Goal: Task Accomplishment & Management: Use online tool/utility

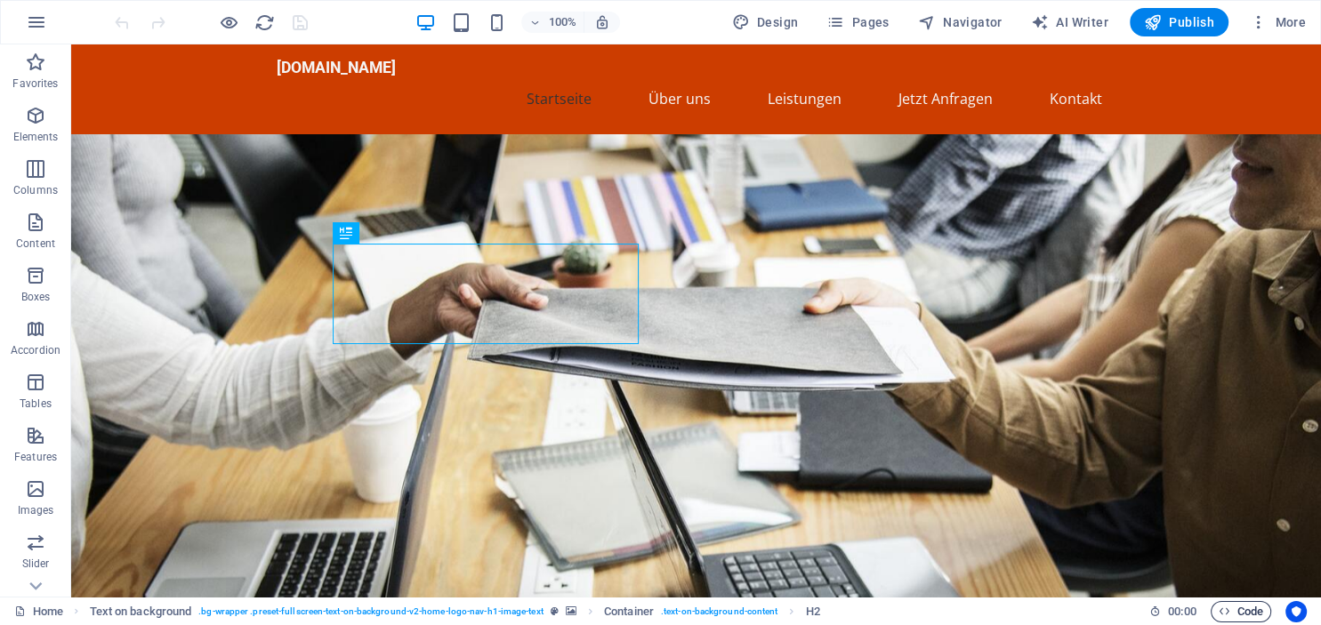
click at [1251, 612] on span "Code" at bounding box center [1241, 611] width 44 height 21
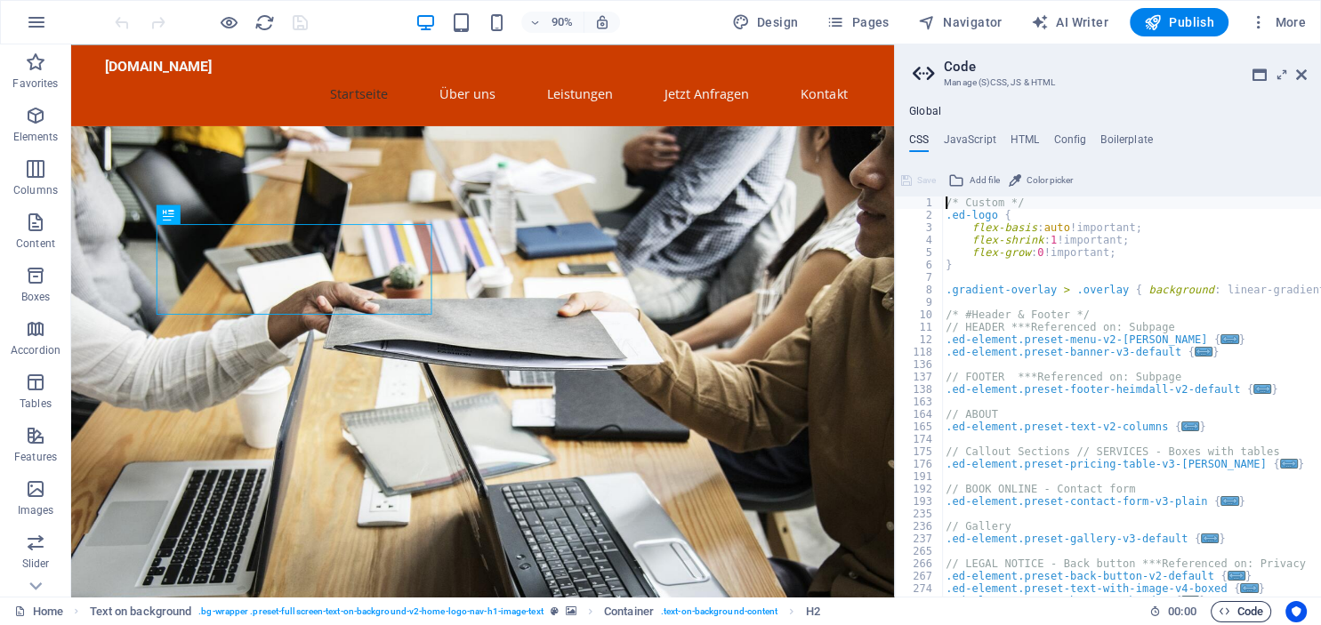
click at [1261, 608] on span "Code" at bounding box center [1241, 611] width 44 height 21
click at [1301, 76] on icon at bounding box center [1301, 75] width 11 height 14
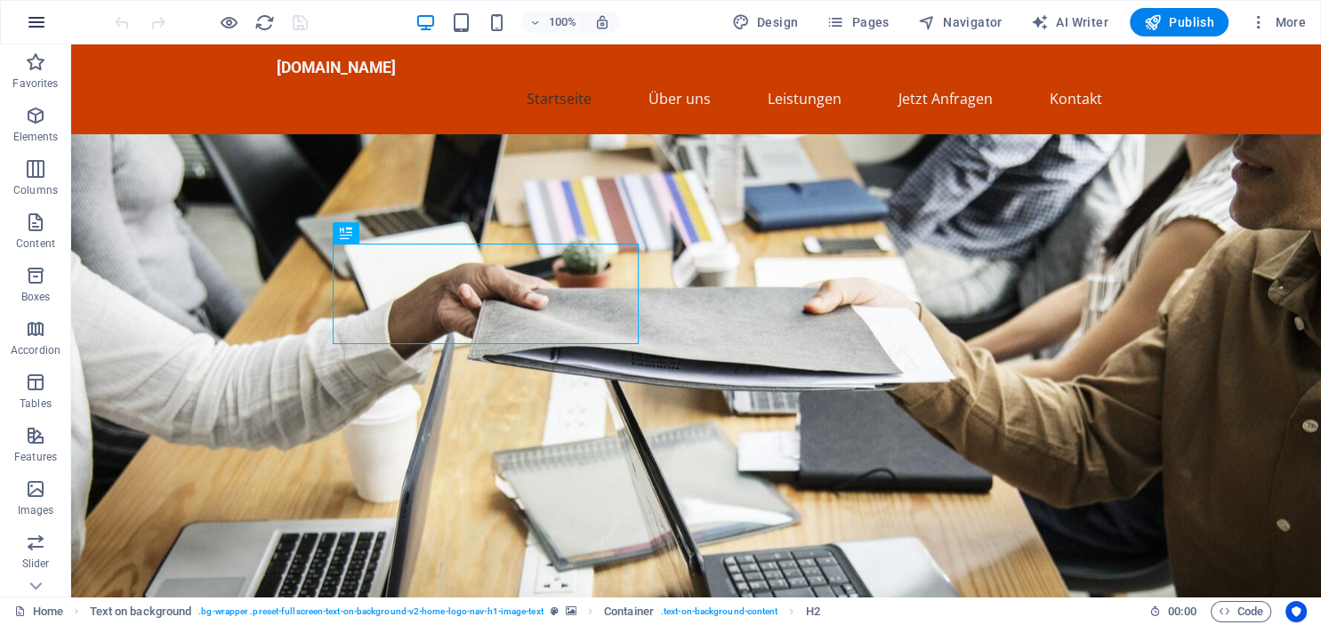
click at [38, 13] on icon "button" at bounding box center [36, 22] width 21 height 21
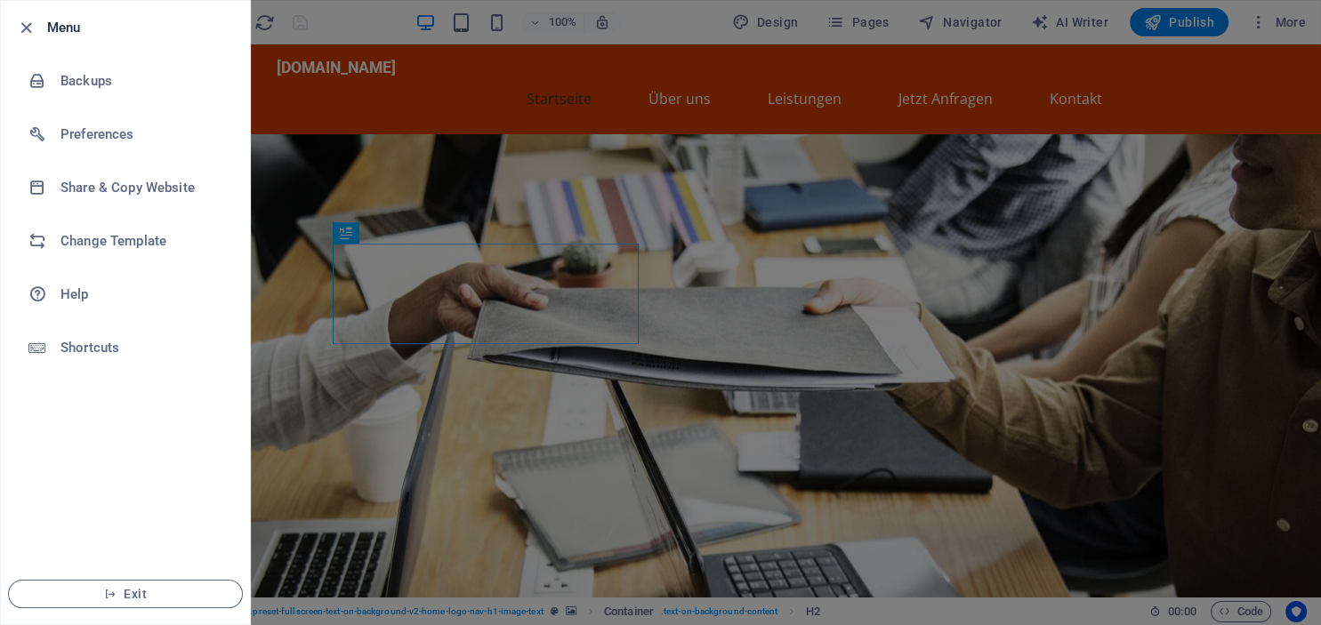
click at [38, 13] on li "Menu" at bounding box center [125, 27] width 249 height 53
drag, startPoint x: 23, startPoint y: 27, endPoint x: 36, endPoint y: 16, distance: 17.1
click at [20, 27] on icon "button" at bounding box center [26, 28] width 20 height 20
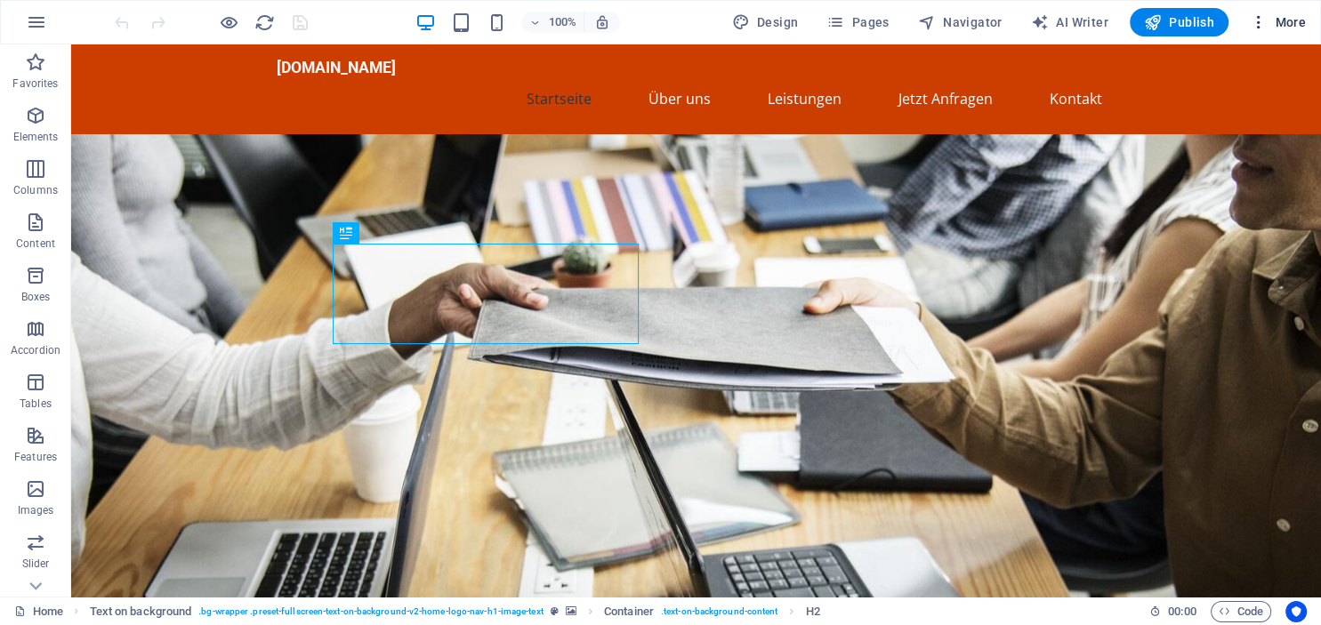
click at [1276, 26] on span "More" at bounding box center [1278, 22] width 56 height 18
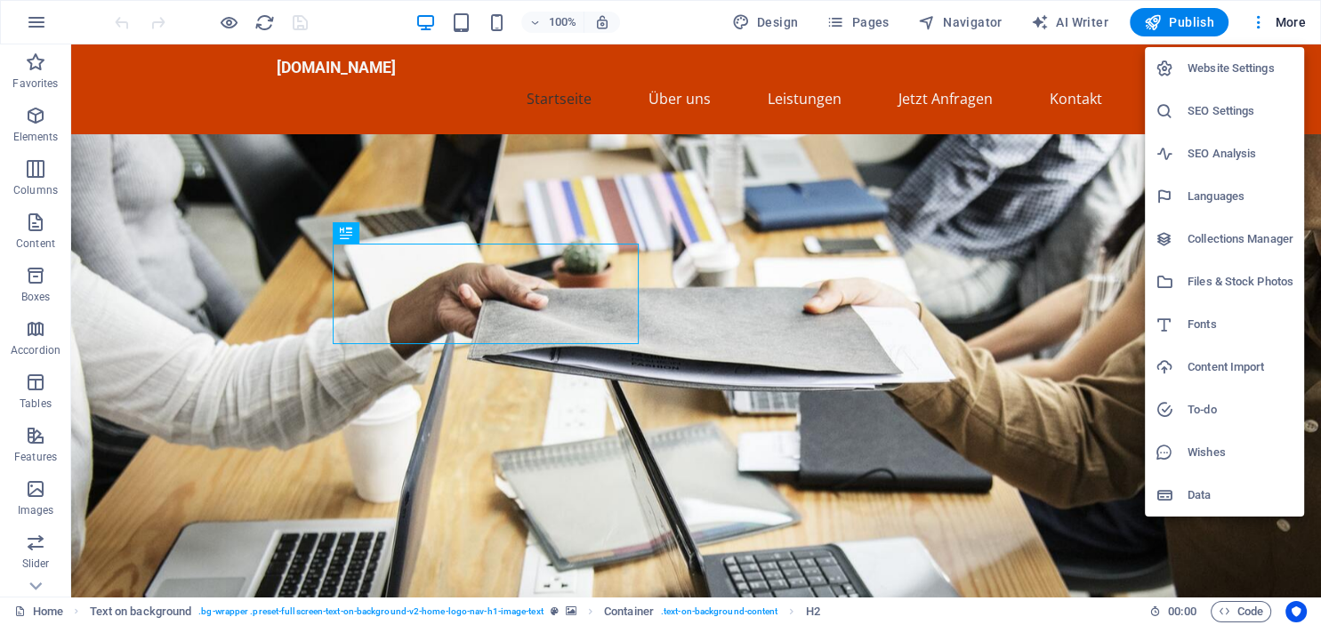
click at [35, 20] on div at bounding box center [660, 312] width 1321 height 625
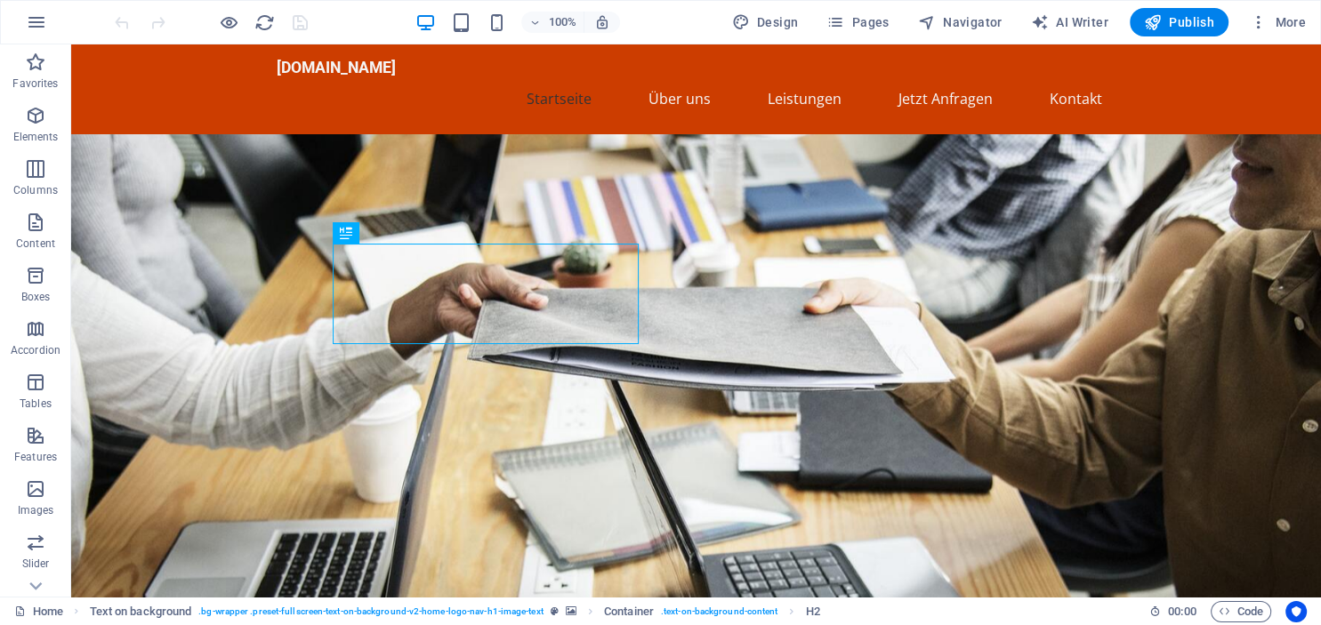
click at [35, 21] on icon "button" at bounding box center [36, 22] width 21 height 21
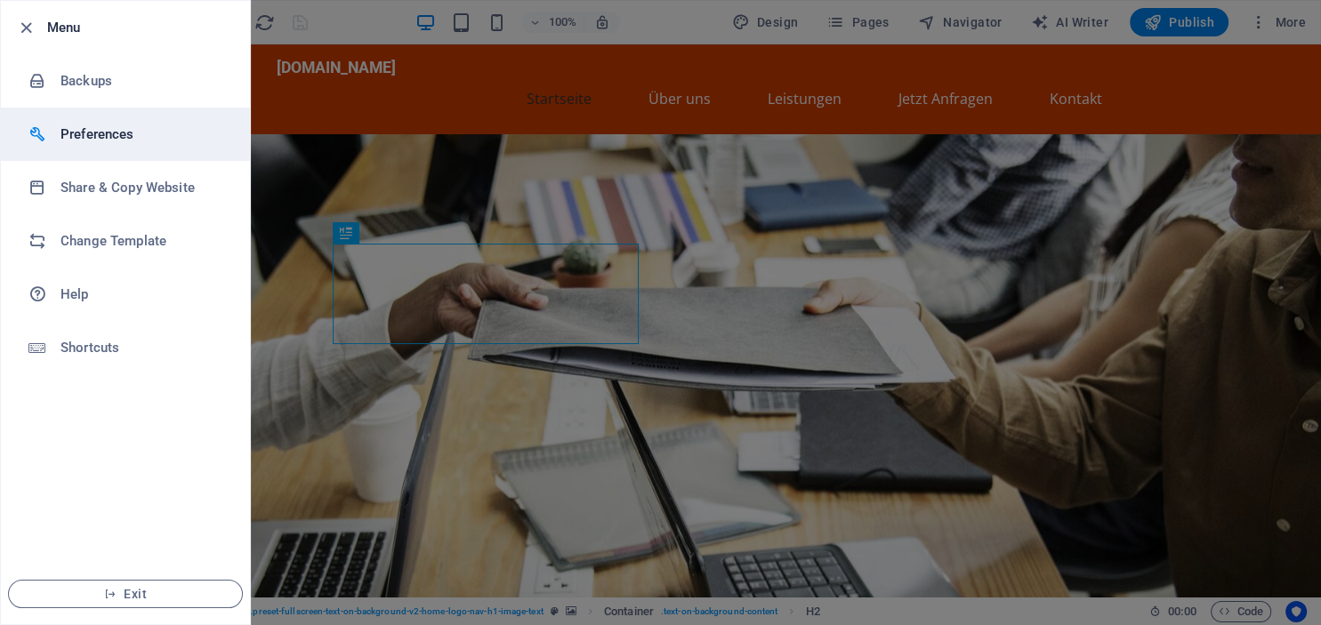
click at [101, 120] on li "Preferences" at bounding box center [125, 134] width 249 height 53
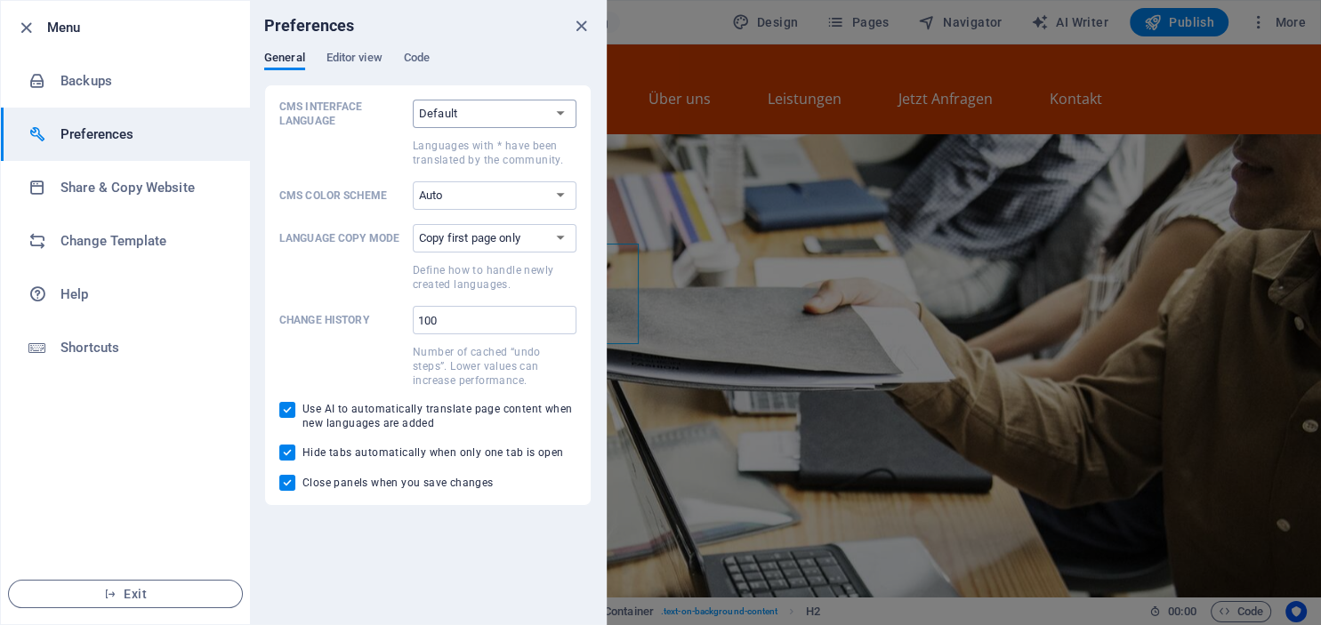
select select "de"
click option "Deutsch" at bounding box center [0, 0] width 0 height 0
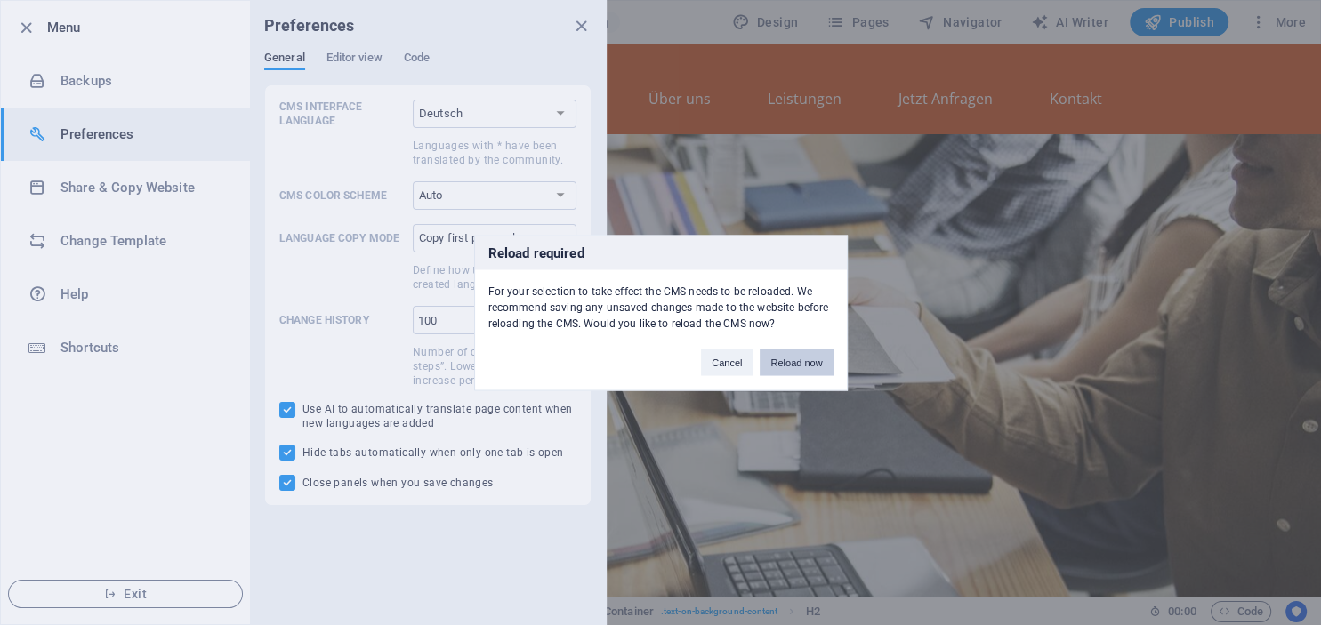
click at [798, 361] on button "Reload now" at bounding box center [796, 362] width 73 height 27
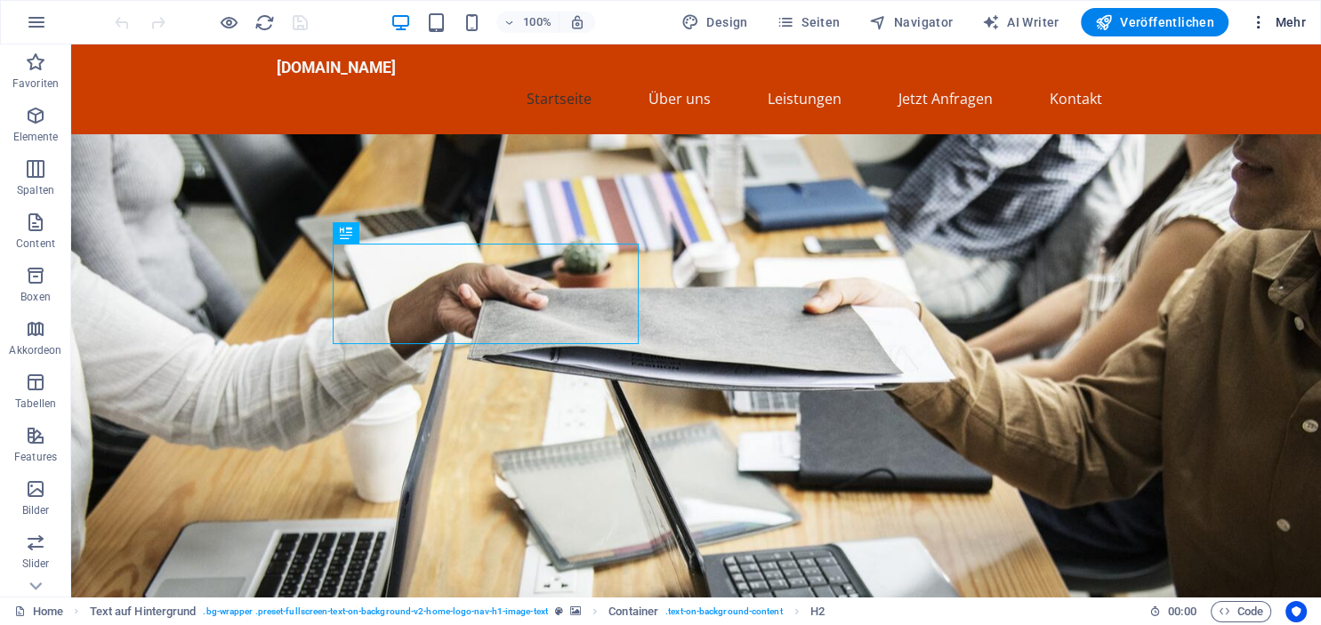
click at [1304, 24] on span "Mehr" at bounding box center [1278, 22] width 56 height 18
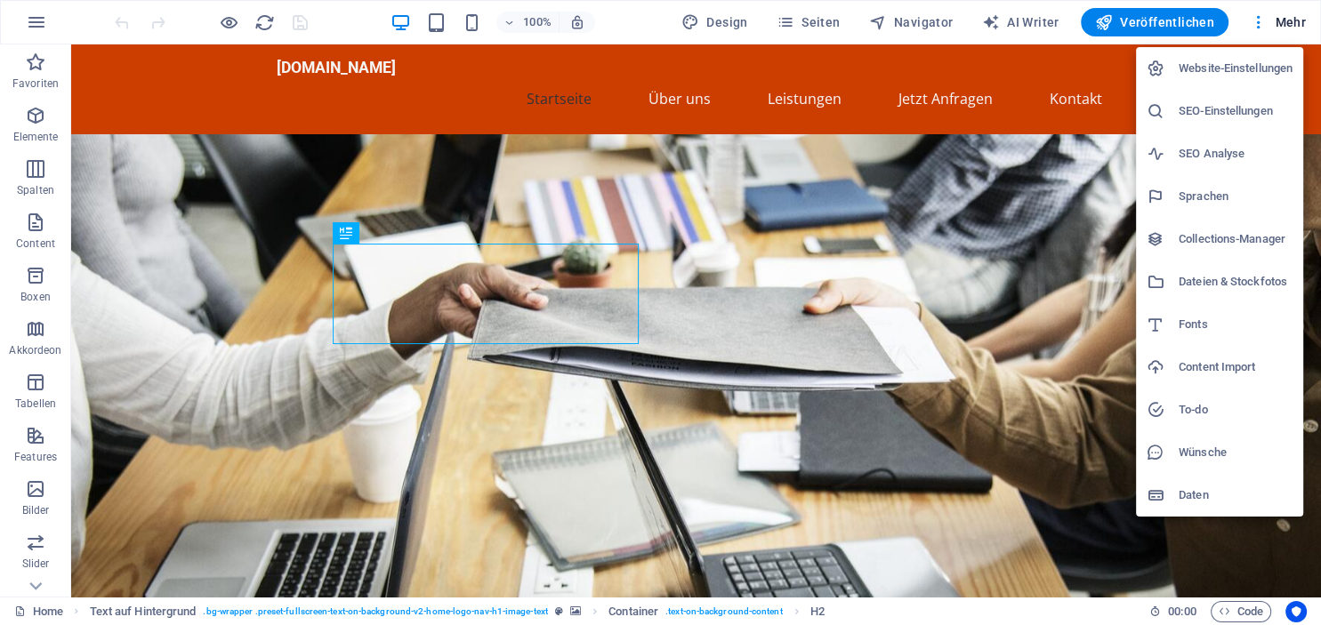
click at [1219, 66] on h6 "Website-Einstellungen" at bounding box center [1236, 68] width 114 height 21
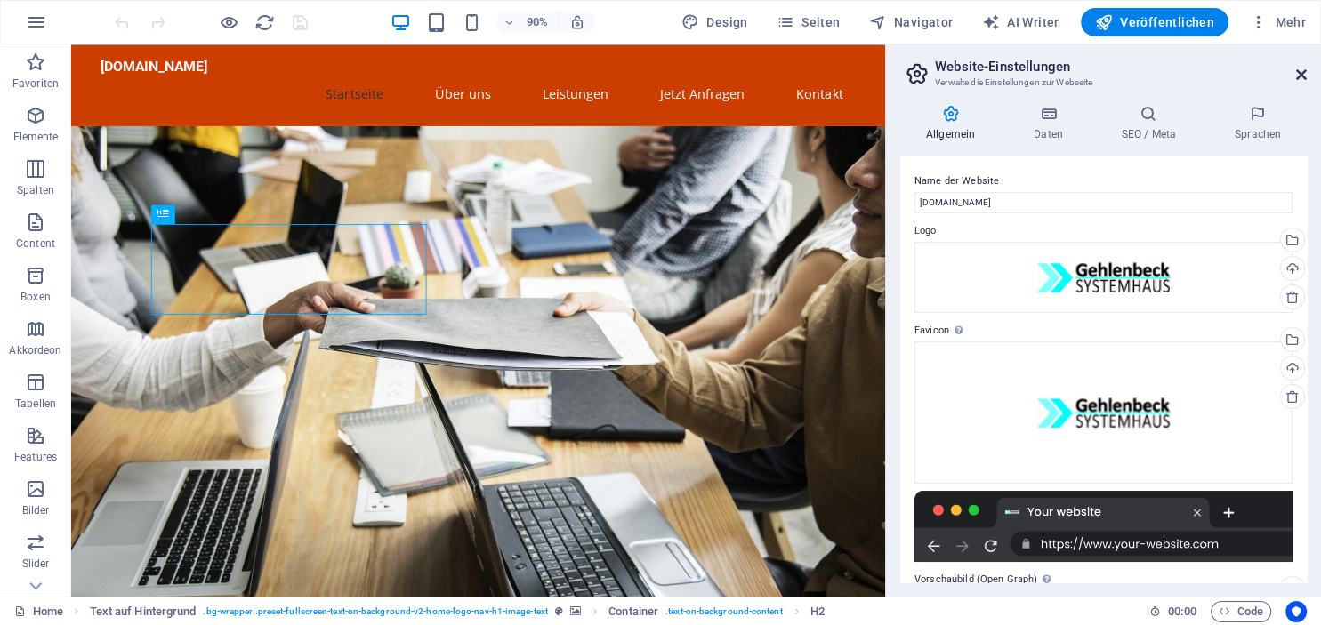
click at [1301, 73] on icon at bounding box center [1301, 75] width 11 height 14
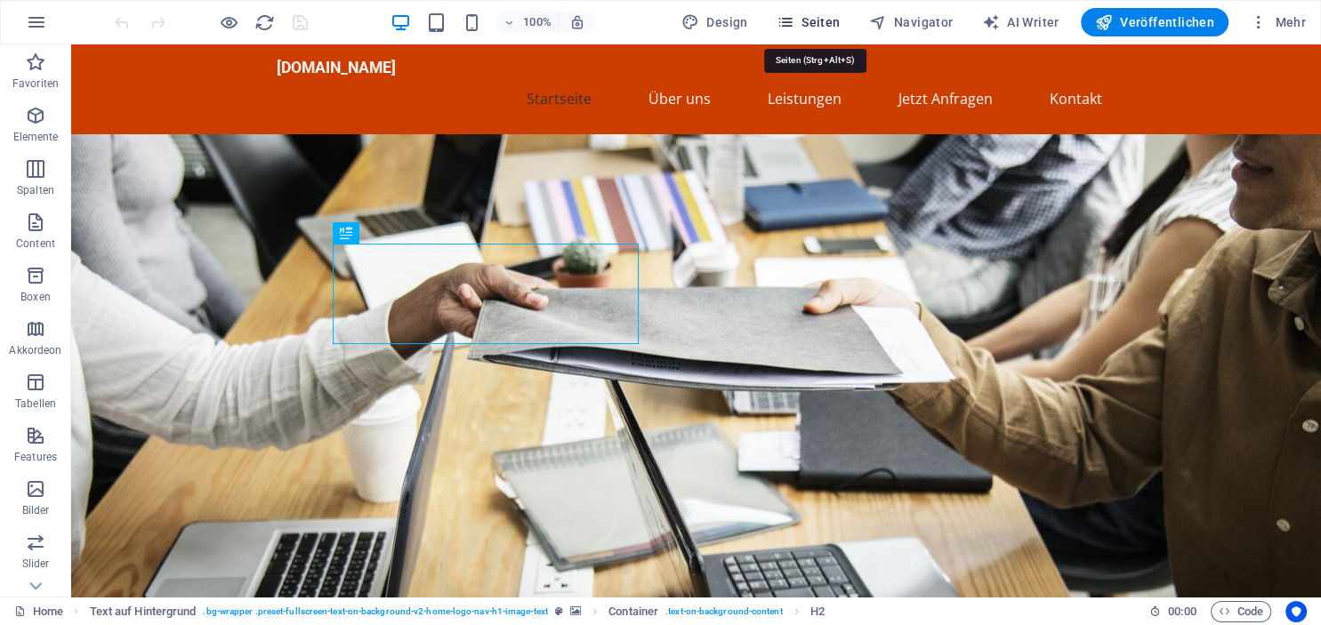
click at [820, 23] on span "Seiten" at bounding box center [809, 22] width 64 height 18
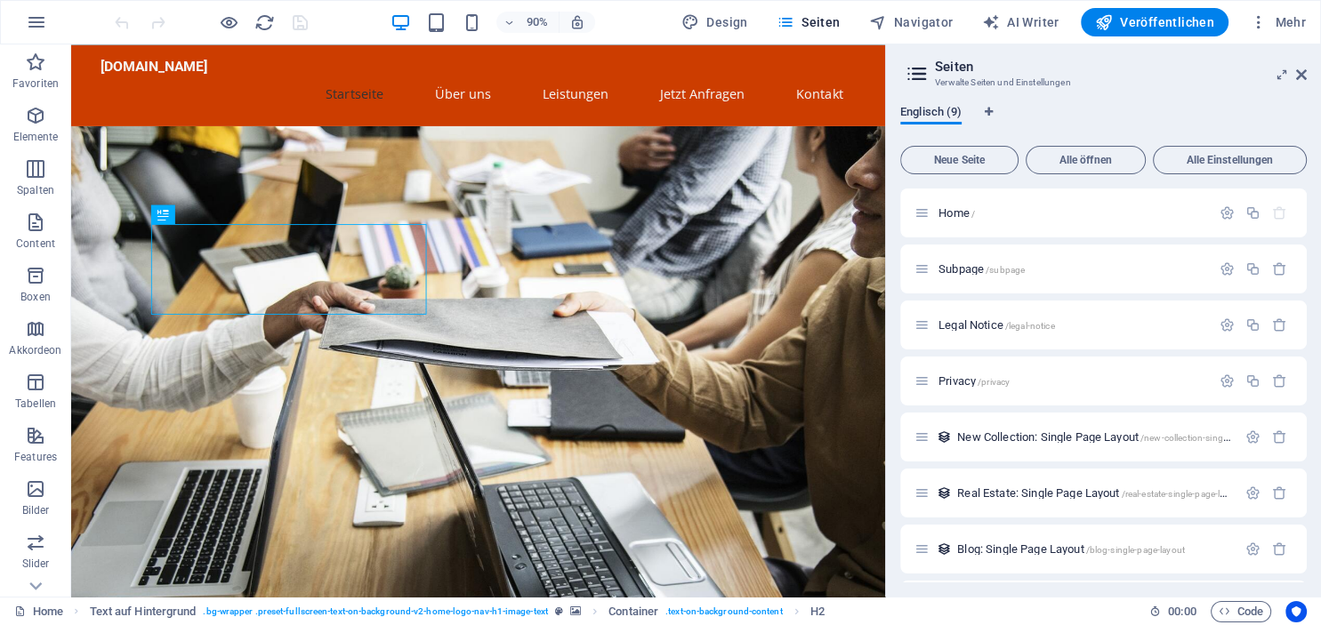
click at [939, 118] on span "Englisch (9)" at bounding box center [930, 113] width 61 height 25
click at [990, 106] on button "Sprachen-Tabs" at bounding box center [988, 115] width 11 height 20
select select "33"
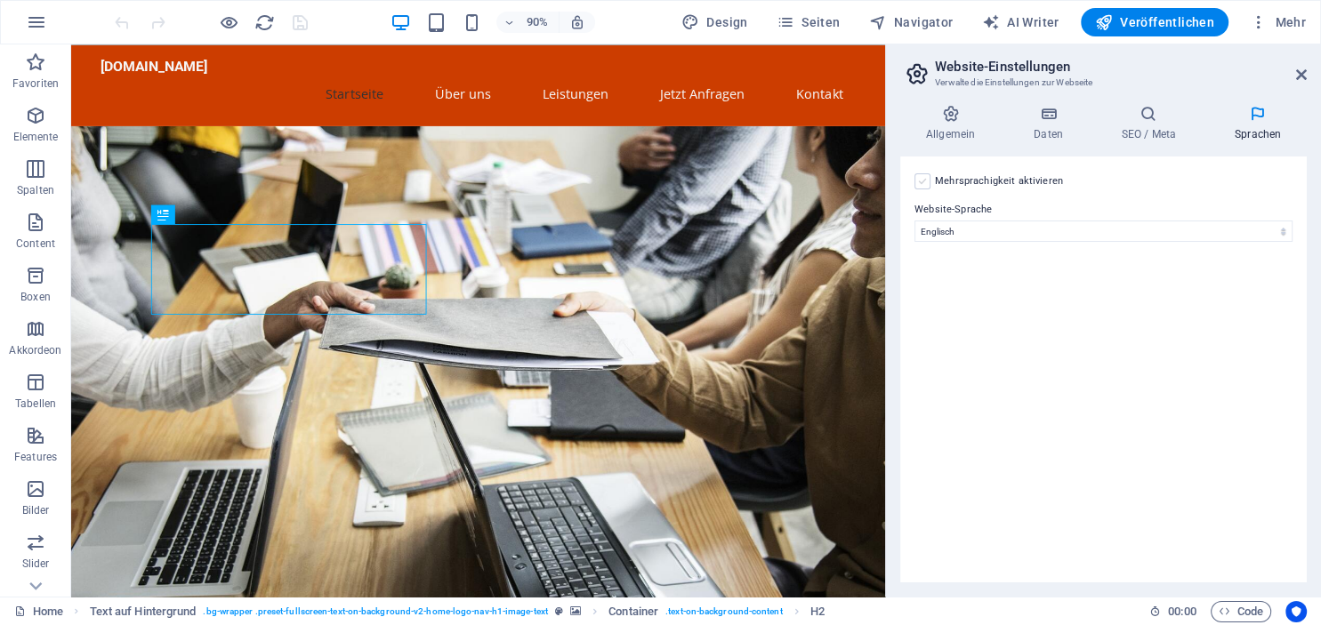
click at [920, 180] on label at bounding box center [923, 181] width 16 height 16
click at [0, 0] on input "Mehrsprachigkeit aktivieren Um die Mehrsprachigkeit zu deaktivieren, lösche Spr…" at bounding box center [0, 0] width 0 height 0
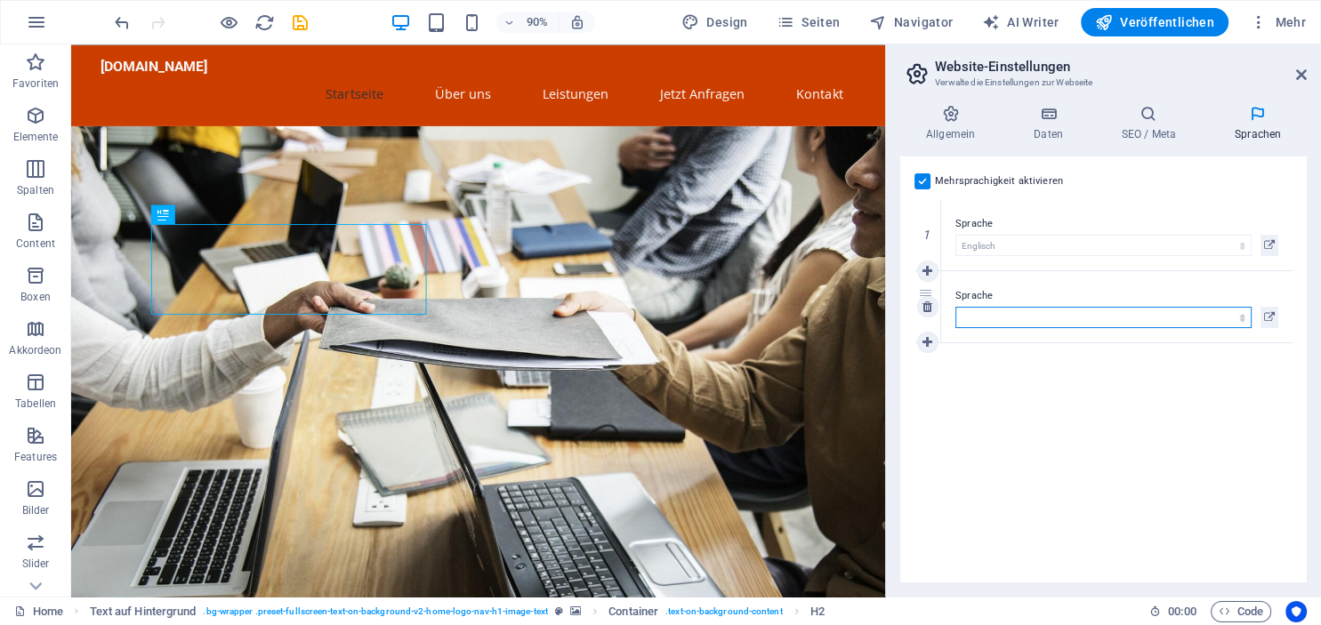
select select "31"
click option "Deutsch" at bounding box center [0, 0] width 0 height 0
click at [947, 125] on h4 "Allgemein" at bounding box center [954, 123] width 108 height 37
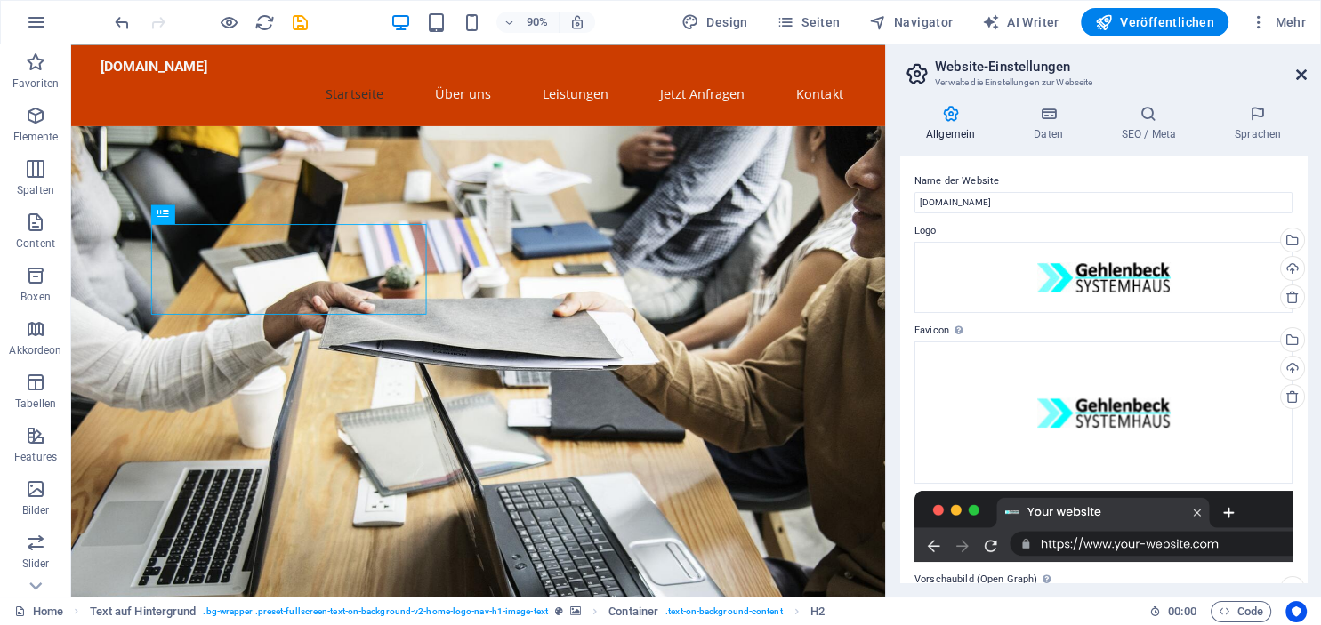
click at [1303, 76] on icon at bounding box center [1301, 75] width 11 height 14
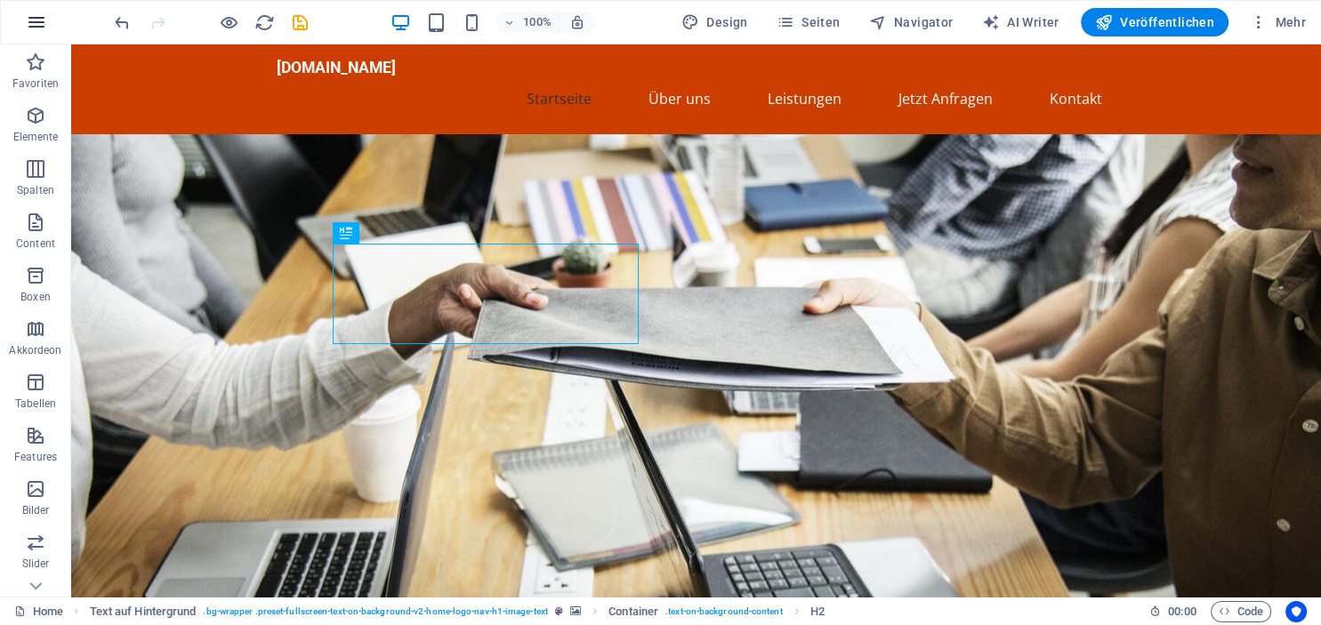
click at [34, 17] on icon "button" at bounding box center [36, 22] width 21 height 21
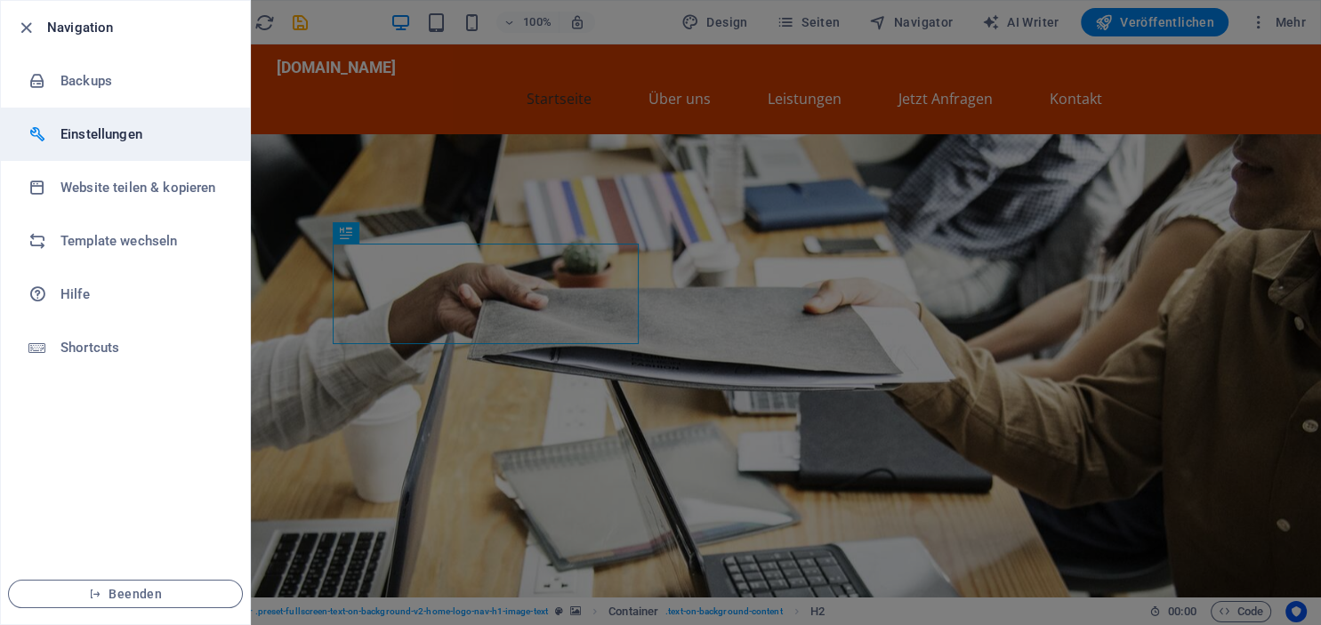
click at [71, 129] on h6 "Einstellungen" at bounding box center [142, 134] width 165 height 21
select select "de"
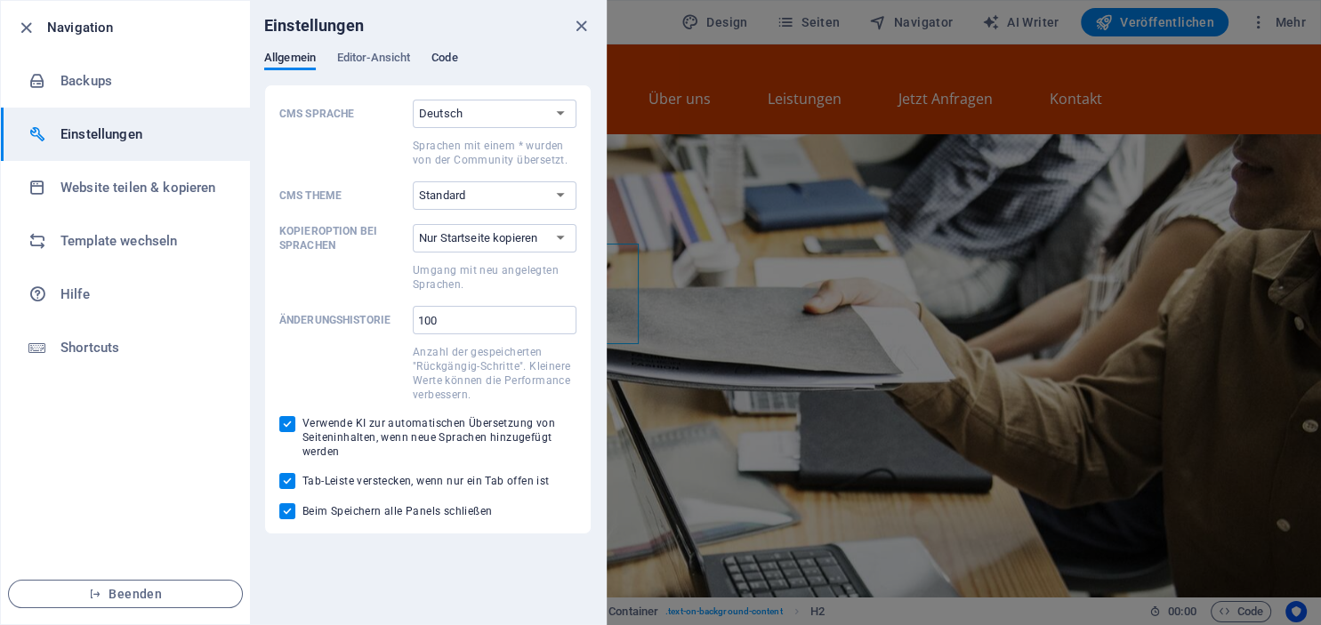
click at [449, 59] on span "Code" at bounding box center [444, 59] width 26 height 25
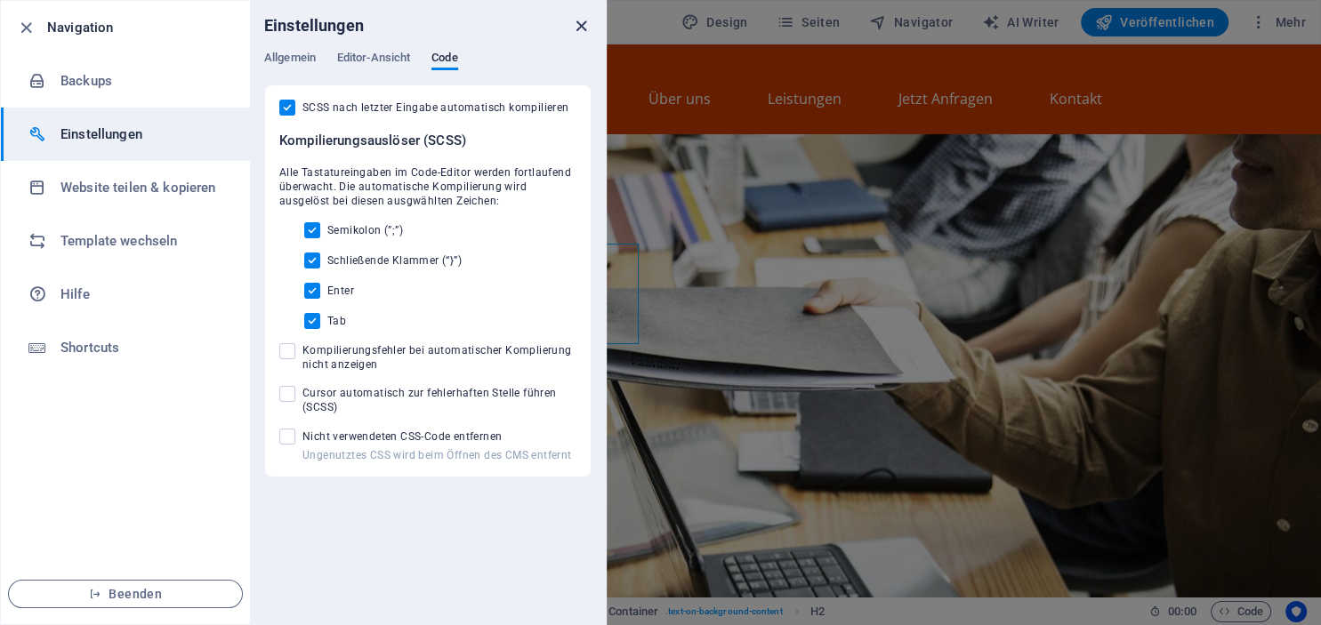
click at [578, 23] on icon "close" at bounding box center [581, 26] width 20 height 20
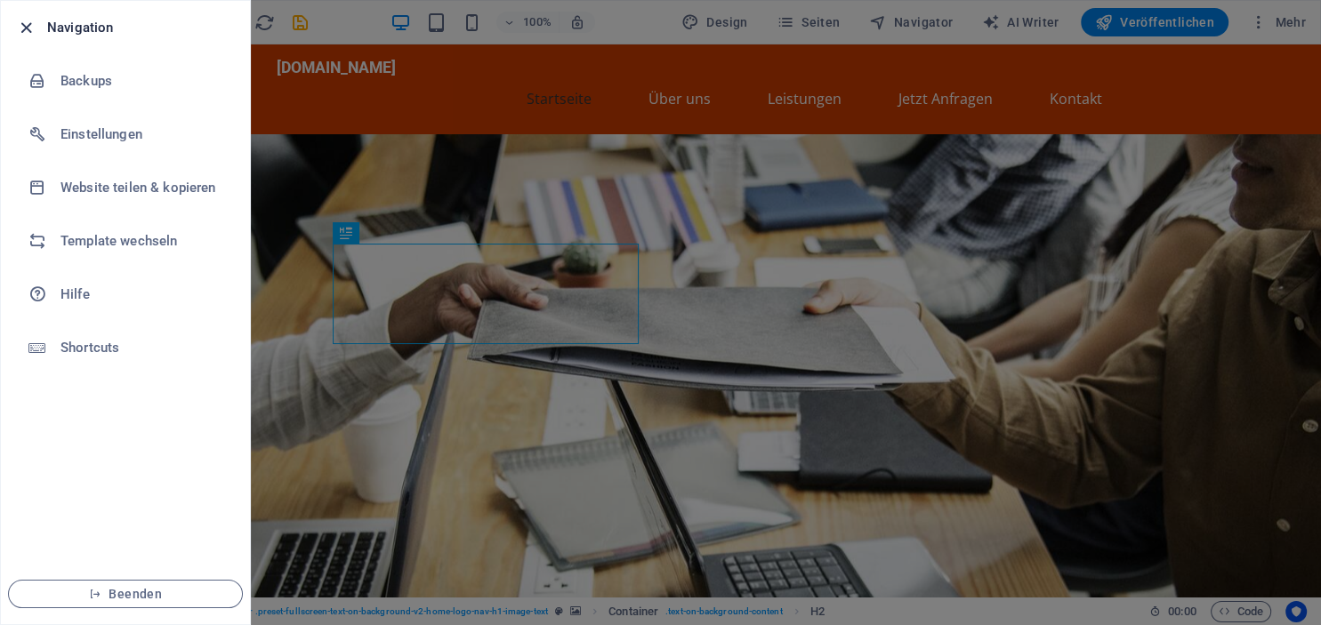
click at [28, 28] on icon "button" at bounding box center [26, 28] width 20 height 20
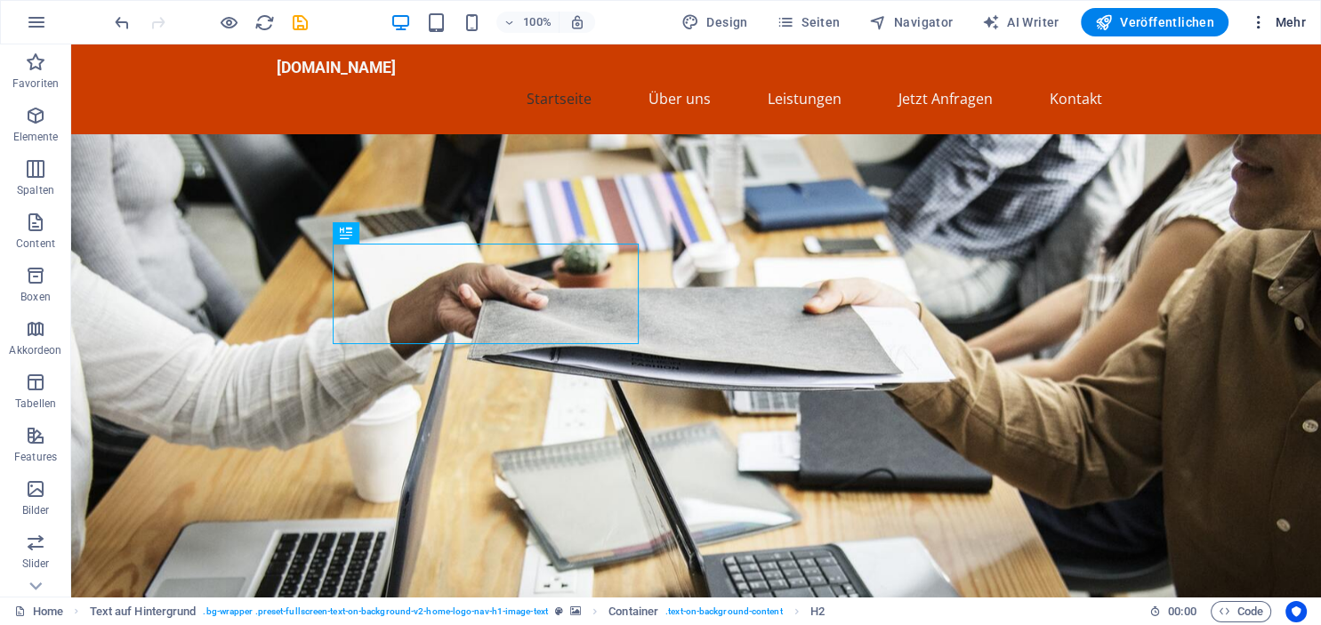
click at [1262, 20] on icon "button" at bounding box center [1259, 22] width 18 height 18
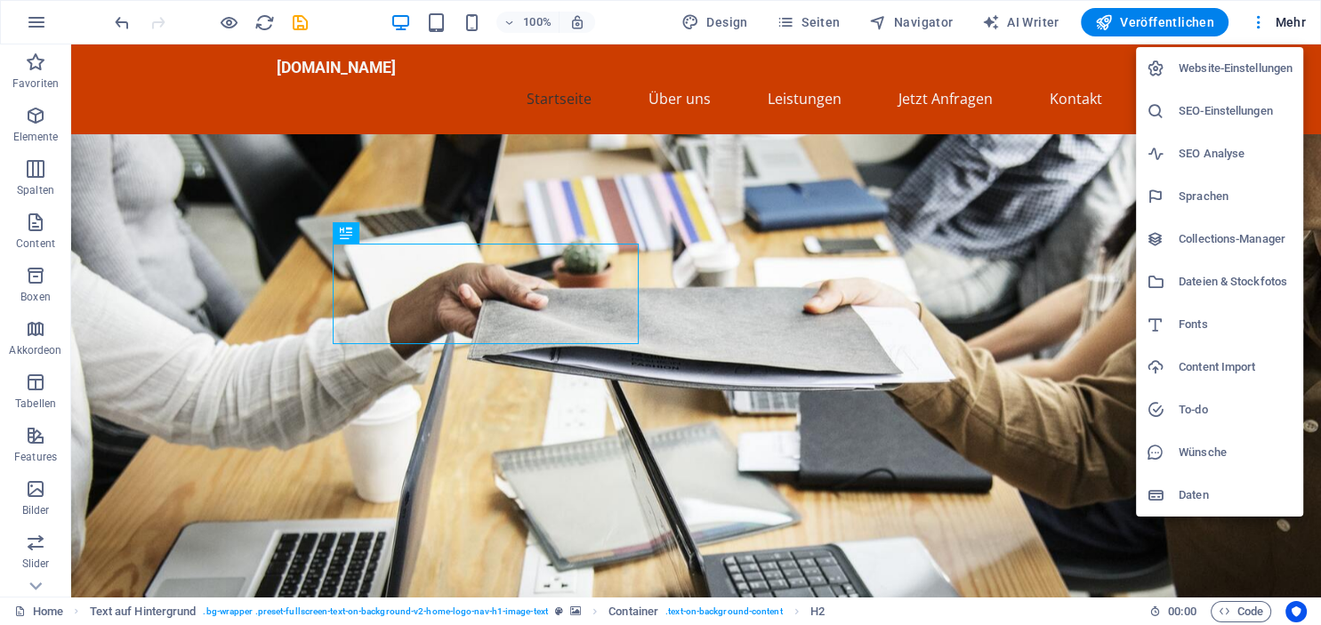
click at [1261, 69] on h6 "Website-Einstellungen" at bounding box center [1236, 68] width 114 height 21
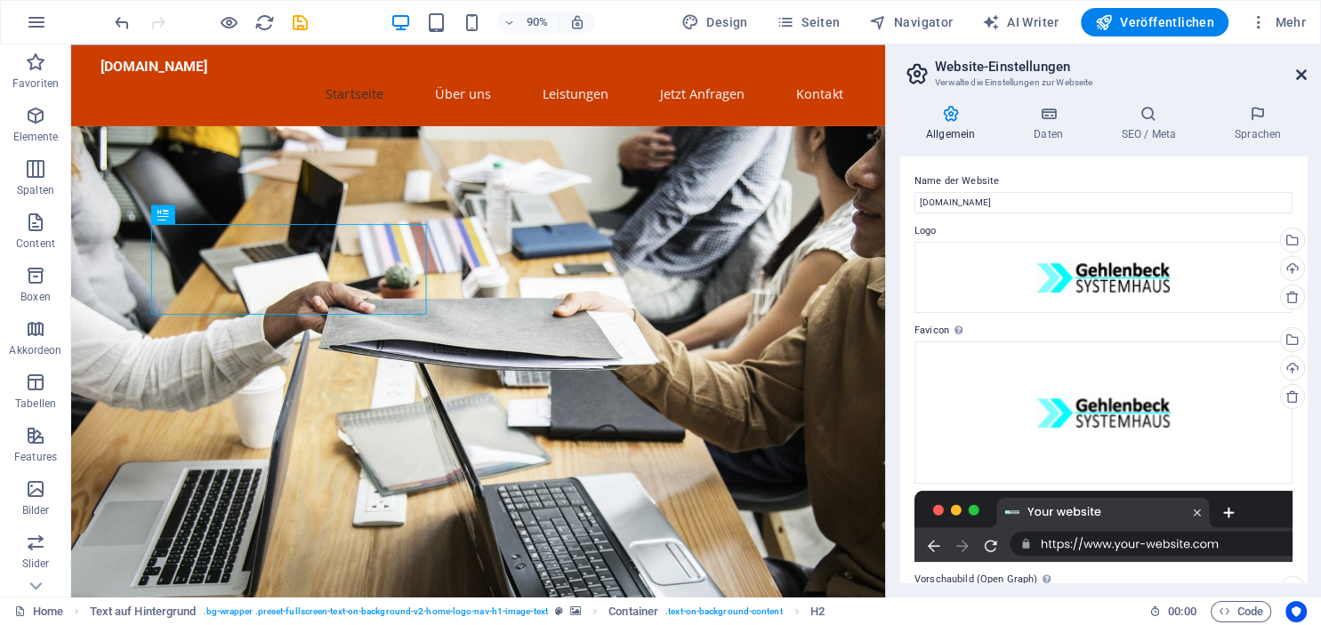
drag, startPoint x: 1304, startPoint y: 73, endPoint x: 1232, endPoint y: 28, distance: 85.2
click at [1304, 73] on icon at bounding box center [1301, 75] width 11 height 14
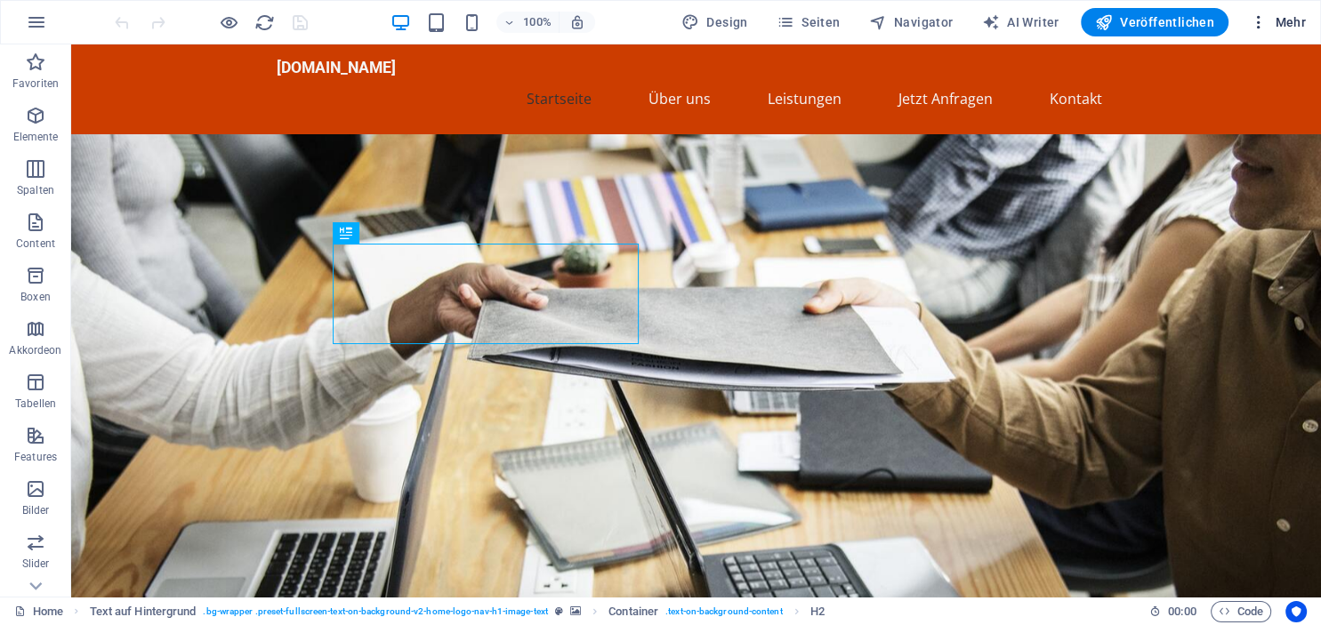
click at [1283, 12] on button "Mehr" at bounding box center [1278, 22] width 70 height 28
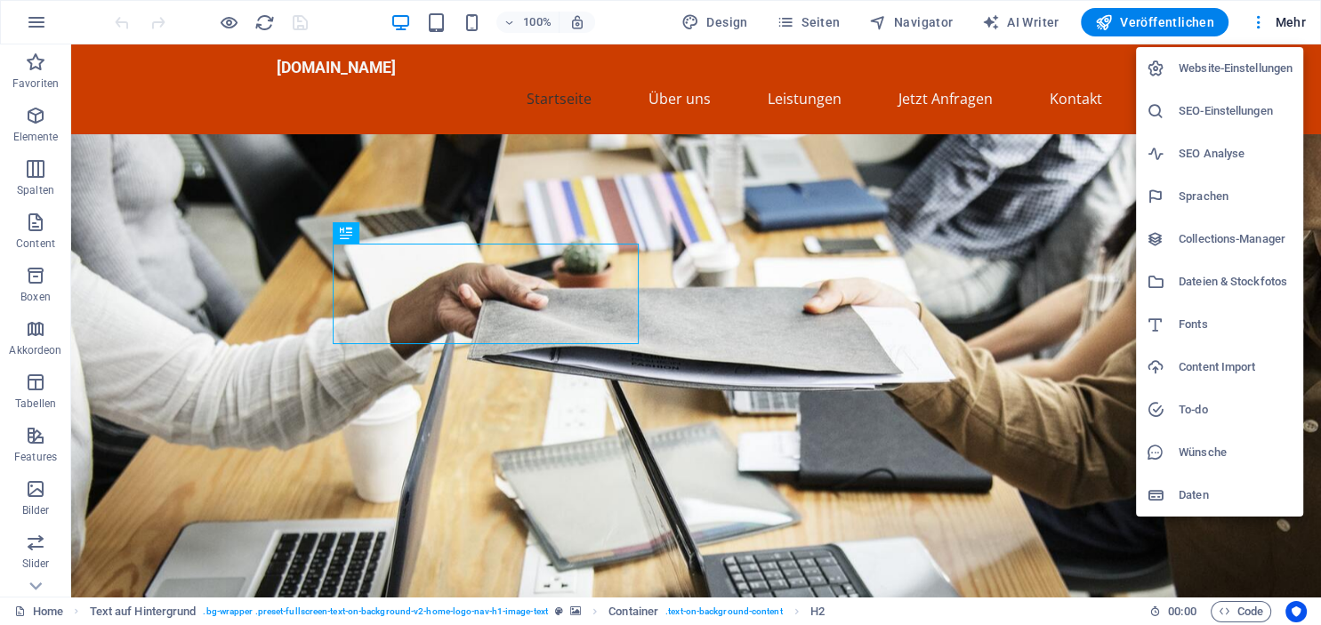
click at [1231, 117] on h6 "SEO-Einstellungen" at bounding box center [1236, 111] width 114 height 21
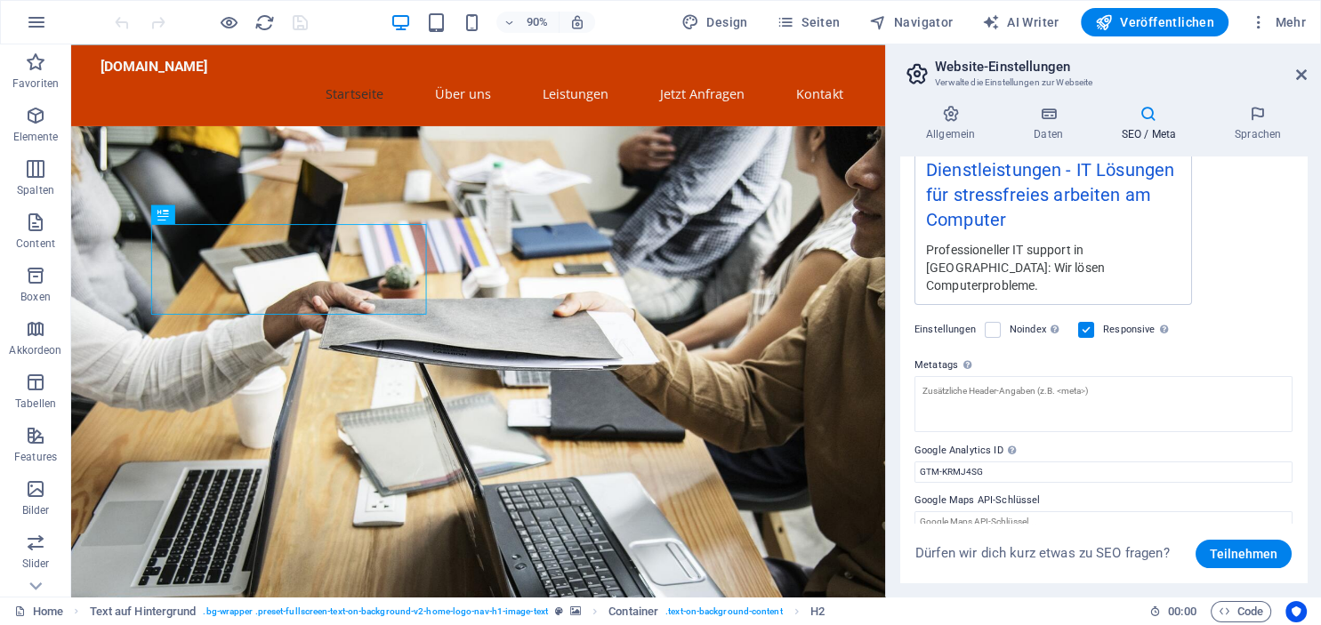
scroll to position [377, 0]
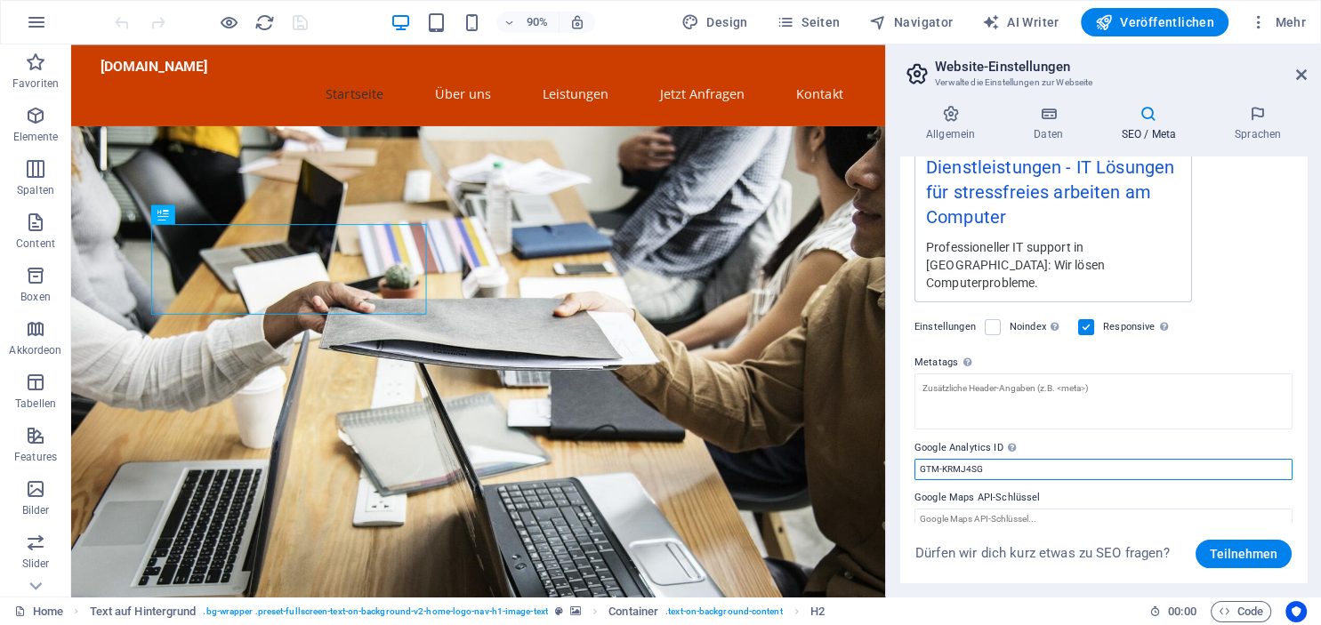
click at [1036, 459] on input "GTM-KRMJ4SG" at bounding box center [1104, 469] width 378 height 21
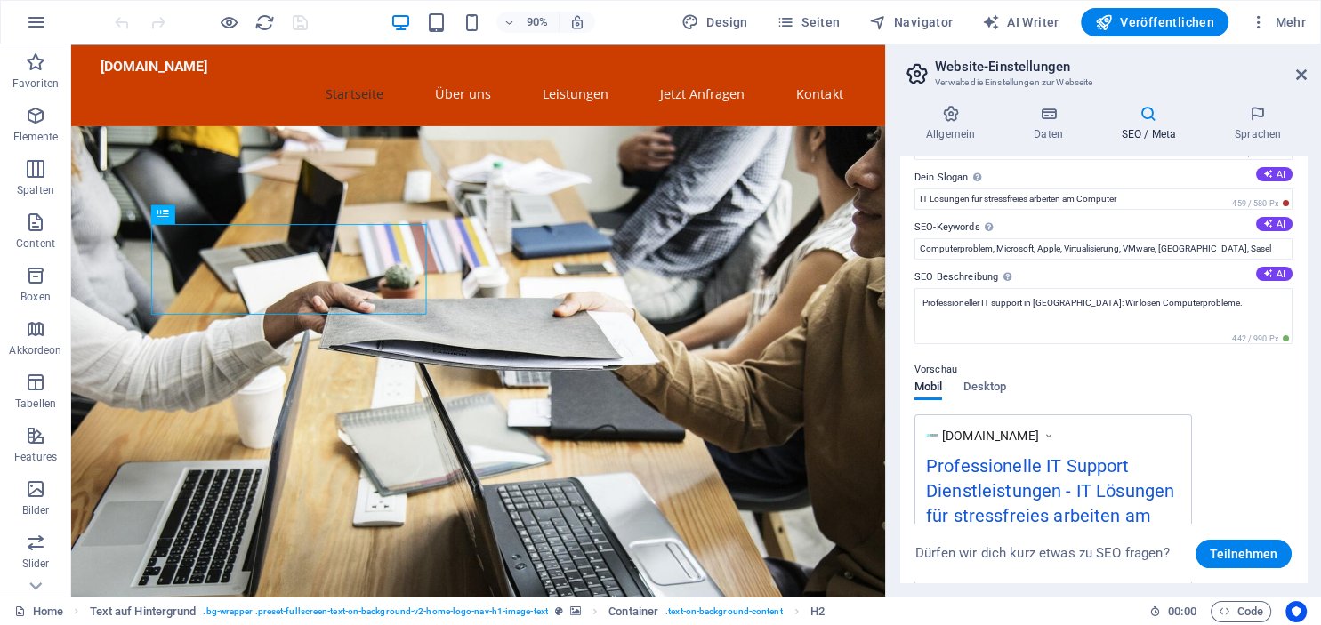
scroll to position [0, 0]
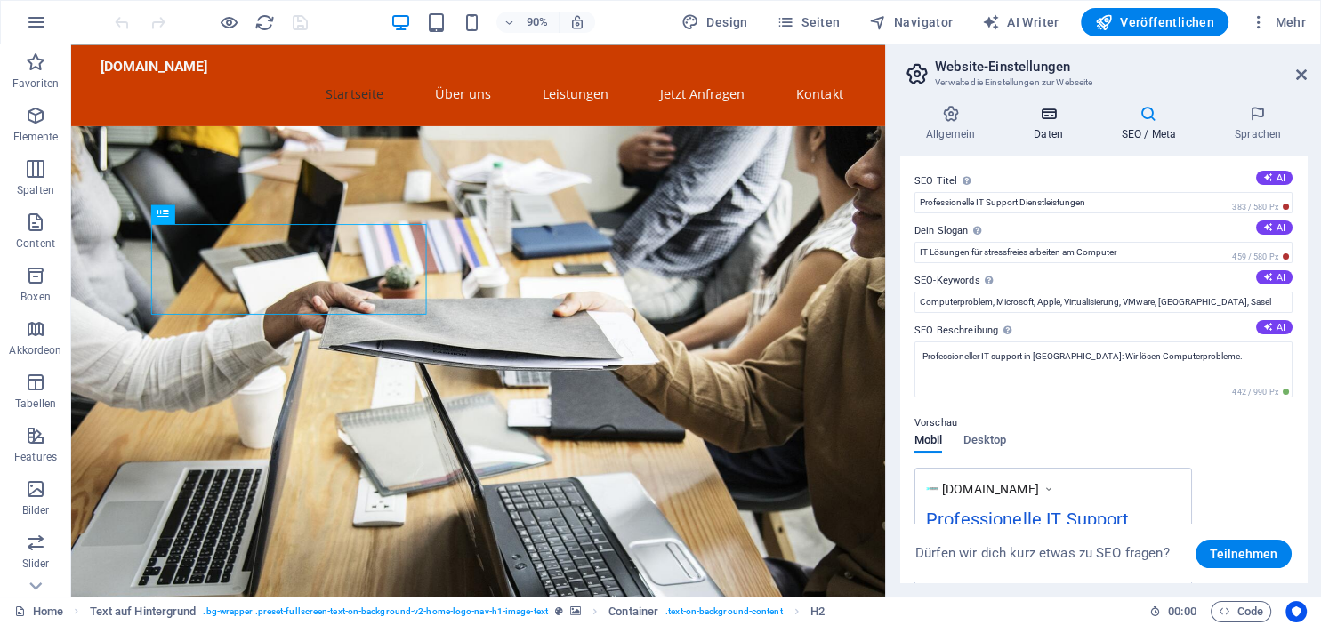
click at [1044, 120] on icon at bounding box center [1048, 114] width 81 height 18
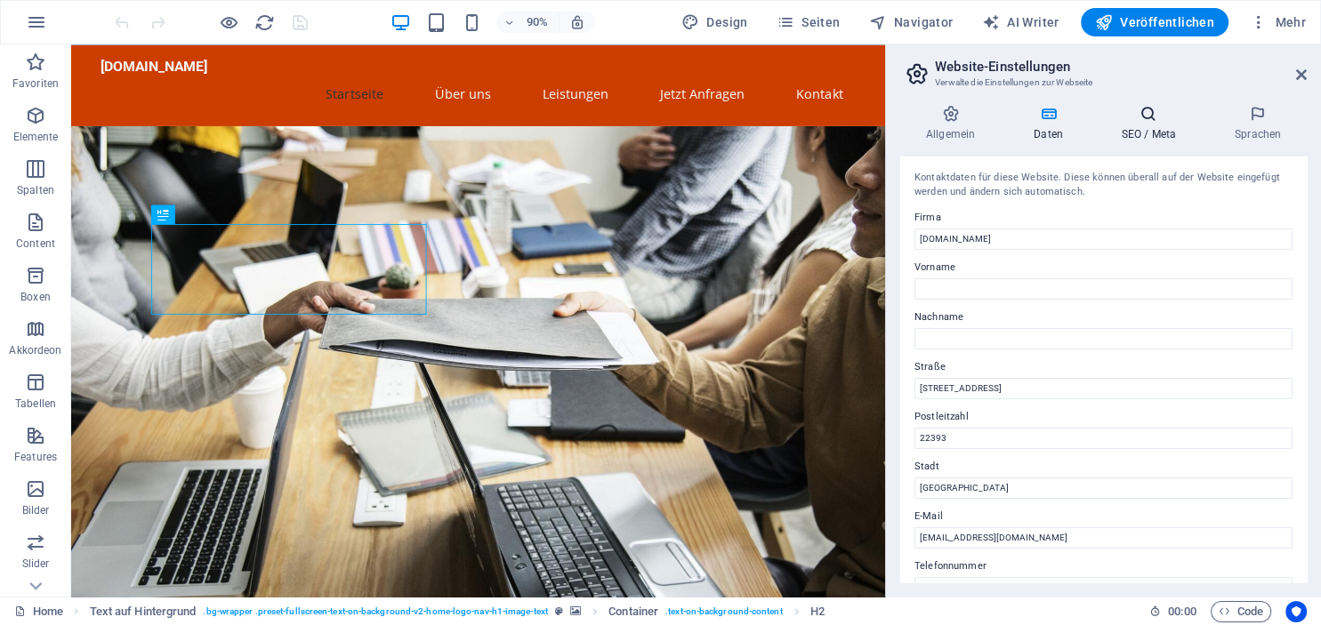
click at [1154, 124] on h4 "SEO / Meta" at bounding box center [1152, 123] width 113 height 37
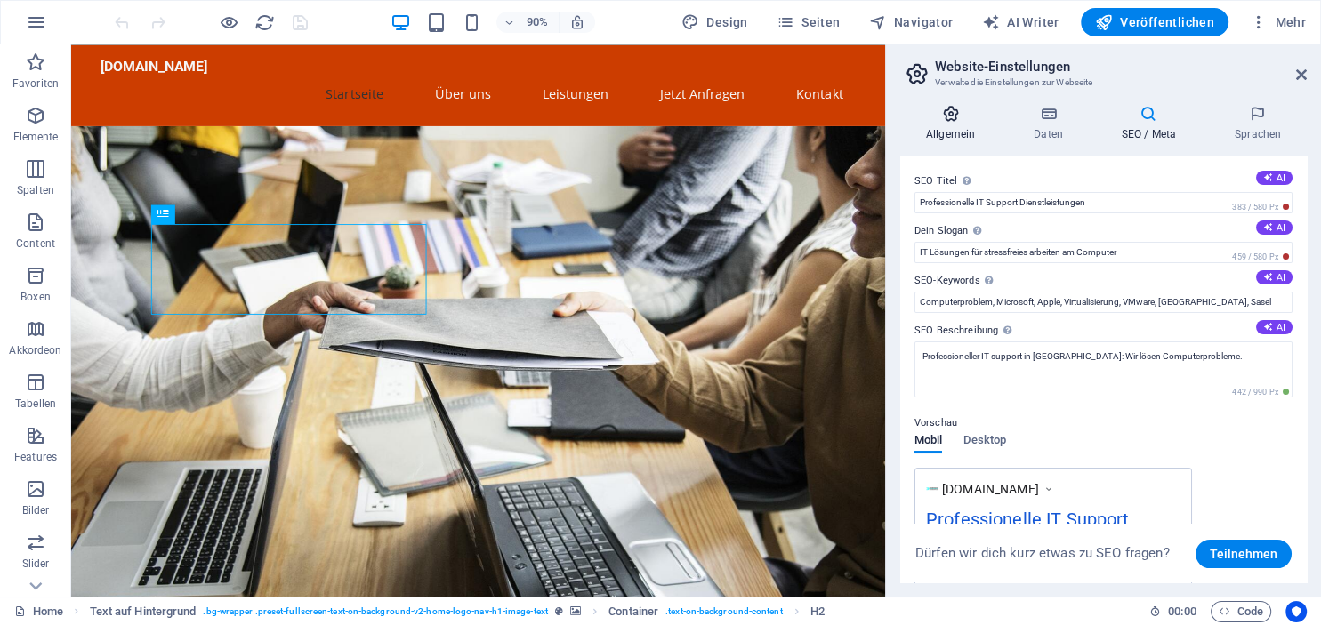
click at [947, 129] on h4 "Allgemein" at bounding box center [954, 123] width 108 height 37
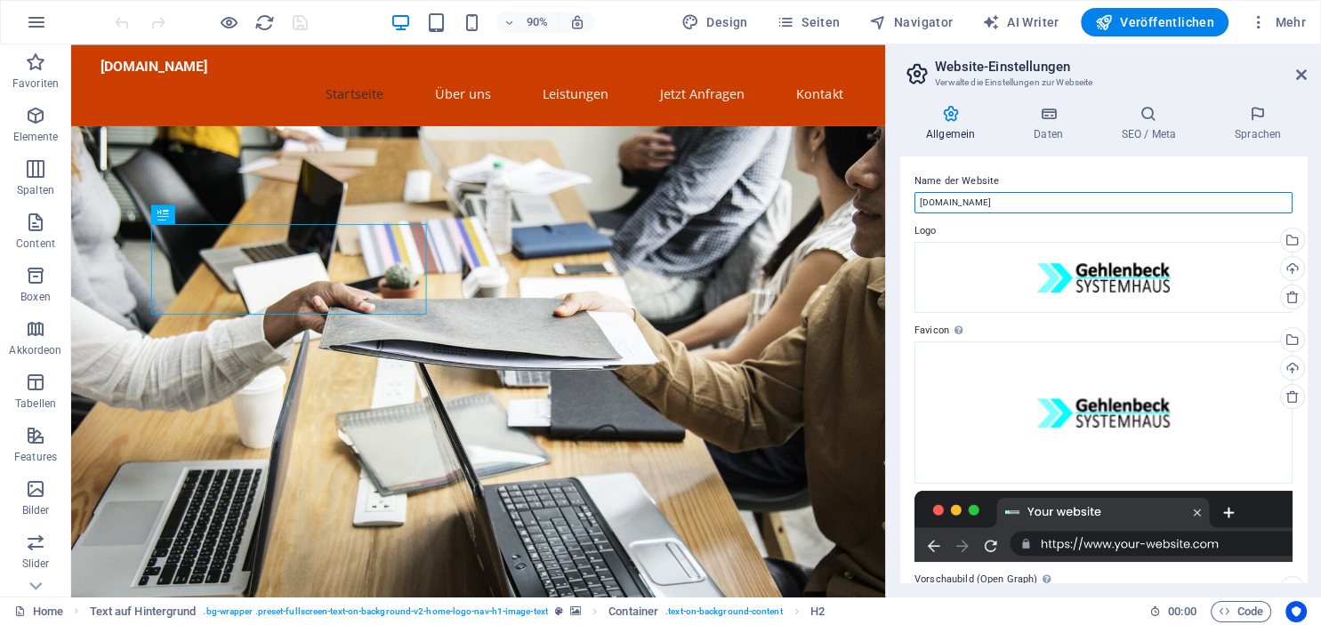
click at [920, 202] on input "[DOMAIN_NAME]" at bounding box center [1104, 202] width 378 height 21
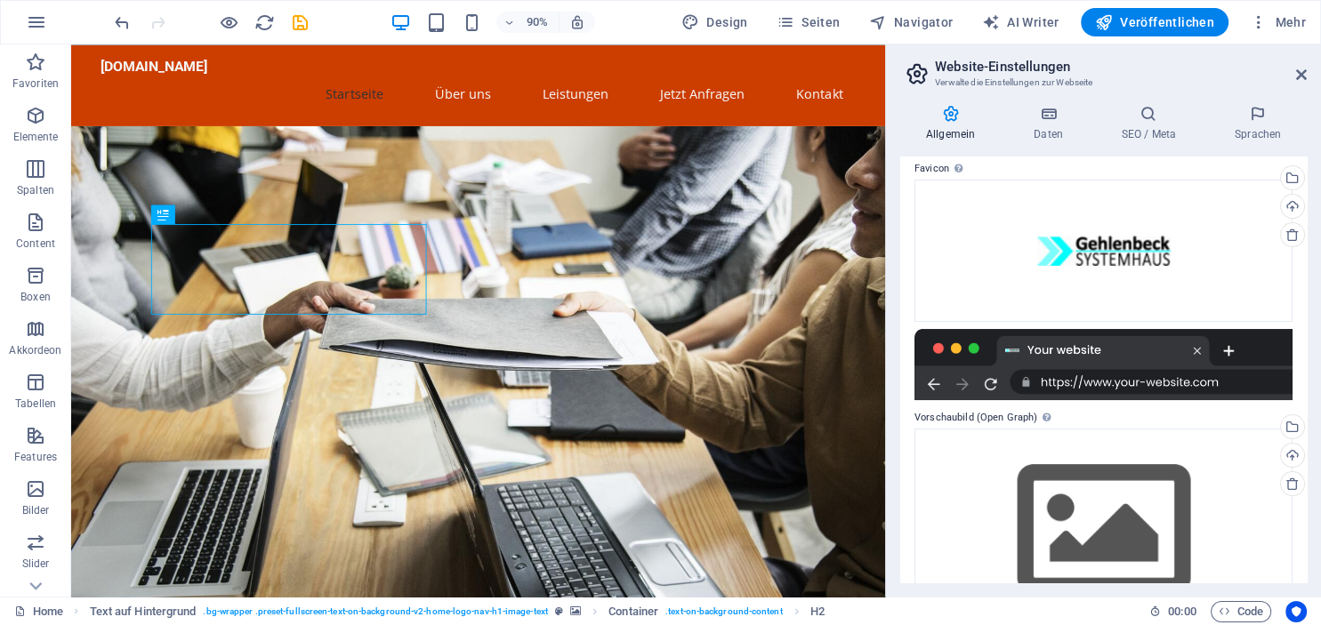
scroll to position [225, 0]
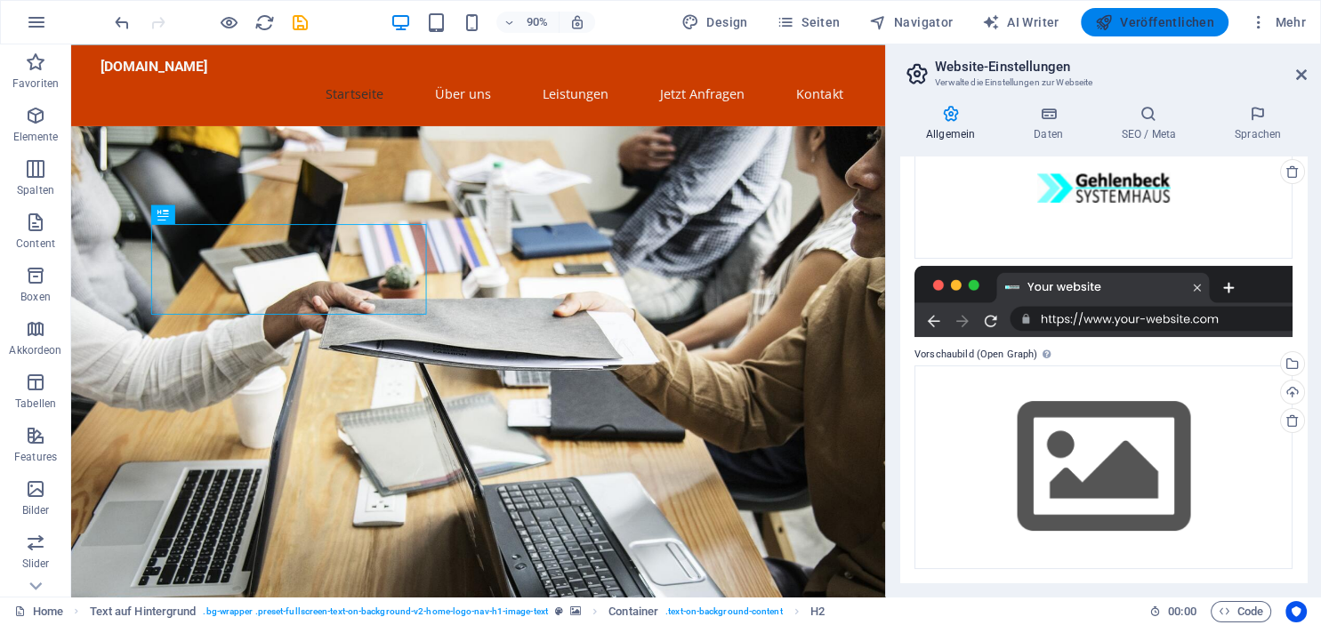
type input "www.gehlenbeck-systemhaus.de"
click at [1137, 16] on span "Veröffentlichen" at bounding box center [1154, 22] width 119 height 18
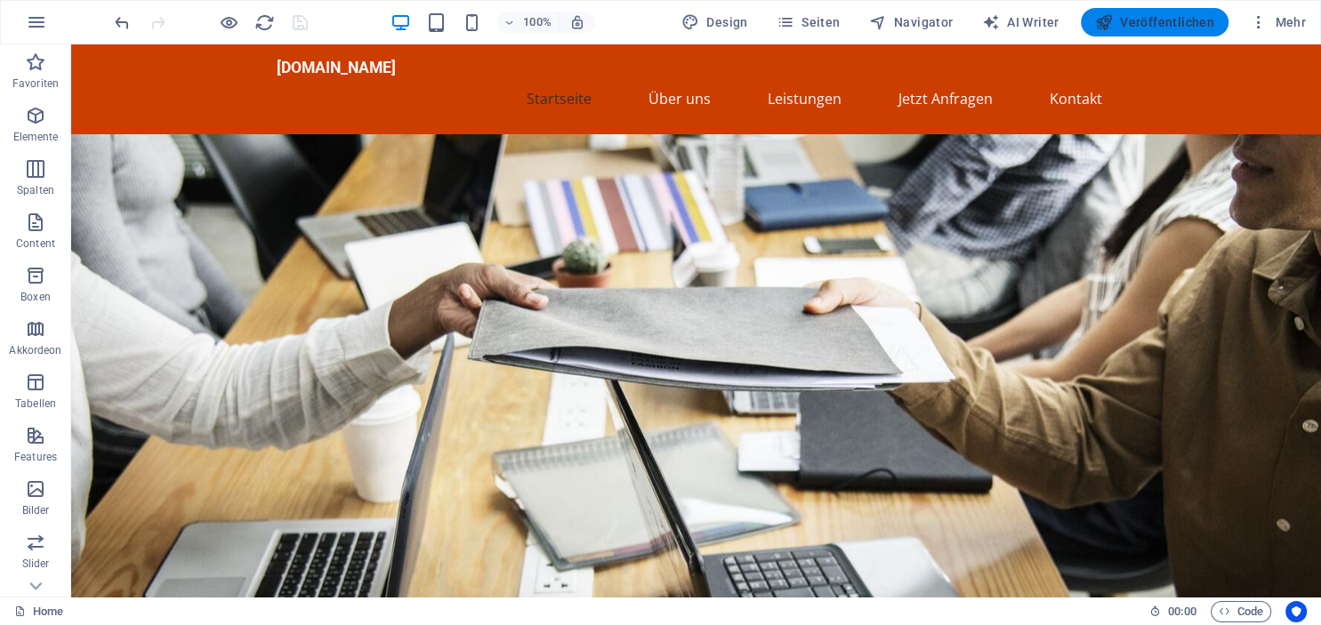
click at [1148, 27] on span "Veröffentlichen" at bounding box center [1154, 22] width 119 height 18
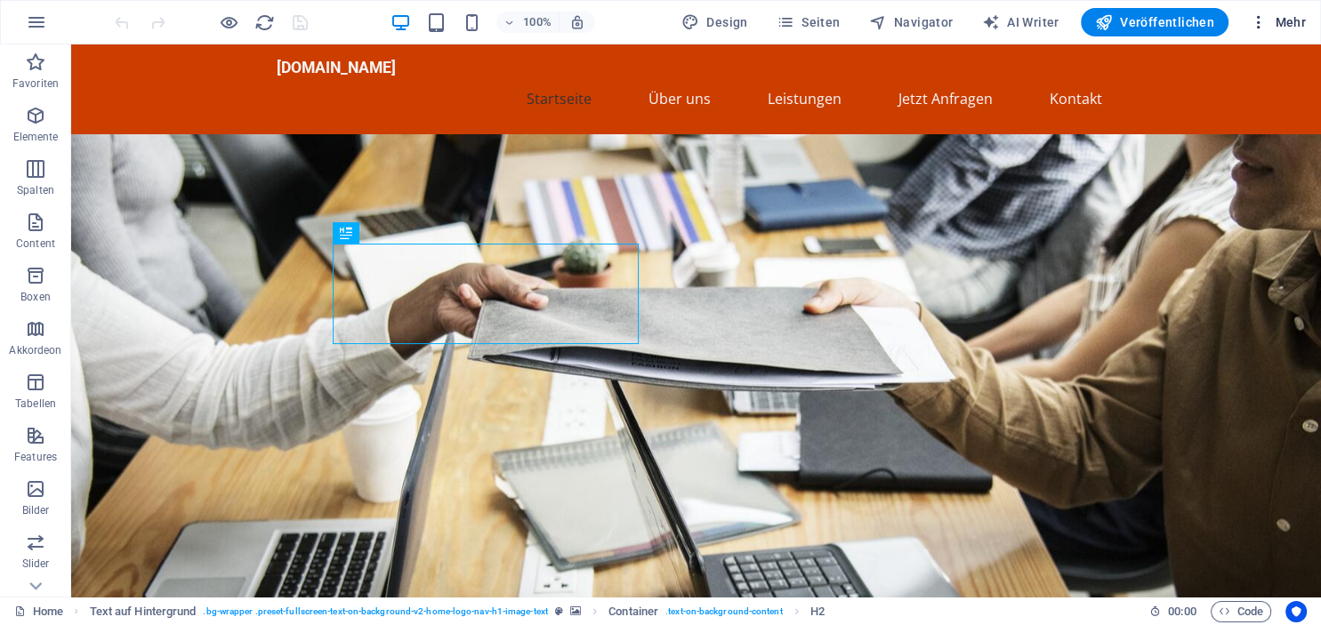
click at [1278, 17] on span "Mehr" at bounding box center [1278, 22] width 56 height 18
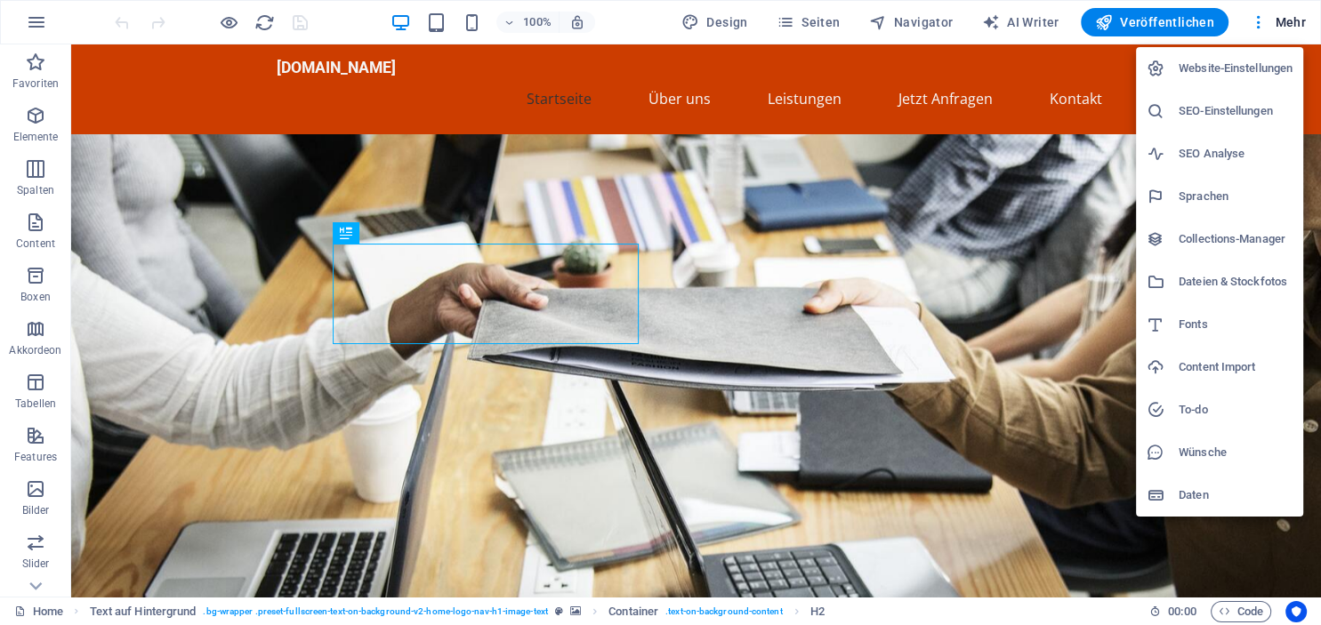
click at [1233, 116] on h6 "SEO-Einstellungen" at bounding box center [1236, 111] width 114 height 21
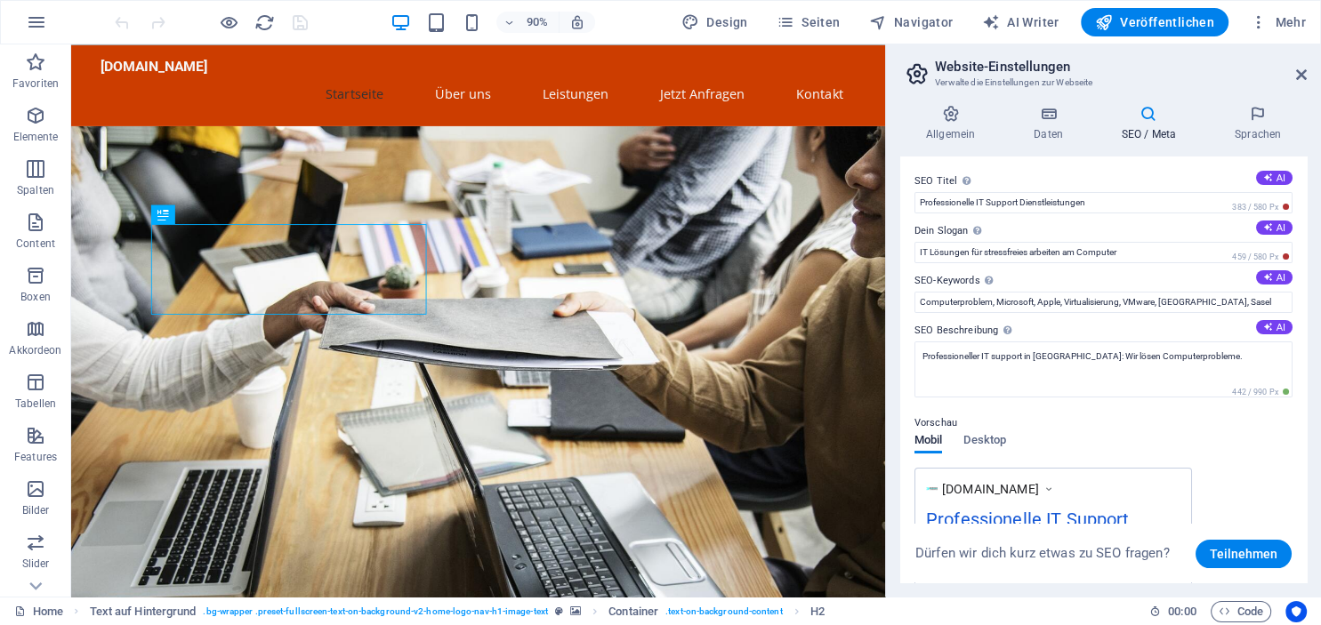
click at [1146, 117] on icon at bounding box center [1149, 114] width 106 height 18
click at [1153, 118] on icon at bounding box center [1149, 114] width 106 height 18
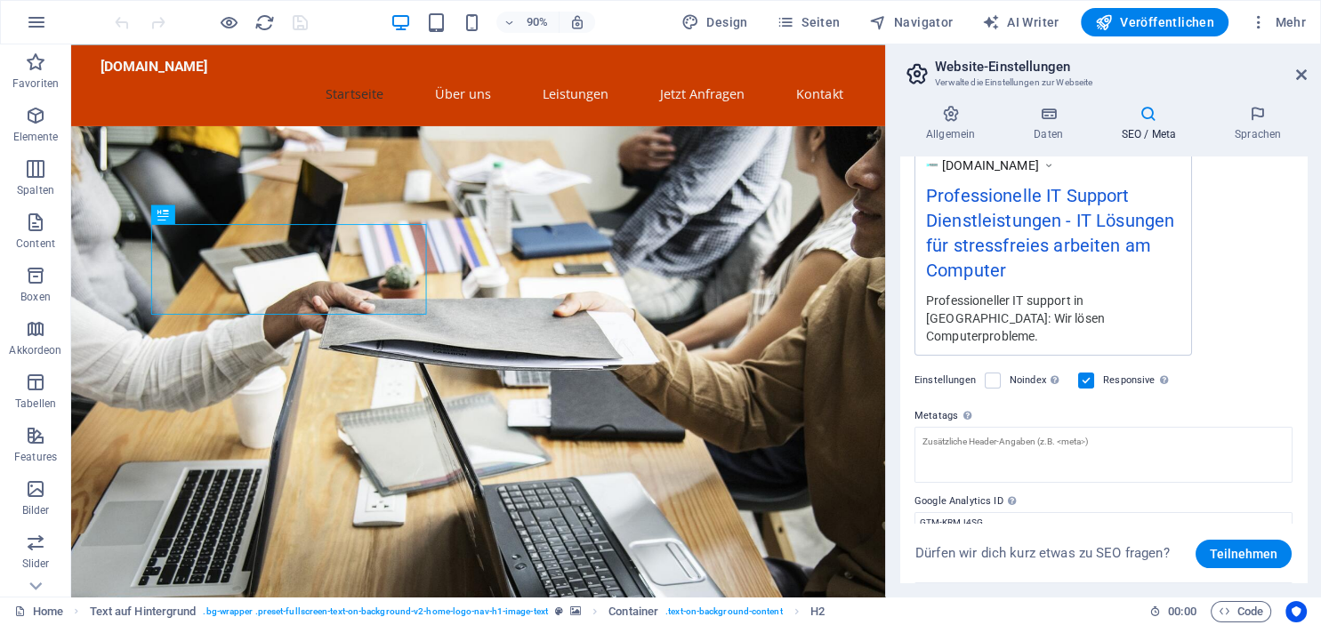
scroll to position [377, 0]
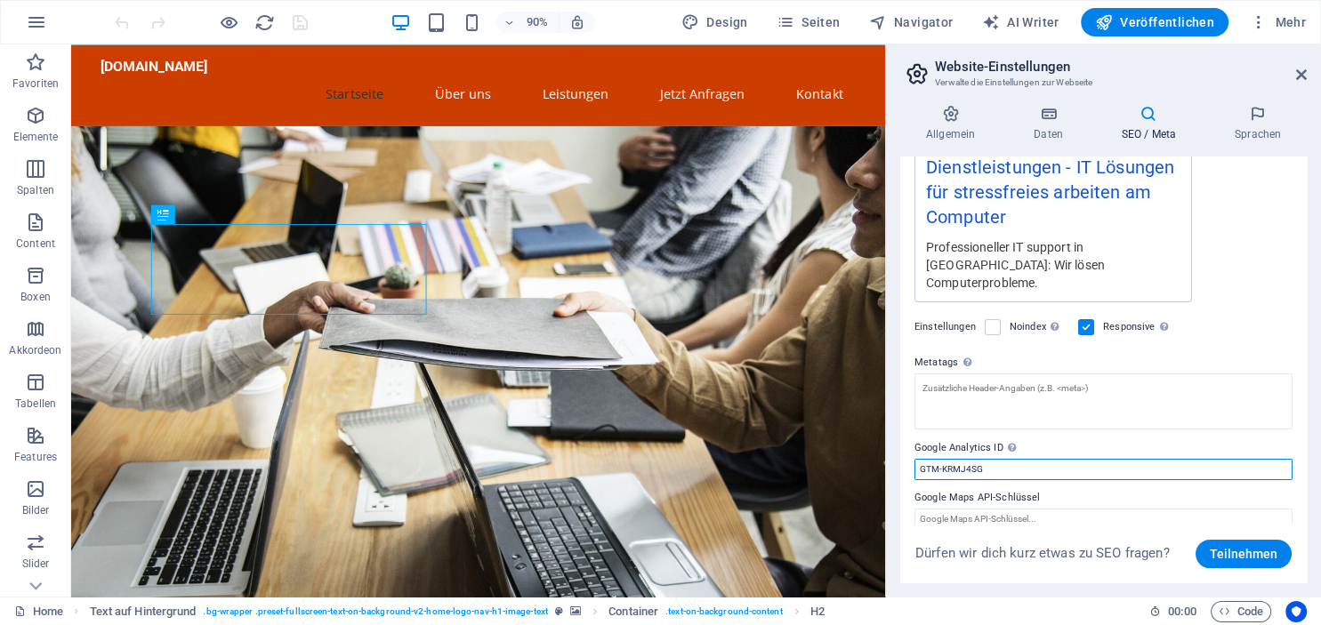
drag, startPoint x: 990, startPoint y: 457, endPoint x: 874, endPoint y: 457, distance: 115.6
click at [915, 459] on input "GTM-KRMJ4SG" at bounding box center [1104, 469] width 378 height 21
paste input "-LV8ZZX7M0F"
type input "G-LV8ZZX7M0F"
click at [1179, 19] on span "Veröffentlichen" at bounding box center [1154, 22] width 119 height 18
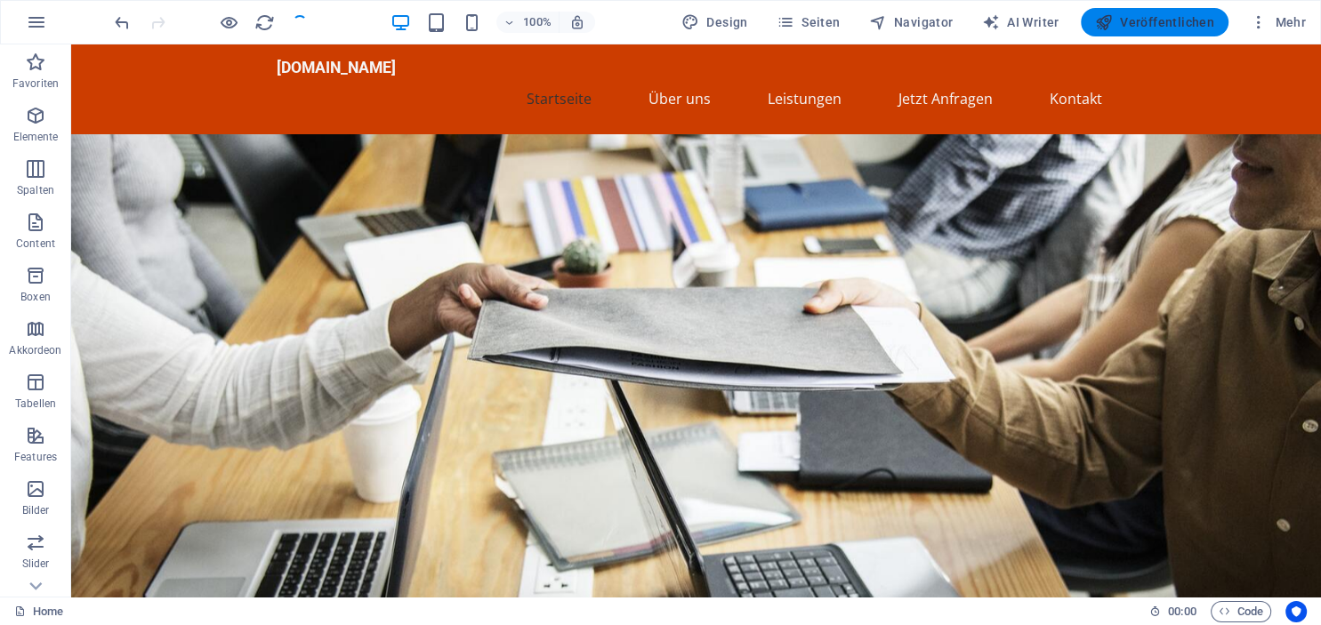
click at [1179, 19] on span "Veröffentlichen" at bounding box center [1154, 22] width 119 height 18
click at [1156, 15] on span "Veröffentlichen" at bounding box center [1154, 22] width 119 height 18
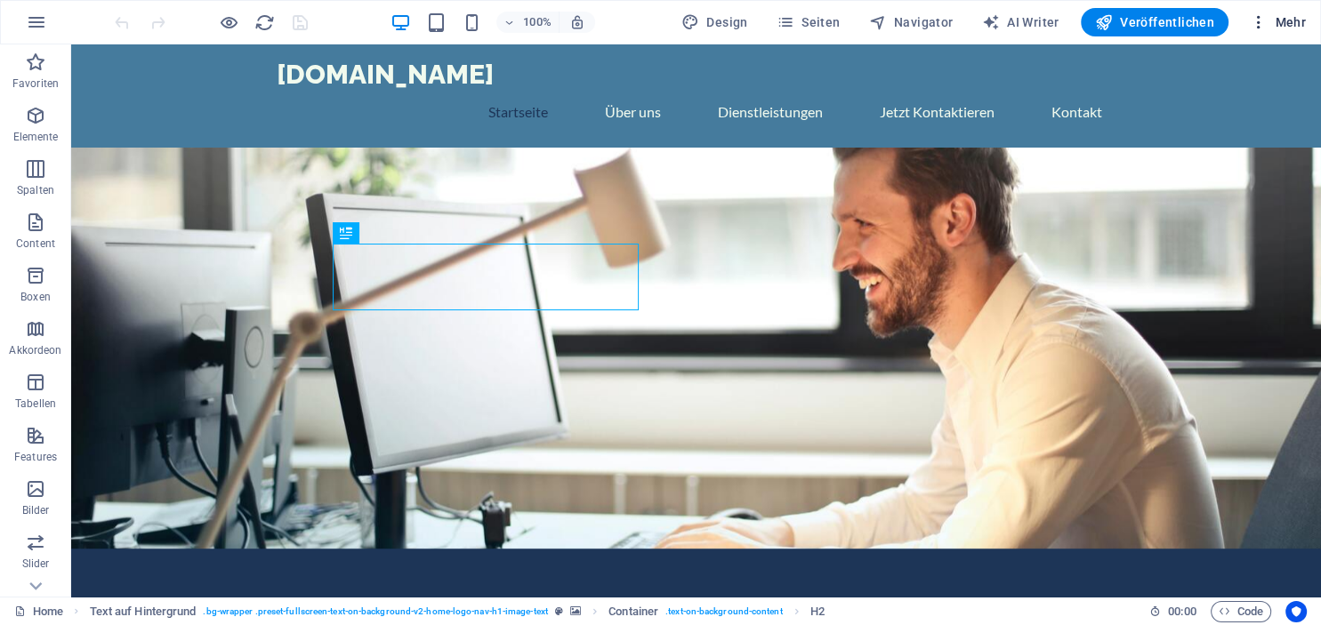
click at [1282, 27] on span "Mehr" at bounding box center [1278, 22] width 56 height 18
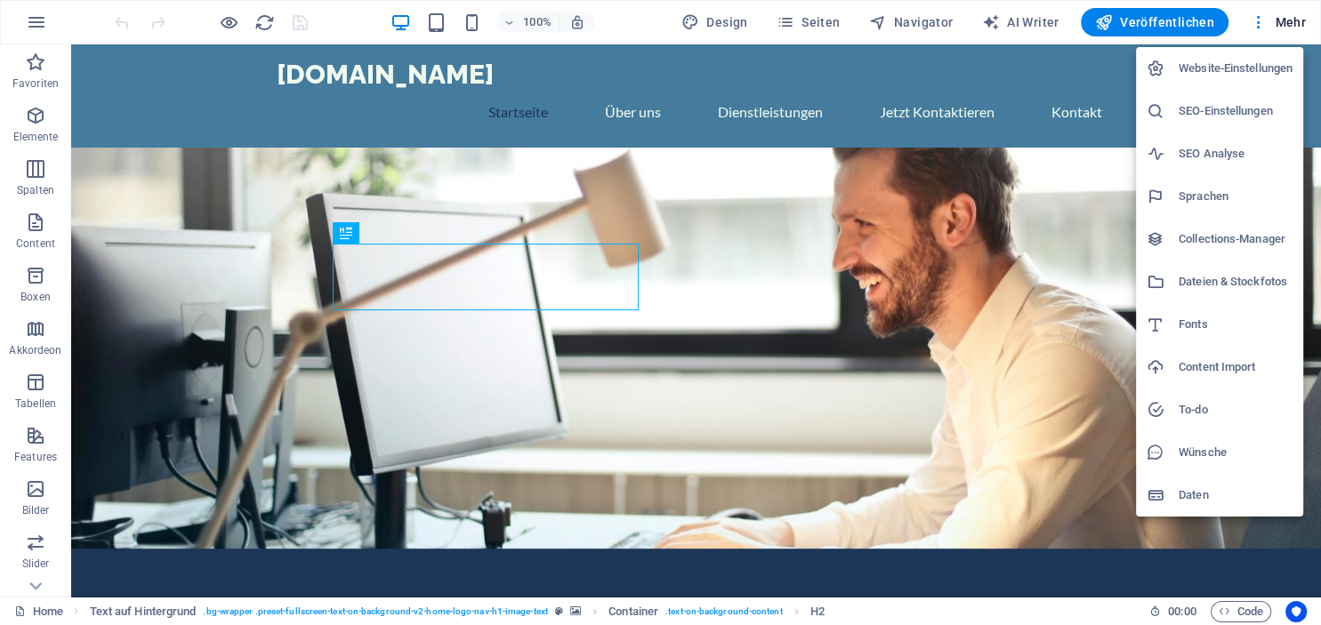
click at [1210, 151] on h6 "SEO Analyse" at bounding box center [1236, 153] width 114 height 21
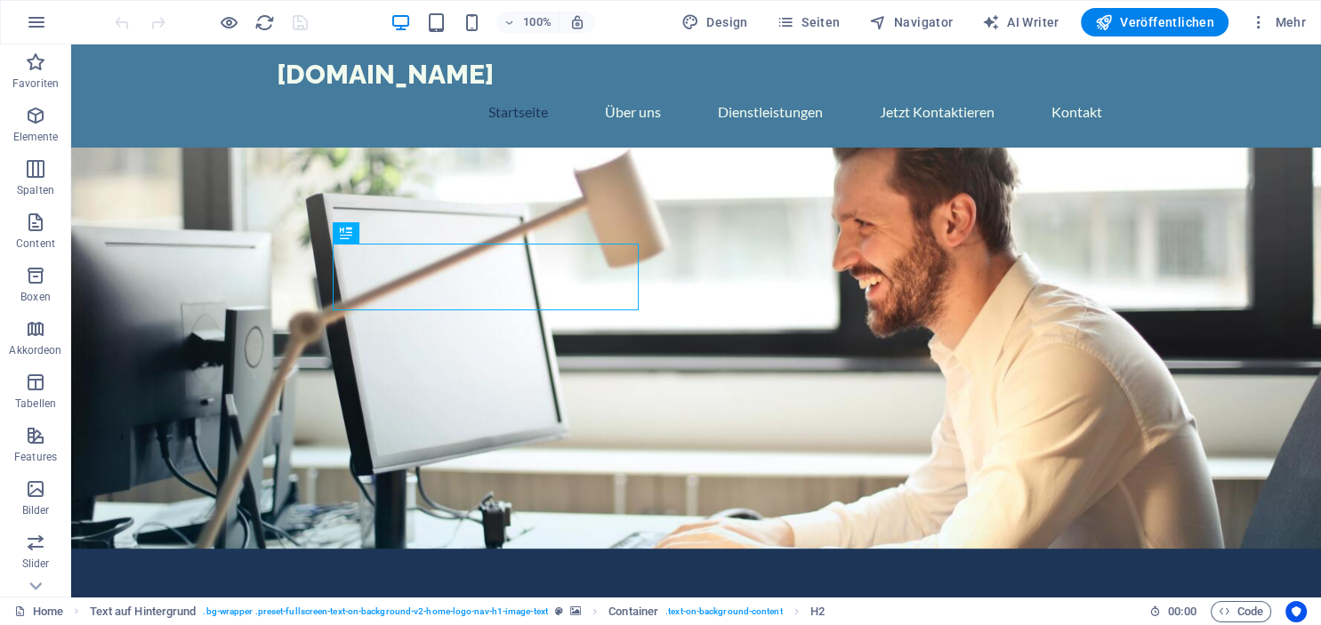
select select "google.com"
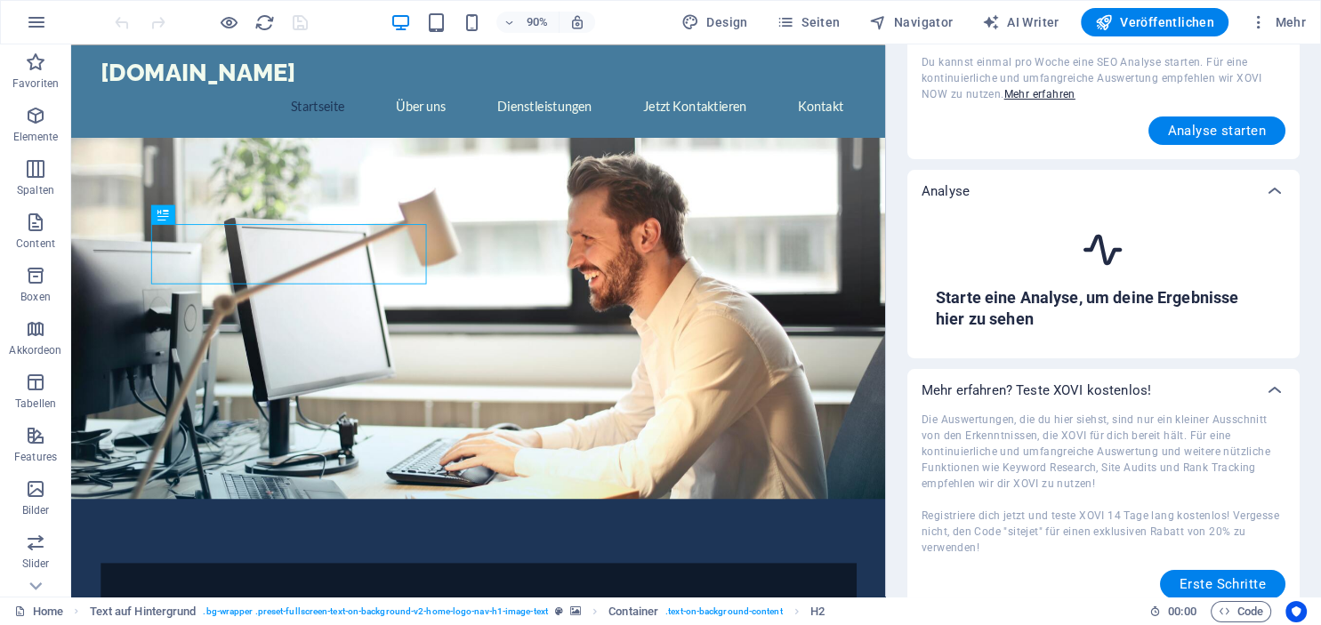
scroll to position [189, 0]
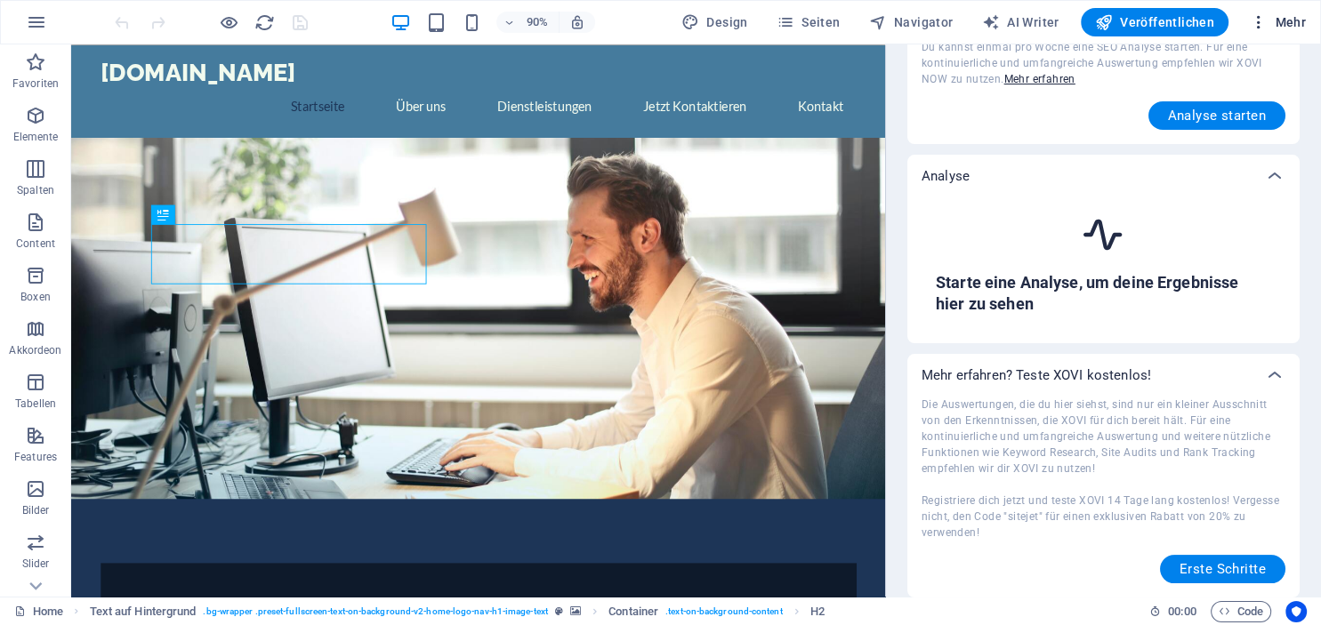
click at [1285, 28] on span "Mehr" at bounding box center [1278, 22] width 56 height 18
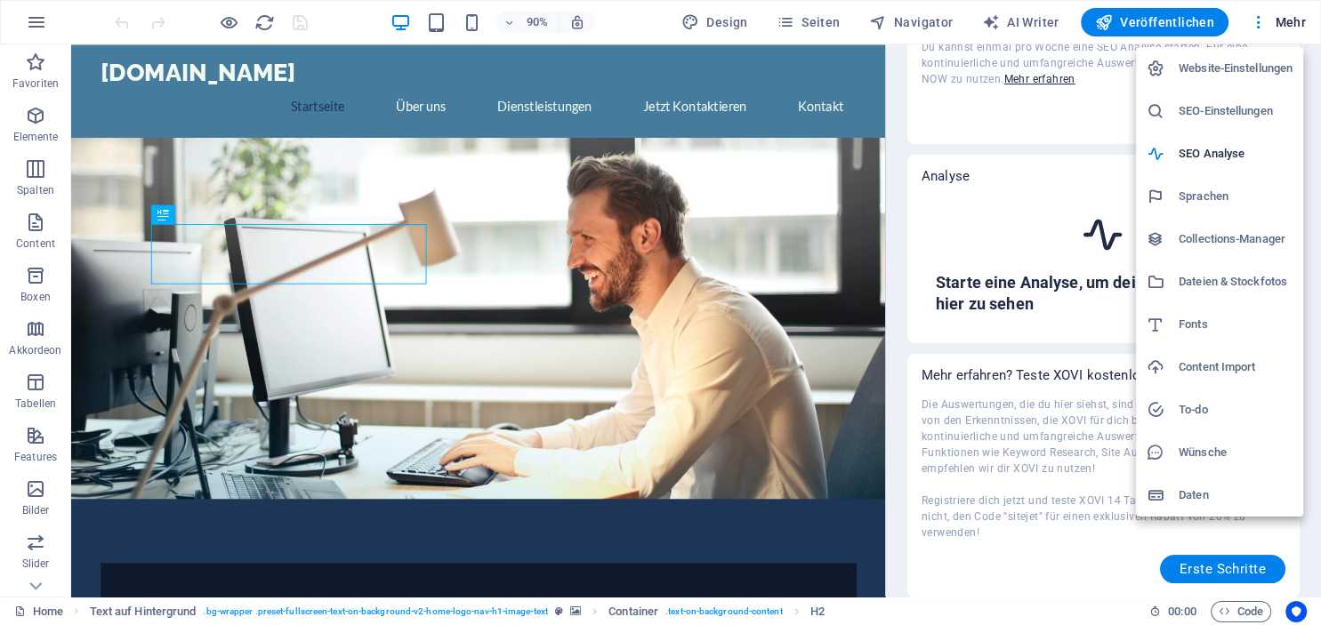
click at [1199, 109] on h6 "SEO-Einstellungen" at bounding box center [1236, 111] width 114 height 21
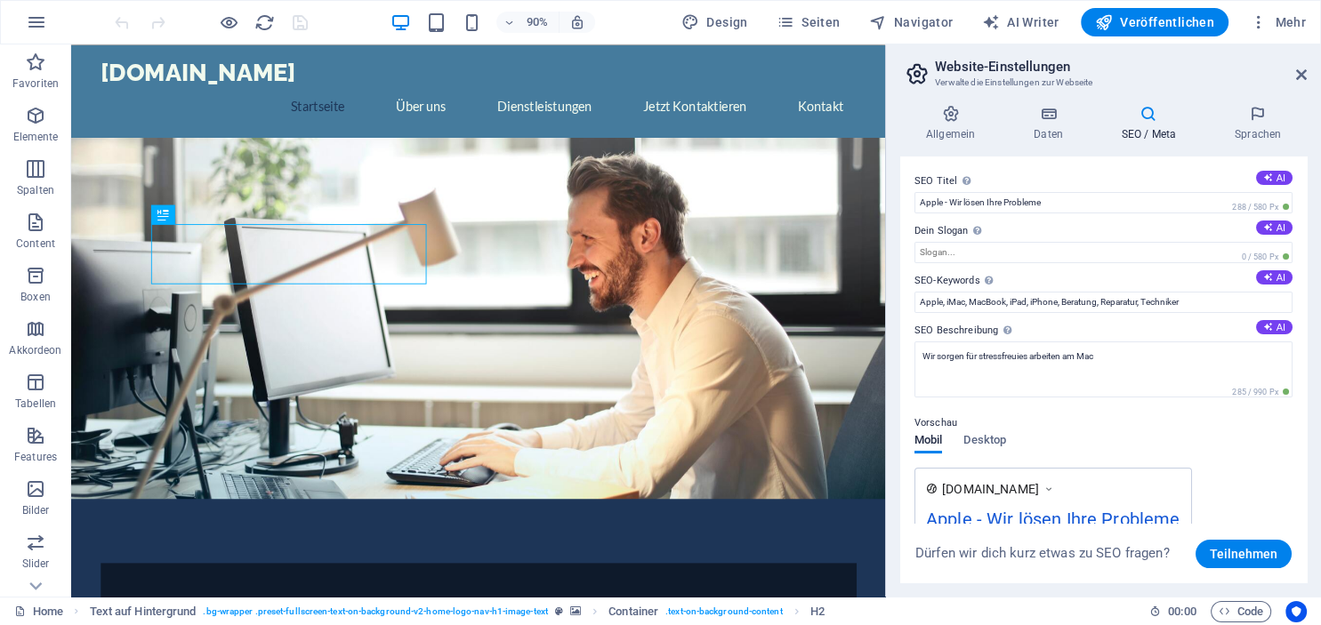
click at [1155, 114] on icon at bounding box center [1149, 114] width 106 height 18
click at [1148, 110] on icon at bounding box center [1149, 114] width 106 height 18
click at [1147, 133] on h4 "SEO / Meta" at bounding box center [1152, 123] width 113 height 37
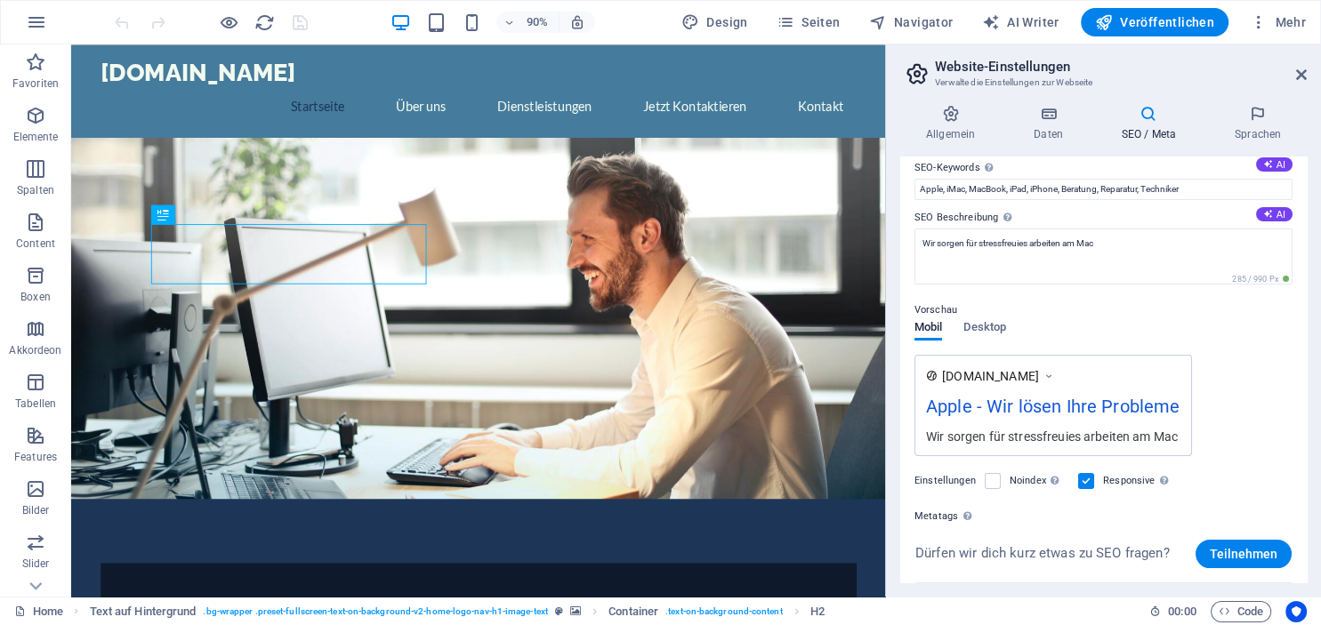
scroll to position [285, 0]
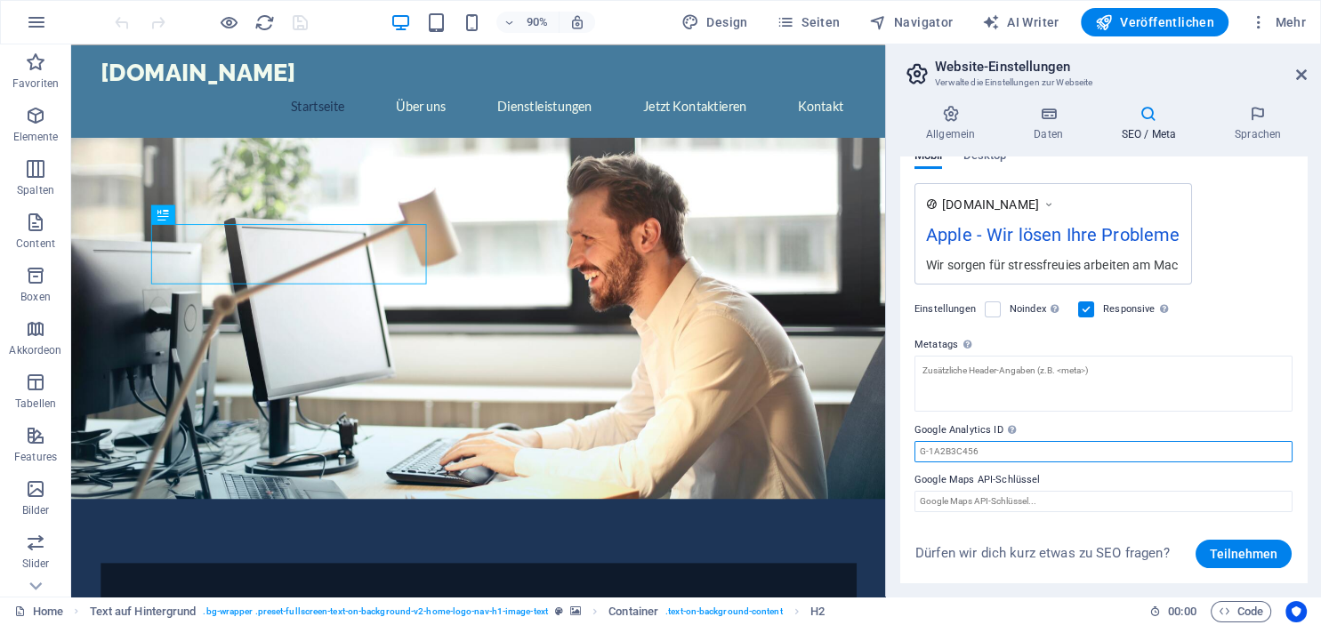
paste input "G-FFYMRDYVKH"
type input "G-FFYMRDYVKH"
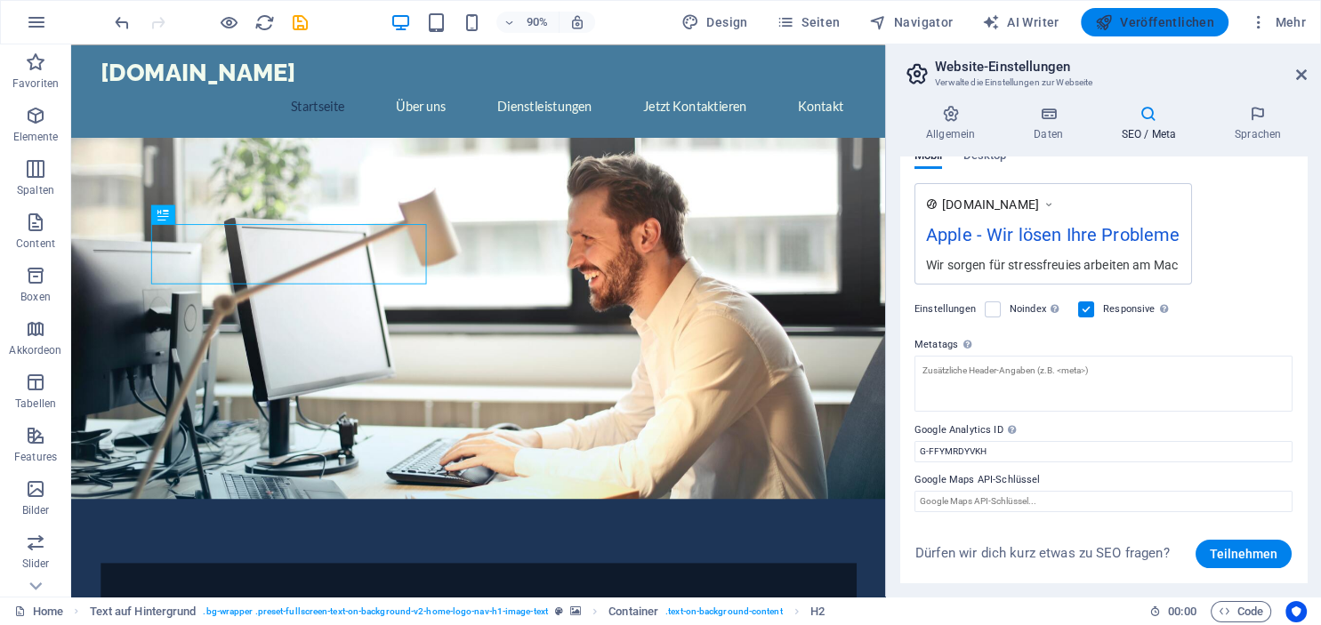
click at [1181, 20] on span "Veröffentlichen" at bounding box center [1154, 22] width 119 height 18
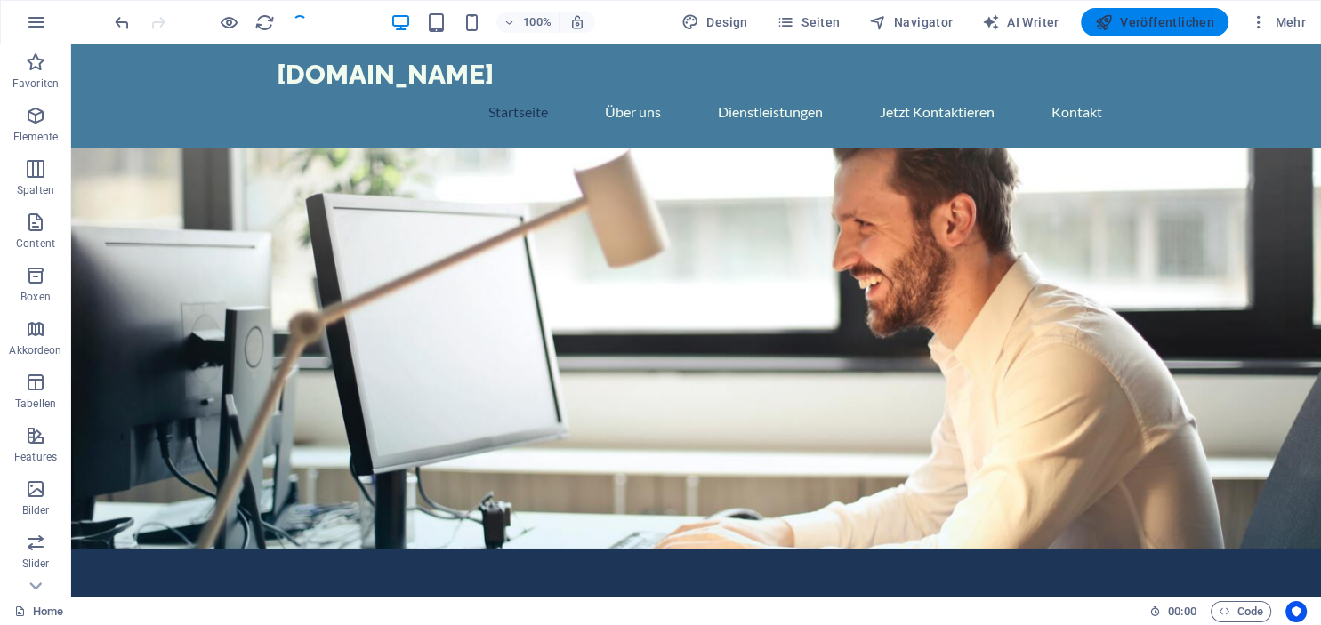
click at [1181, 20] on span "Veröffentlichen" at bounding box center [1154, 22] width 119 height 18
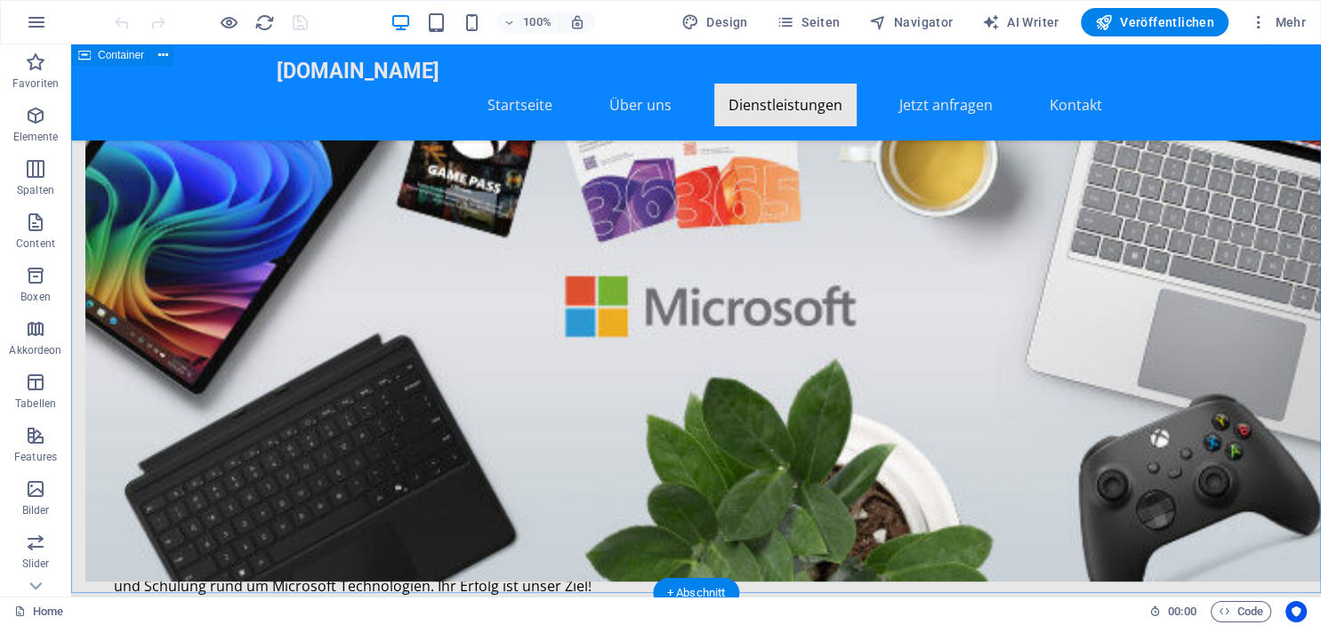
scroll to position [1033, 0]
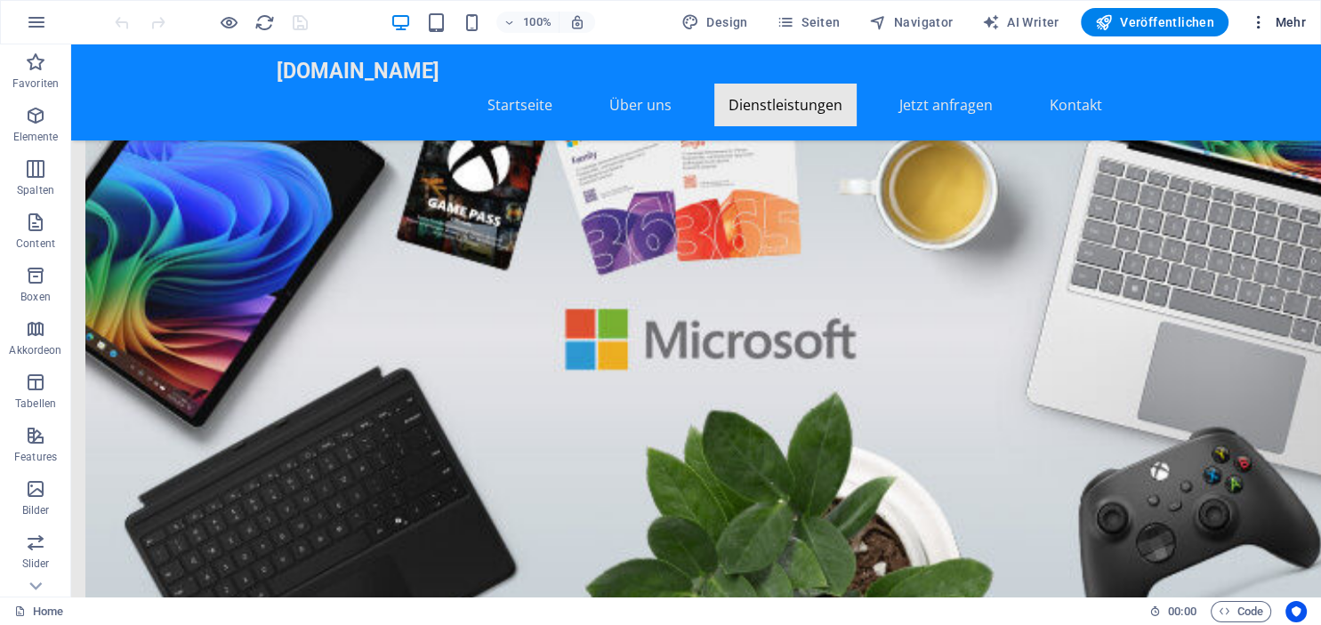
click at [1283, 16] on span "Mehr" at bounding box center [1278, 22] width 56 height 18
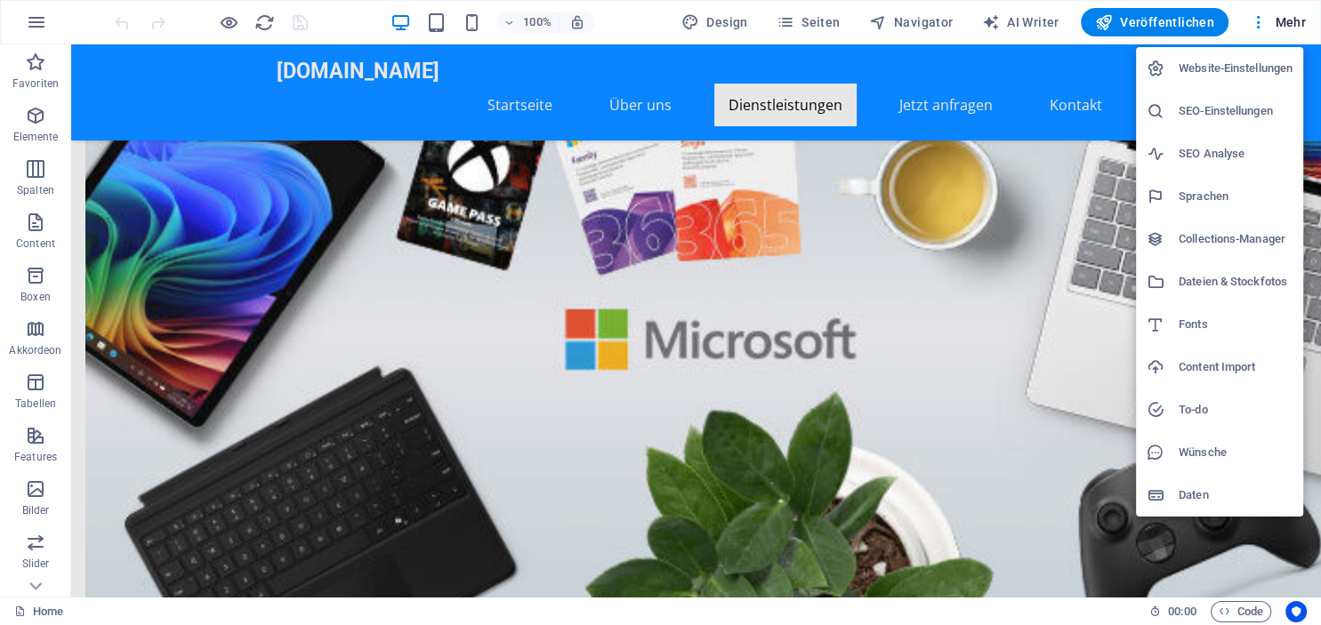
click at [1241, 119] on h6 "SEO-Einstellungen" at bounding box center [1236, 111] width 114 height 21
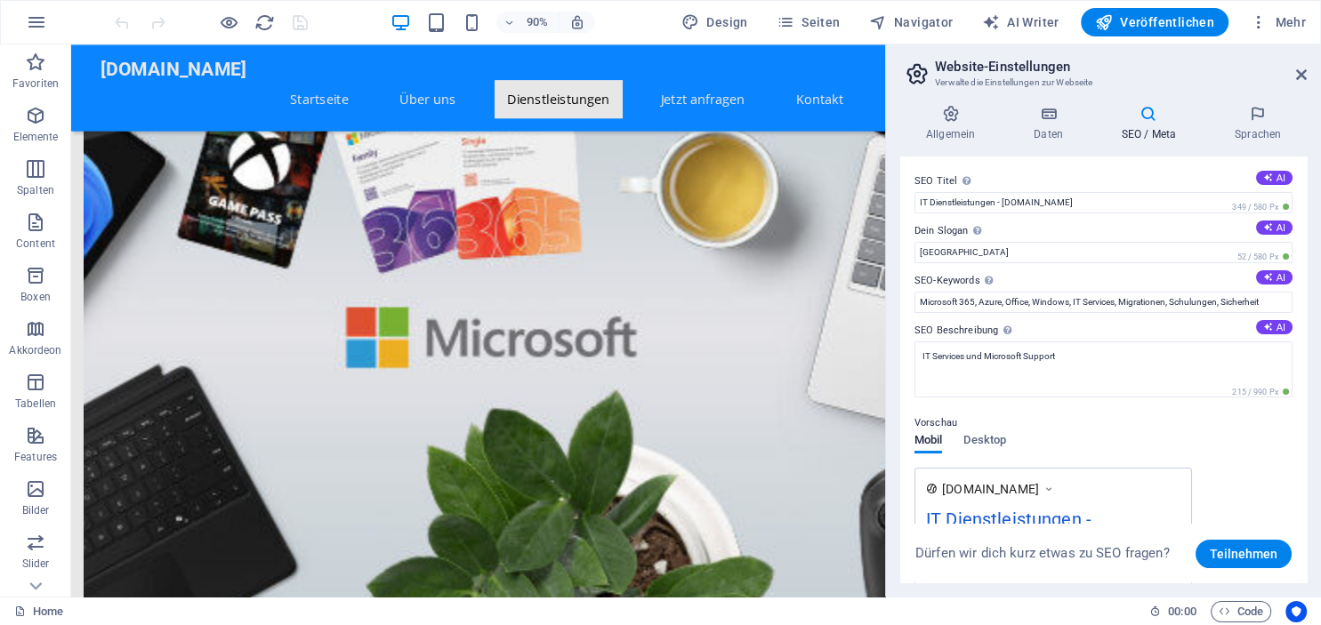
click at [1147, 124] on h4 "SEO / Meta" at bounding box center [1152, 123] width 113 height 37
click at [1149, 138] on h4 "SEO / Meta" at bounding box center [1152, 123] width 113 height 37
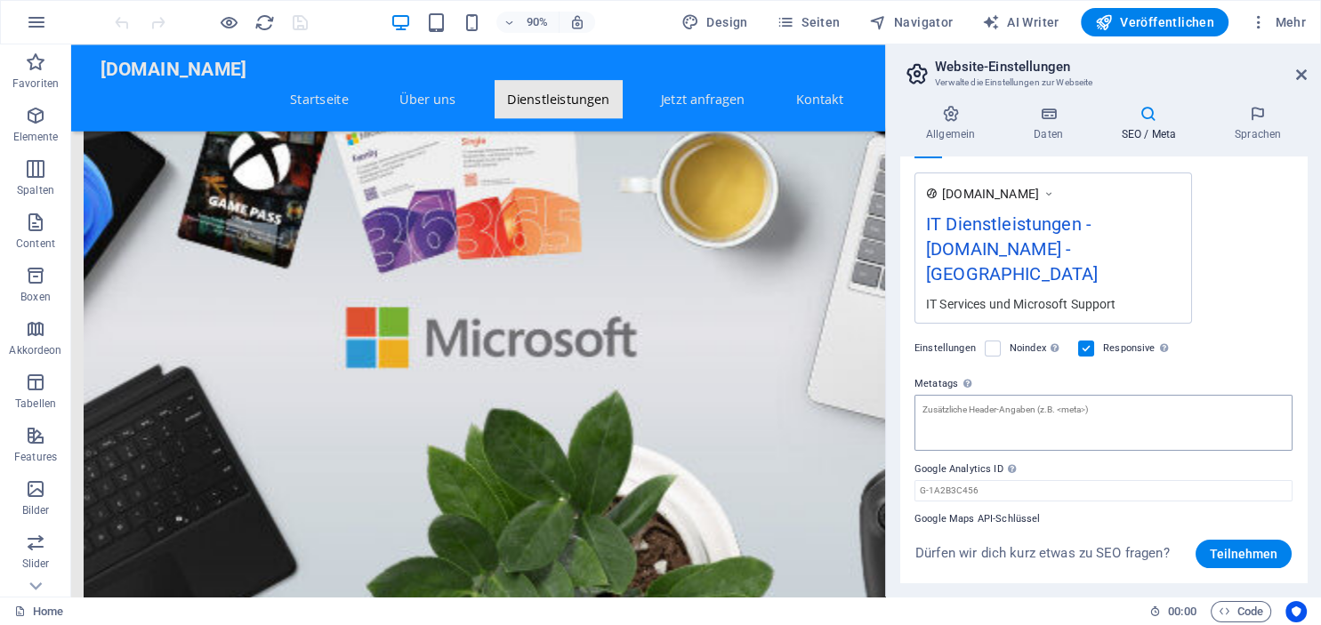
scroll to position [310, 0]
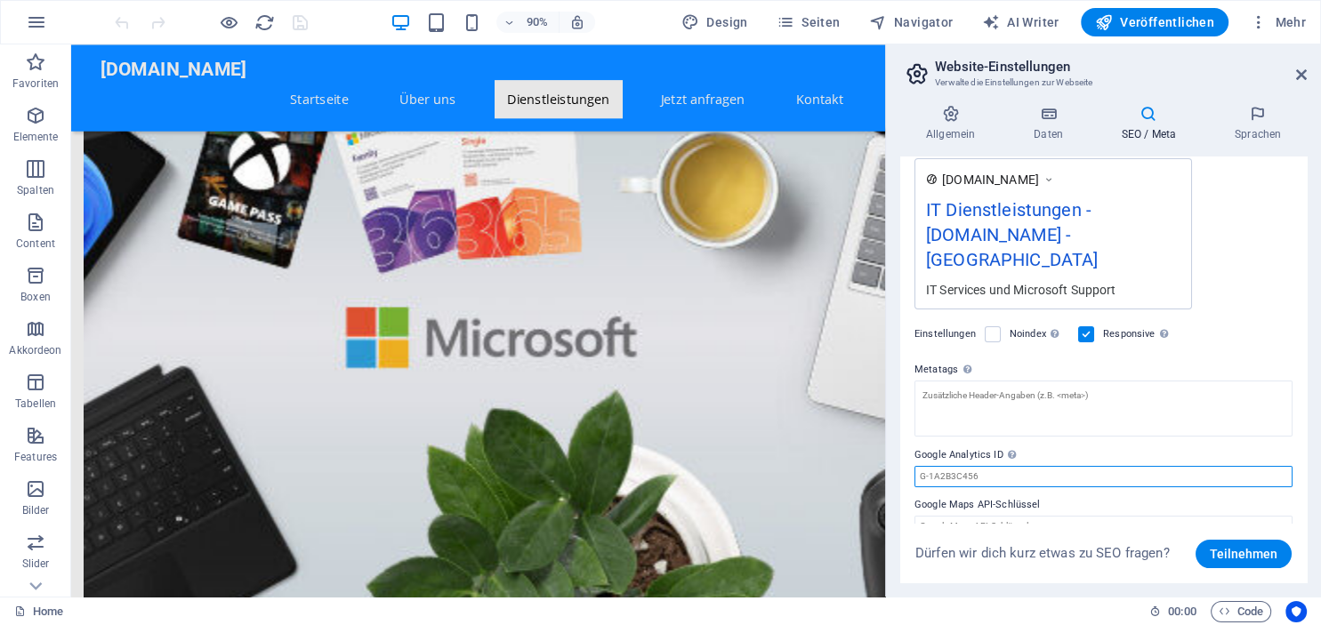
click at [1019, 466] on input "Google Analytics ID Bitte füge nur die Google Analytics ID hinzu. Wir binden di…" at bounding box center [1104, 476] width 378 height 21
paste input "G-8S1D3GLTB4"
type input "G-8S1D3GLTB4"
click at [1306, 74] on icon at bounding box center [1301, 75] width 11 height 14
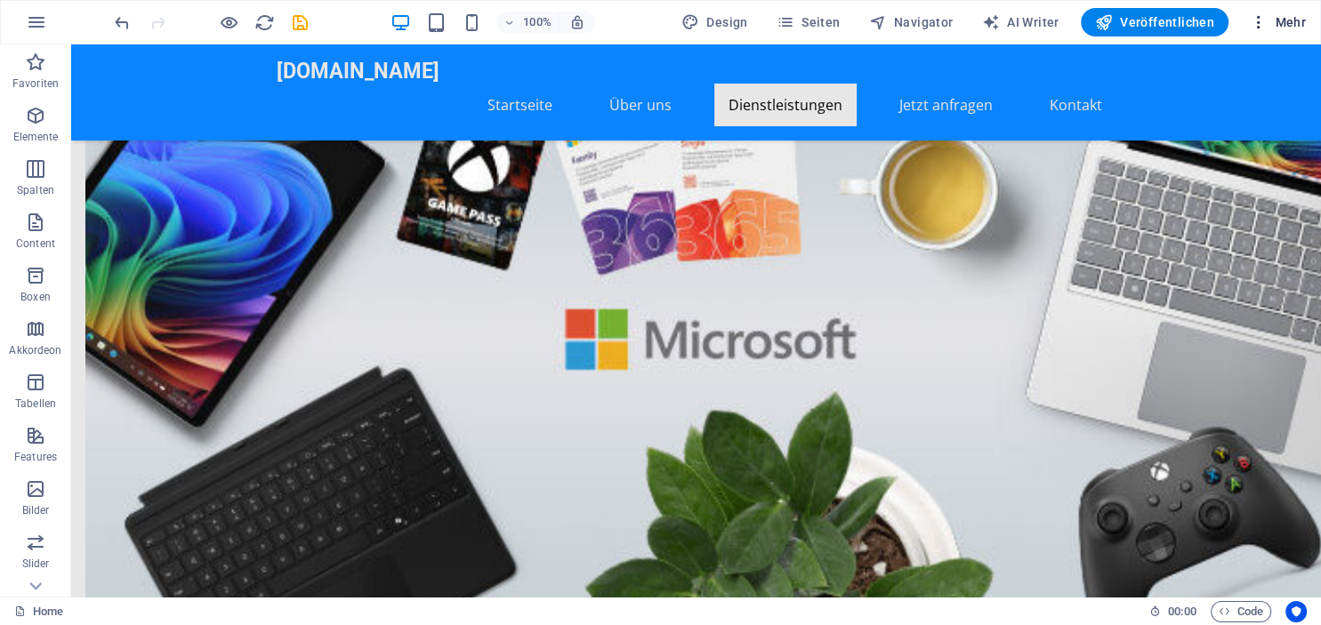
click at [1293, 20] on span "Mehr" at bounding box center [1278, 22] width 56 height 18
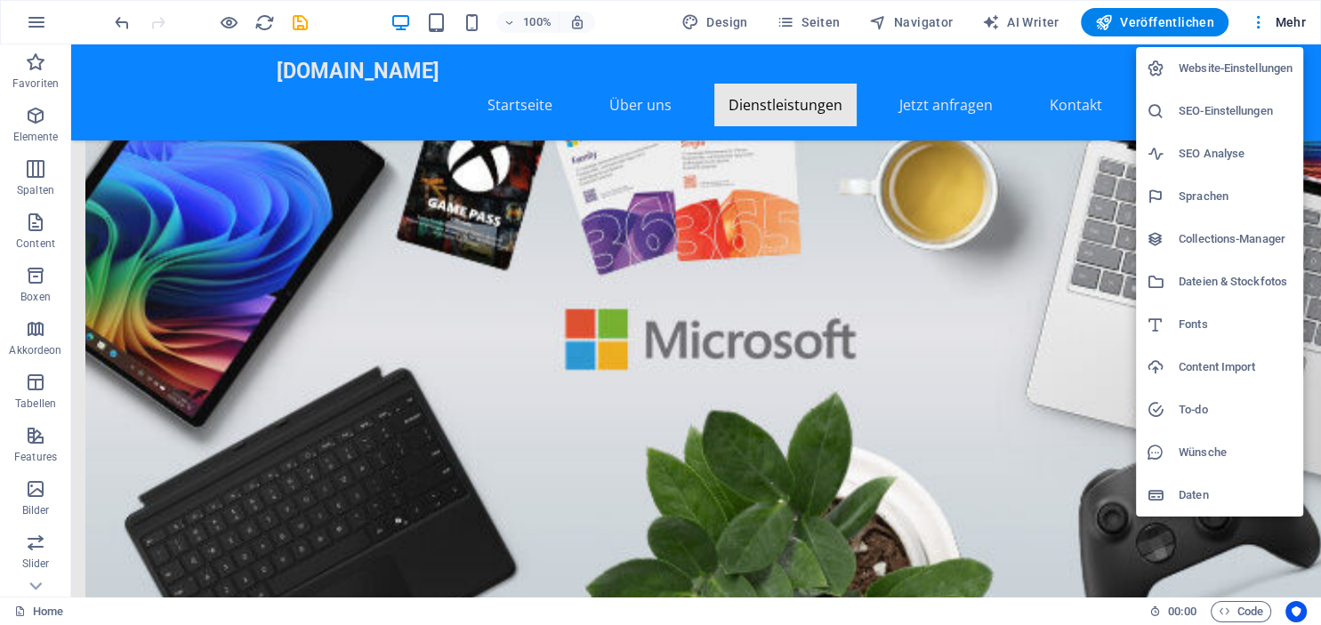
click at [1220, 106] on h6 "SEO-Einstellungen" at bounding box center [1236, 111] width 114 height 21
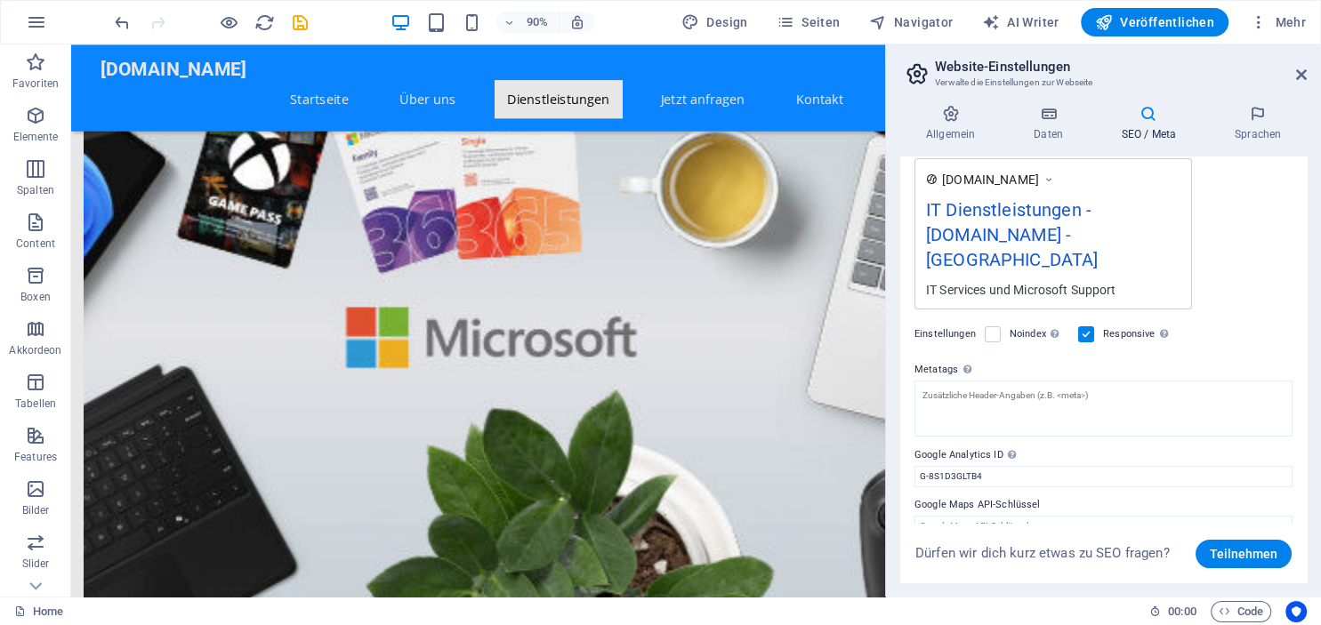
click at [1299, 72] on icon at bounding box center [1301, 75] width 11 height 14
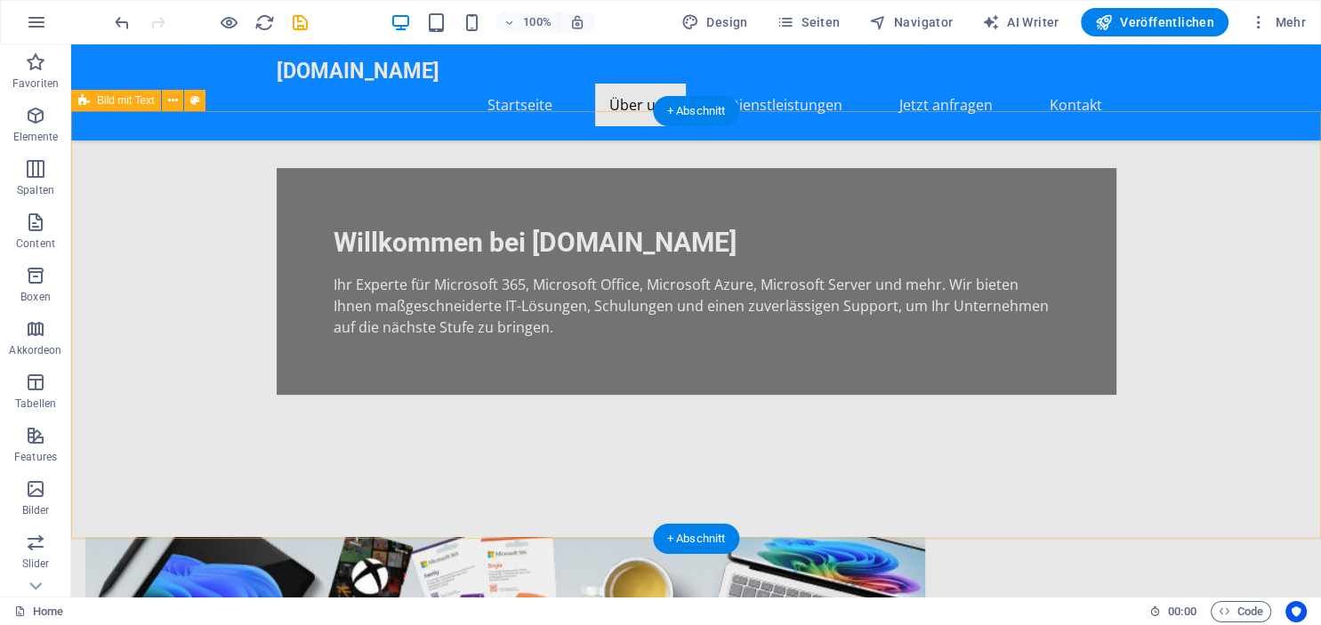
scroll to position [563, 0]
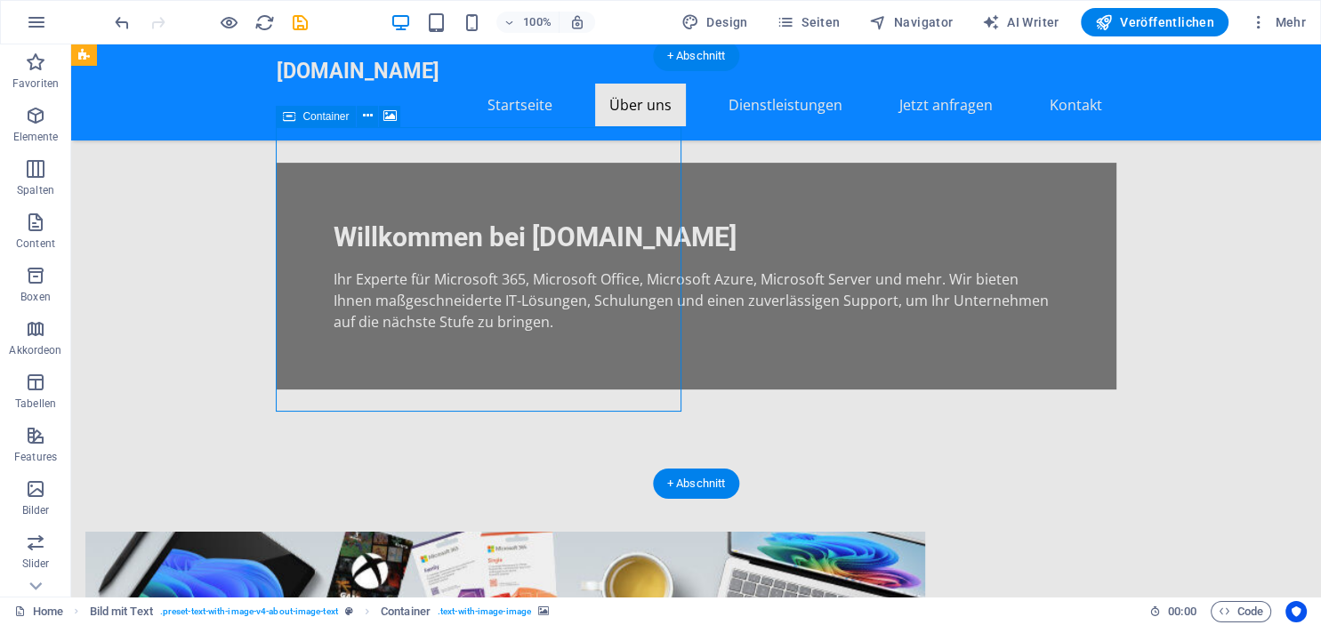
scroll to position [470, 0]
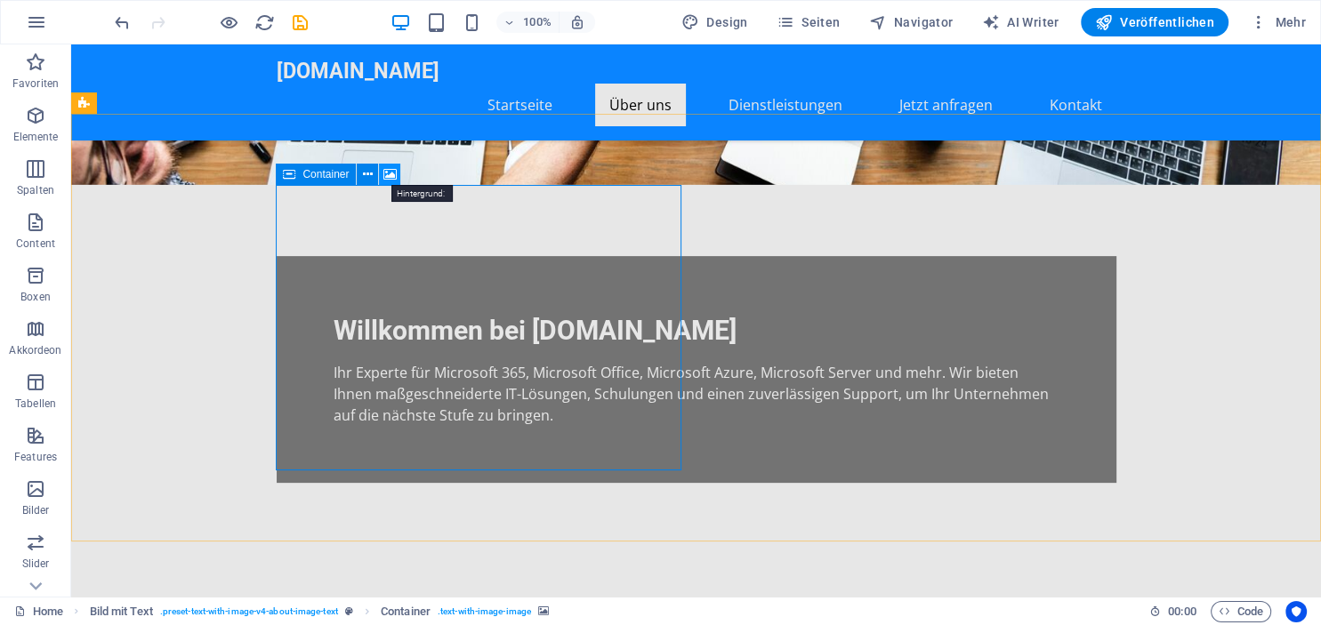
click at [393, 170] on icon at bounding box center [389, 174] width 13 height 19
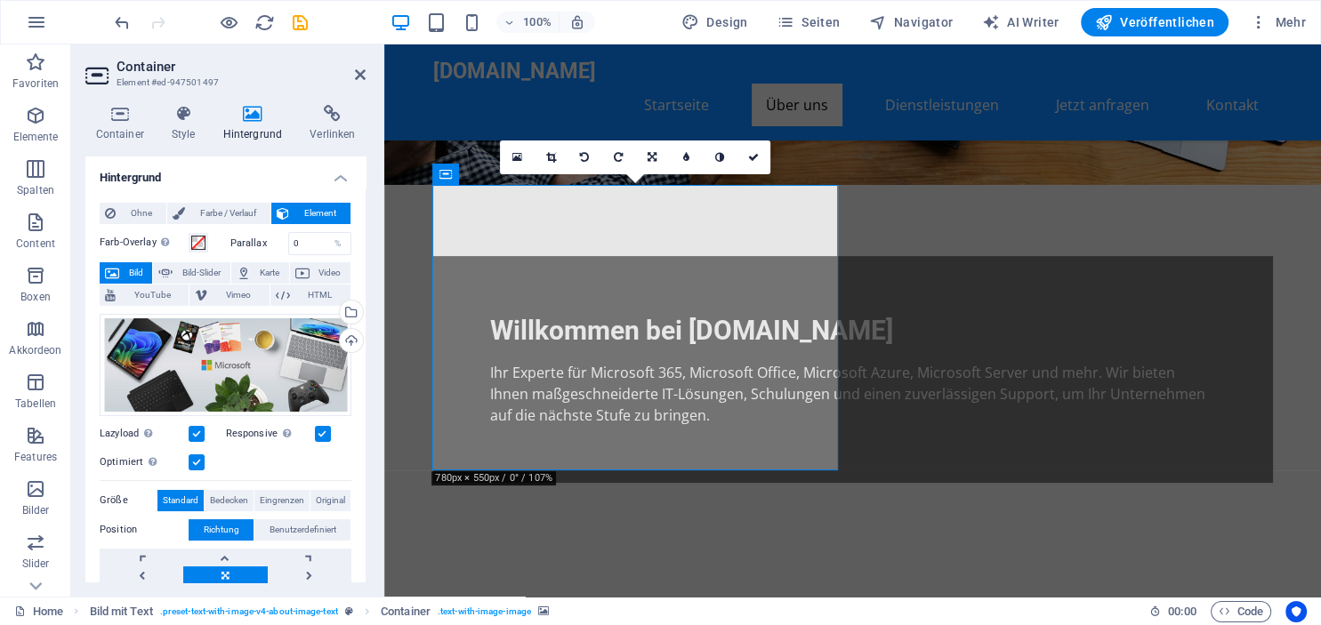
click at [194, 464] on label at bounding box center [197, 463] width 16 height 16
click at [0, 0] on input "Optimiert Bilder werden komprimiert für eine bessere Ladegeschwindigkeit der We…" at bounding box center [0, 0] width 0 height 0
click at [194, 464] on label at bounding box center [197, 463] width 16 height 16
click at [0, 0] on input "Optimiert Bilder werden komprimiert für eine bessere Ladegeschwindigkeit der We…" at bounding box center [0, 0] width 0 height 0
click at [194, 458] on label at bounding box center [197, 463] width 16 height 16
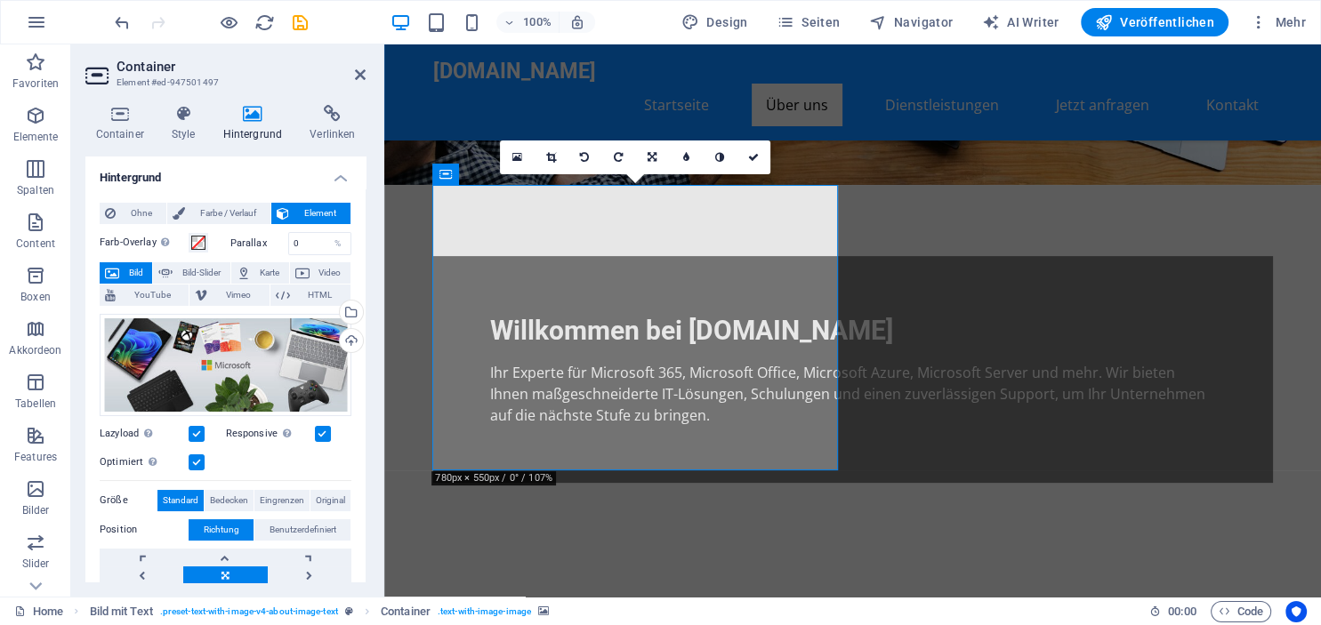
click at [0, 0] on input "Optimiert Bilder werden komprimiert für eine bessere Ladegeschwindigkeit der We…" at bounding box center [0, 0] width 0 height 0
click at [199, 466] on label at bounding box center [197, 463] width 16 height 16
click at [0, 0] on input "Optimiert Bilder werden komprimiert für eine bessere Ladegeschwindigkeit der We…" at bounding box center [0, 0] width 0 height 0
click at [322, 436] on label at bounding box center [323, 434] width 16 height 16
click at [0, 0] on input "Responsive Automatisch Retina-Bilder und kleinere Bilder auf Smartphones laden" at bounding box center [0, 0] width 0 height 0
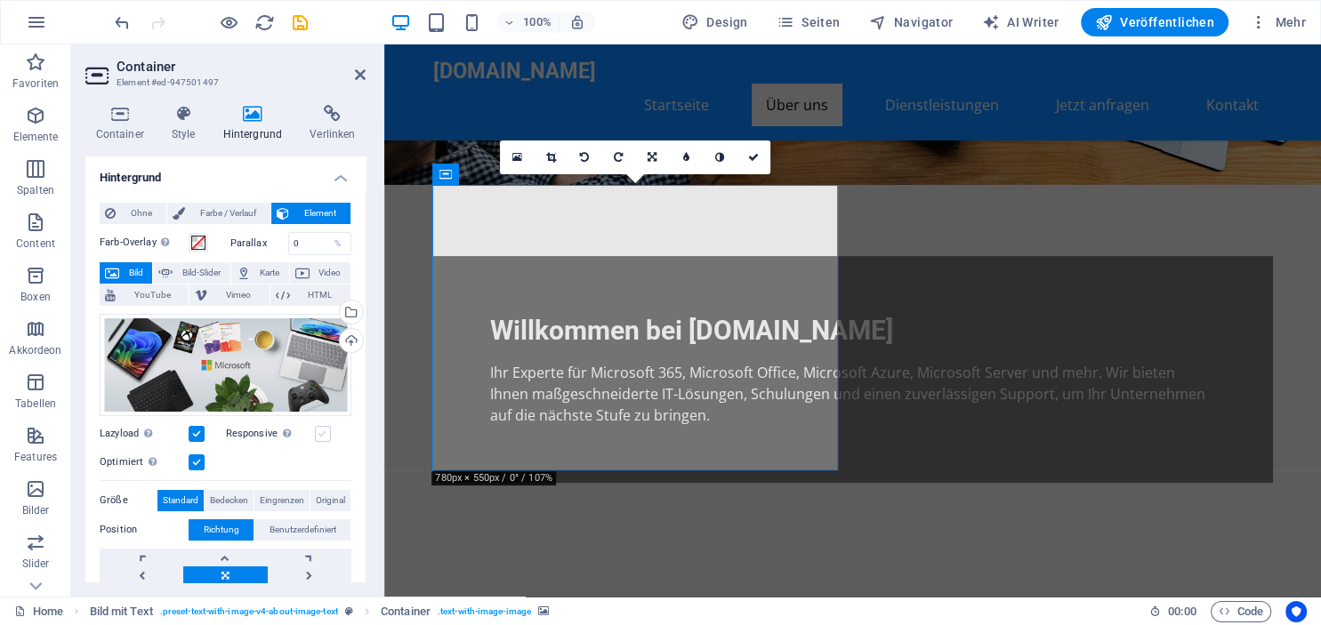
click at [324, 434] on label at bounding box center [323, 434] width 16 height 16
click at [0, 0] on input "Responsive Automatisch Retina-Bilder und kleinere Bilder auf Smartphones laden" at bounding box center [0, 0] width 0 height 0
click at [197, 457] on label at bounding box center [197, 463] width 16 height 16
click at [0, 0] on input "Optimiert Bilder werden komprimiert für eine bessere Ladegeschwindigkeit der We…" at bounding box center [0, 0] width 0 height 0
click at [326, 434] on label at bounding box center [323, 434] width 16 height 16
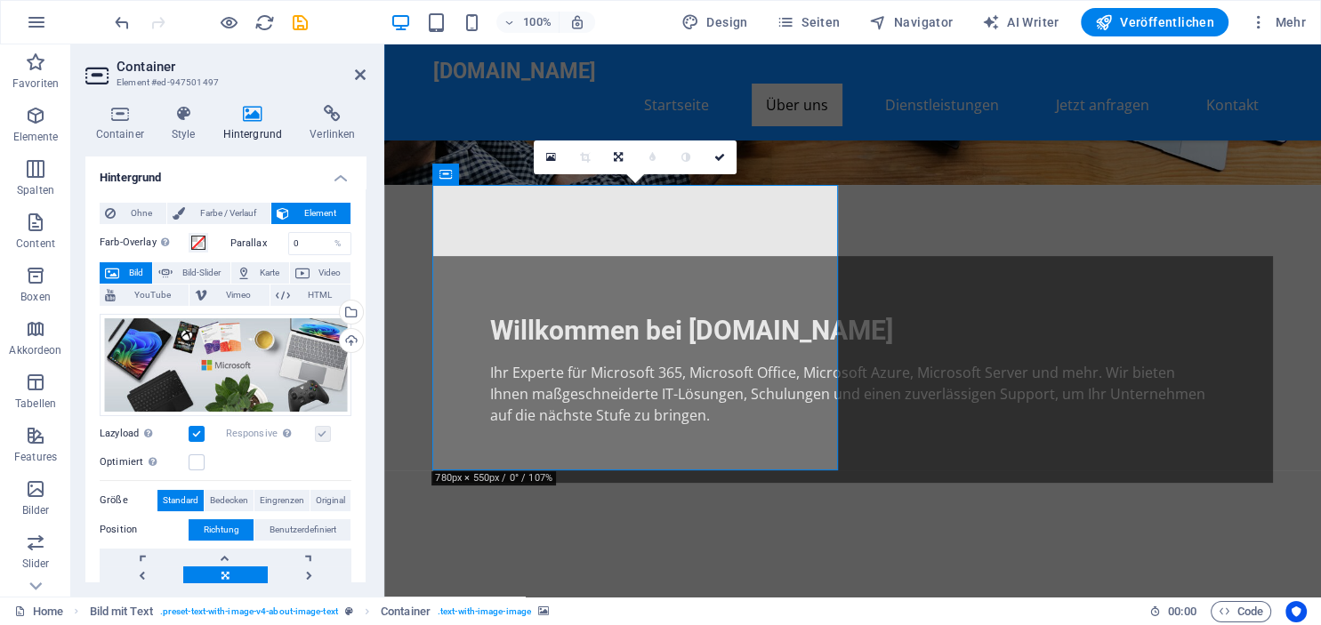
scroll to position [81, 0]
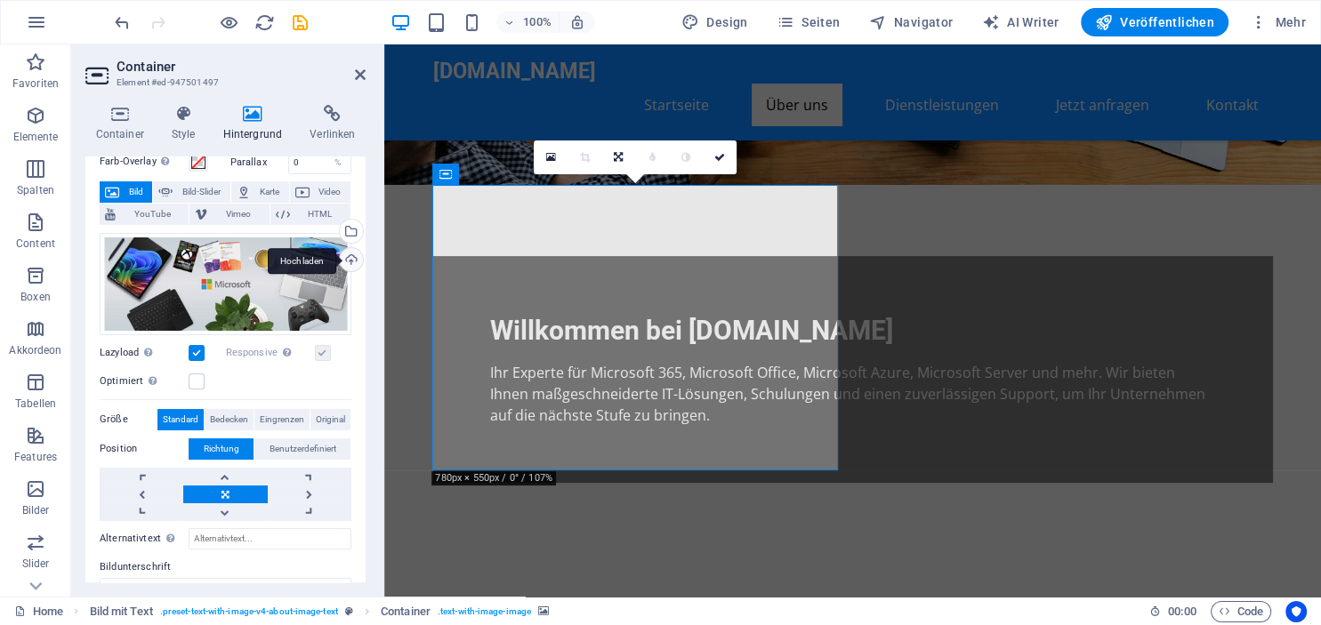
click at [353, 256] on div "Hochladen" at bounding box center [349, 261] width 27 height 27
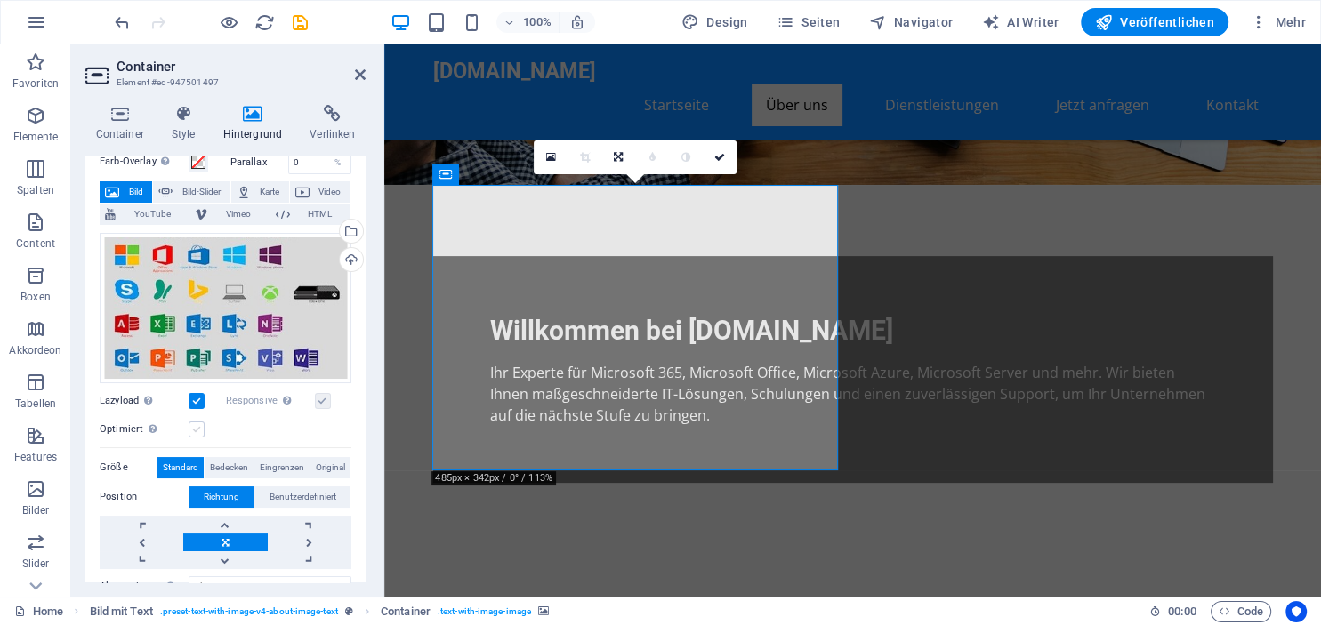
click at [198, 431] on label at bounding box center [197, 430] width 16 height 16
click at [0, 0] on input "Optimiert Bilder werden komprimiert für eine bessere Ladegeschwindigkeit der We…" at bounding box center [0, 0] width 0 height 0
click at [198, 431] on label at bounding box center [197, 430] width 16 height 16
click at [0, 0] on input "Optimiert Bilder werden komprimiert für eine bessere Ladegeschwindigkeit der We…" at bounding box center [0, 0] width 0 height 0
click at [199, 404] on label at bounding box center [197, 401] width 16 height 16
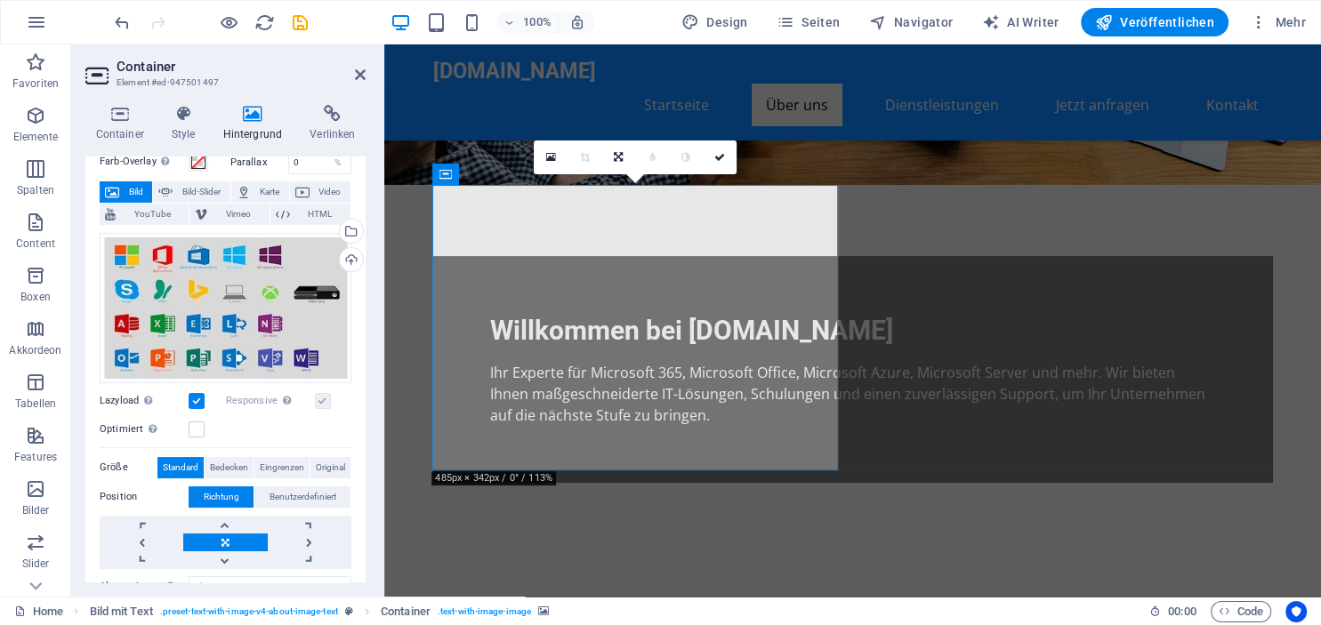
click at [0, 0] on input "Lazyload Bilder auf Seite nachträglich laden. Verbessert Ladezeit (Pagespeed)." at bounding box center [0, 0] width 0 height 0
click at [199, 402] on label at bounding box center [197, 401] width 16 height 16
click at [0, 0] on input "Lazyload Bilder auf Seite nachträglich laden. Verbessert Ladezeit (Pagespeed)." at bounding box center [0, 0] width 0 height 0
click at [322, 407] on label at bounding box center [323, 401] width 16 height 16
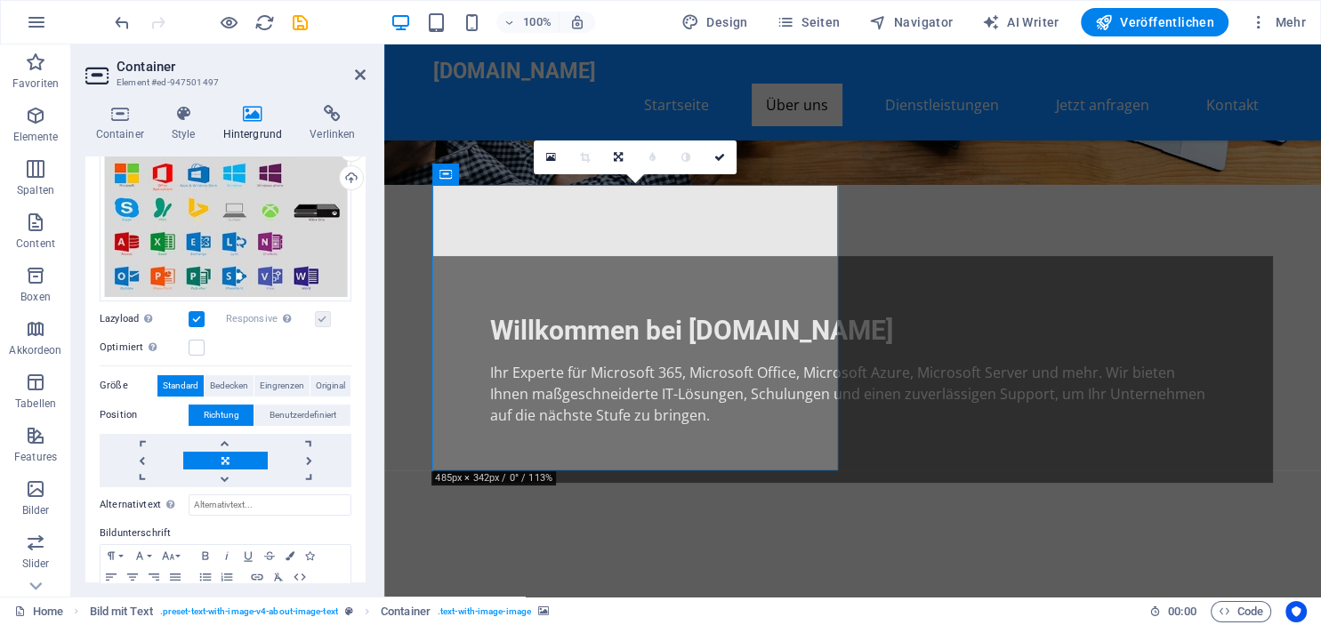
scroll to position [237, 0]
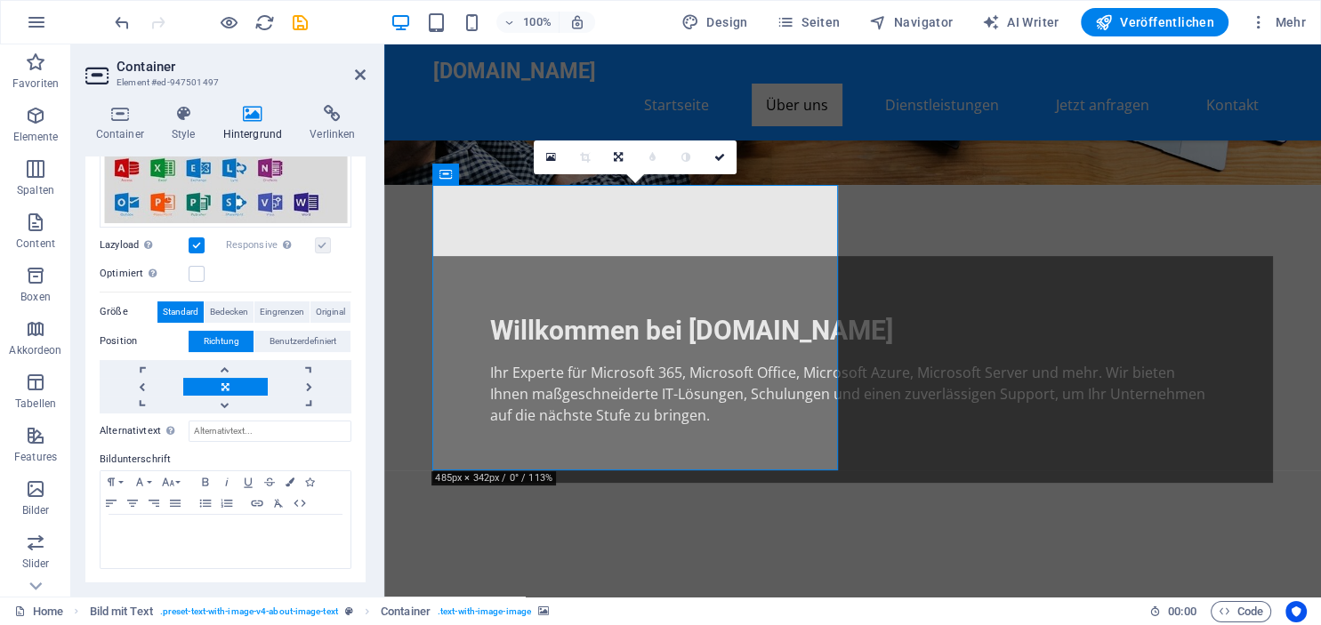
click at [224, 380] on link at bounding box center [225, 387] width 84 height 18
click at [260, 112] on icon at bounding box center [253, 114] width 80 height 18
click at [238, 122] on icon at bounding box center [253, 114] width 80 height 18
click at [194, 116] on icon at bounding box center [183, 114] width 44 height 18
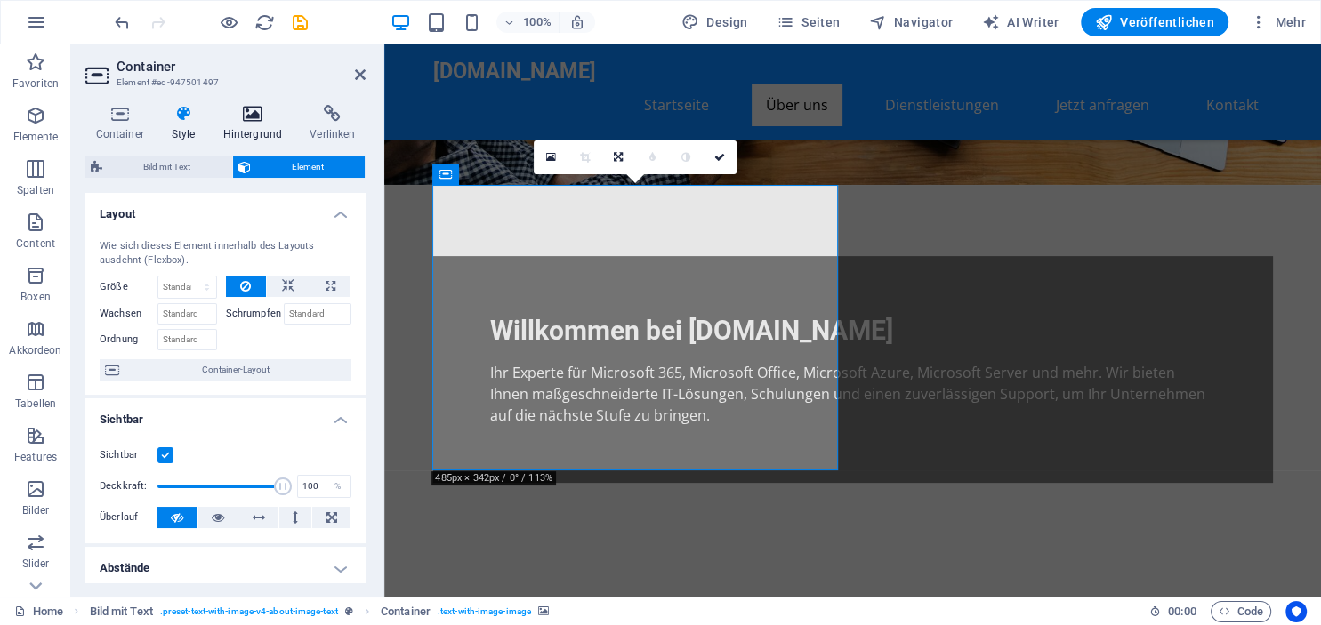
click at [257, 115] on icon at bounding box center [253, 114] width 80 height 18
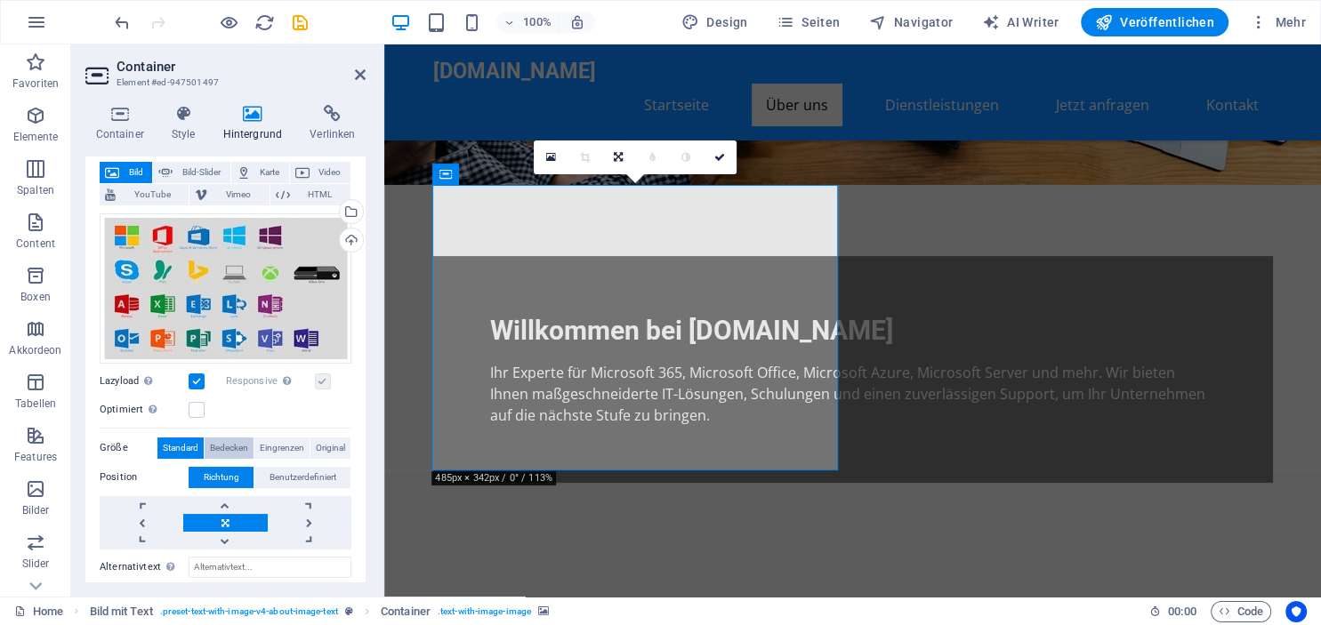
scroll to position [75, 0]
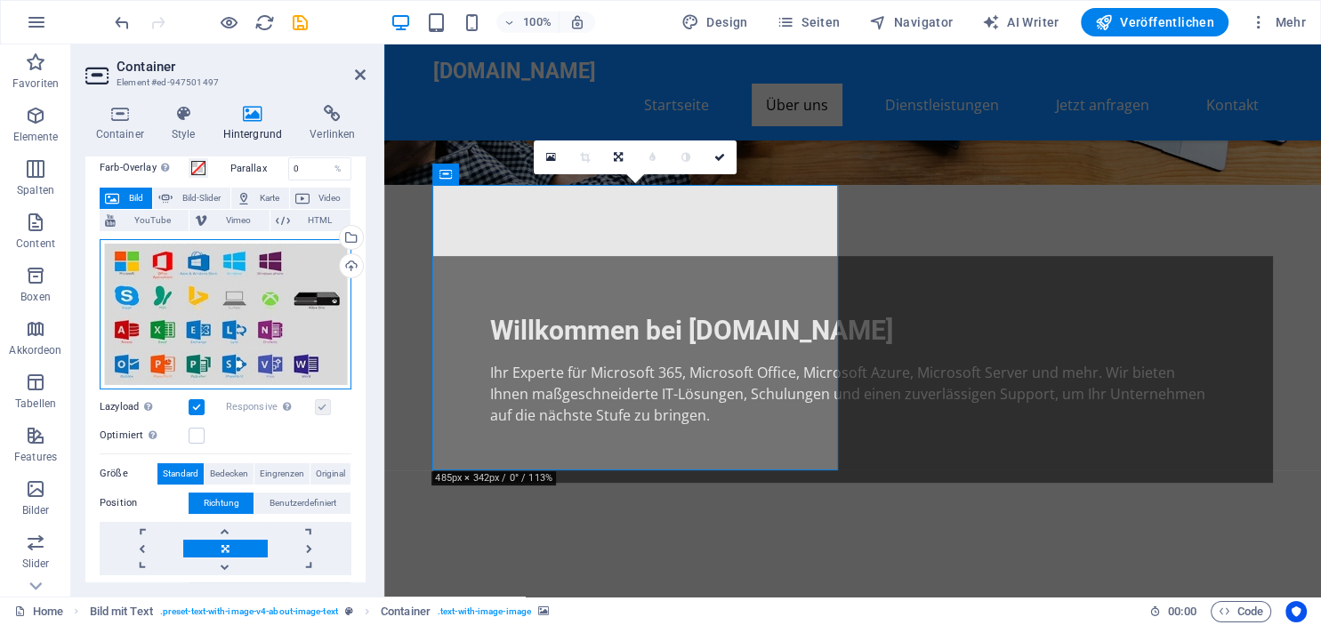
click at [242, 276] on div "Ziehe Dateien zum Hochladen hierher oder klicke hier, um aus Dateien oder koste…" at bounding box center [226, 314] width 252 height 150
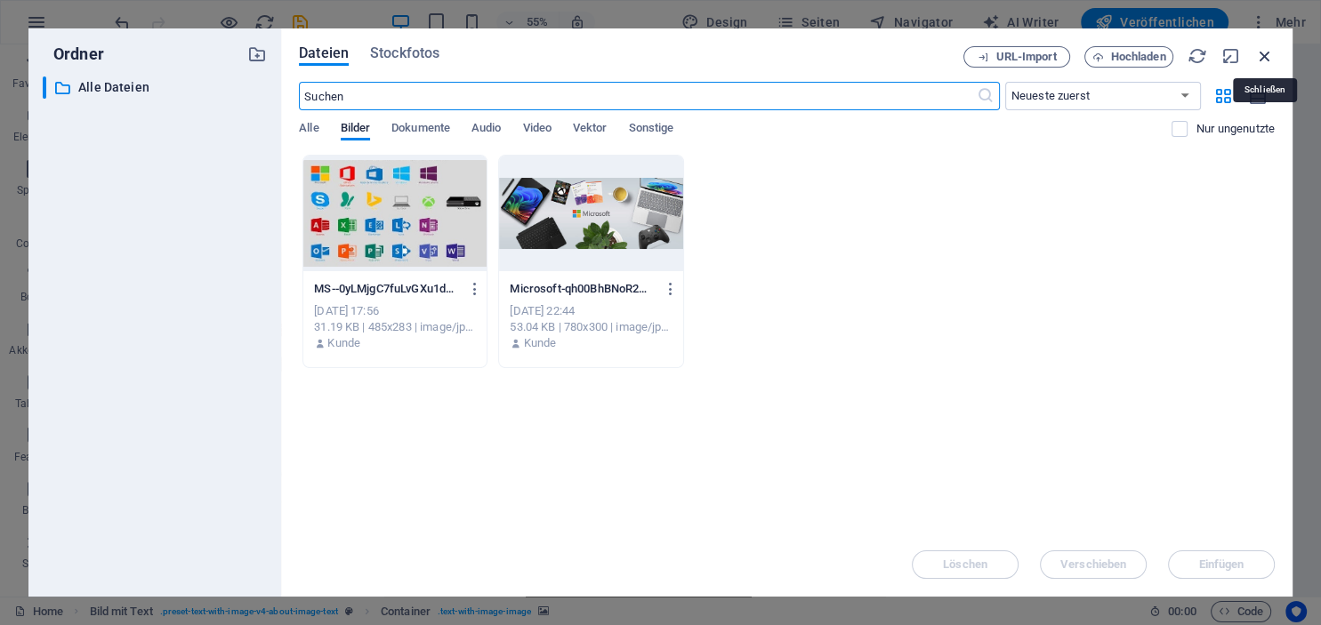
click at [1266, 55] on icon "button" at bounding box center [1265, 56] width 20 height 20
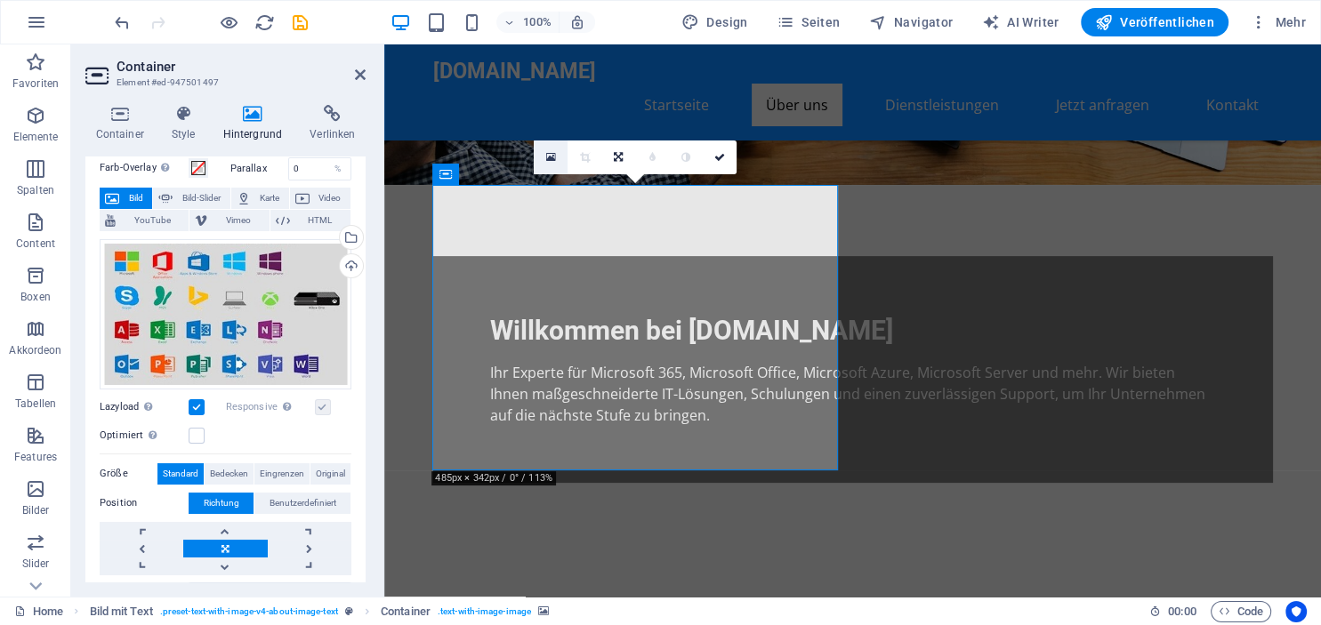
click at [539, 154] on link at bounding box center [551, 158] width 34 height 34
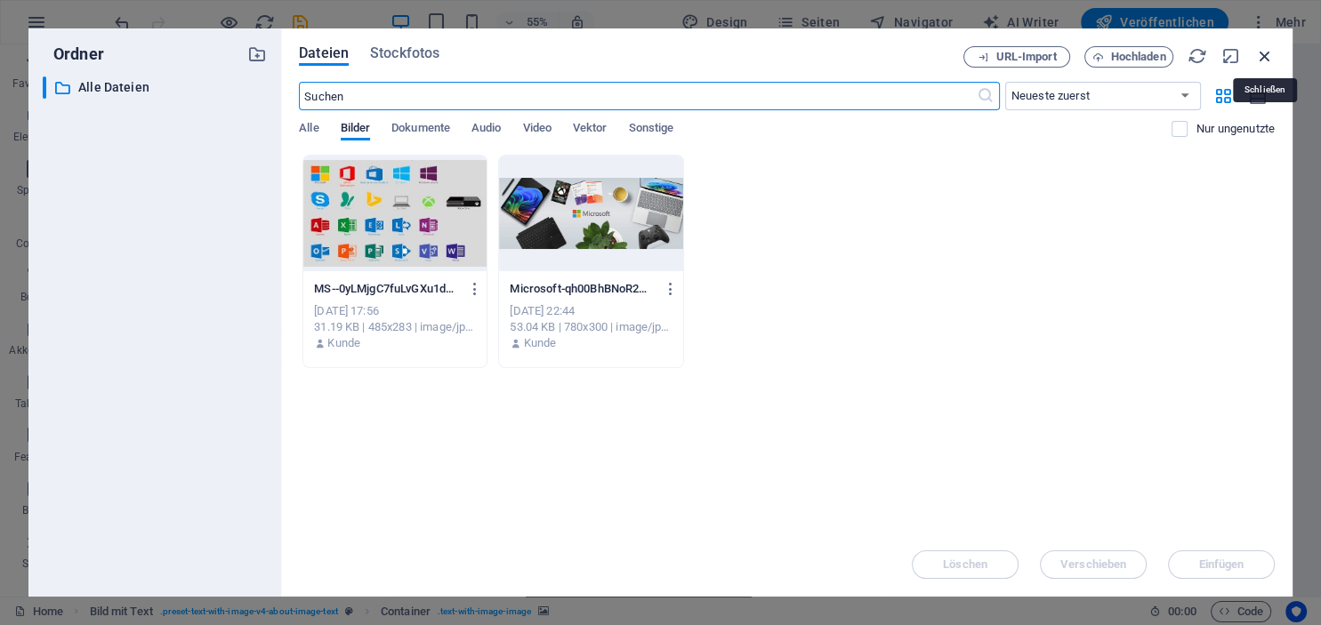
click at [1270, 57] on icon "button" at bounding box center [1265, 56] width 20 height 20
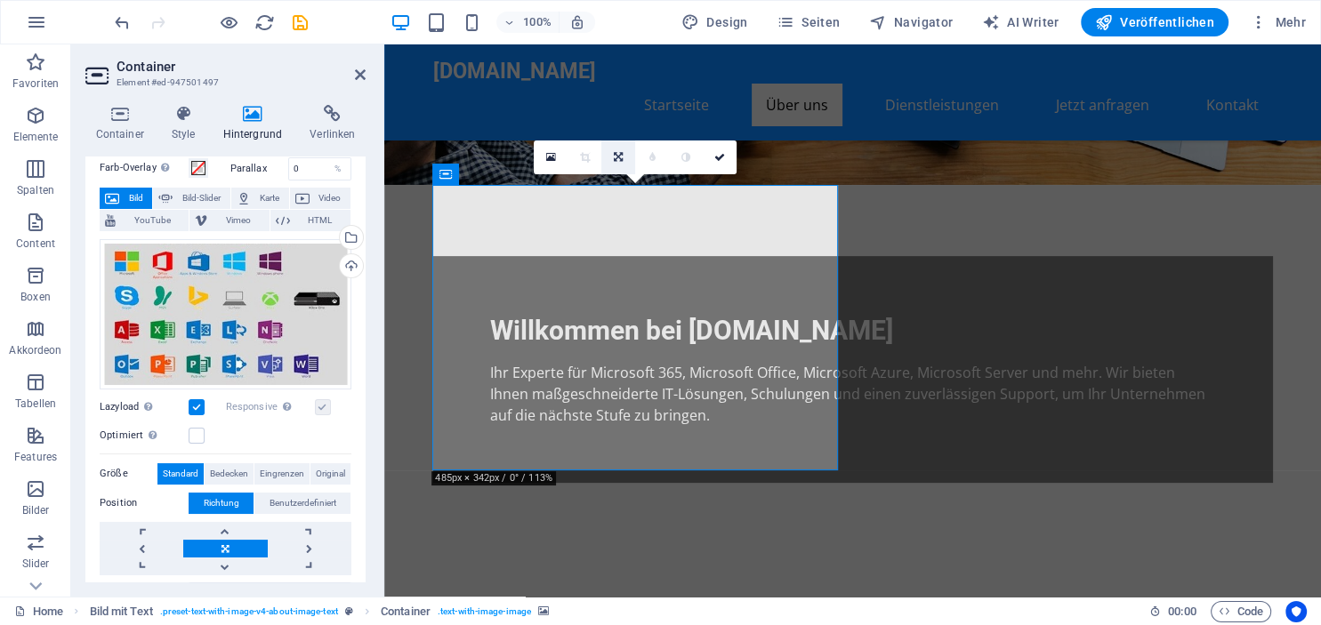
click at [617, 156] on icon at bounding box center [618, 157] width 9 height 11
click at [621, 155] on icon at bounding box center [618, 157] width 9 height 11
click at [716, 160] on icon at bounding box center [719, 157] width 11 height 11
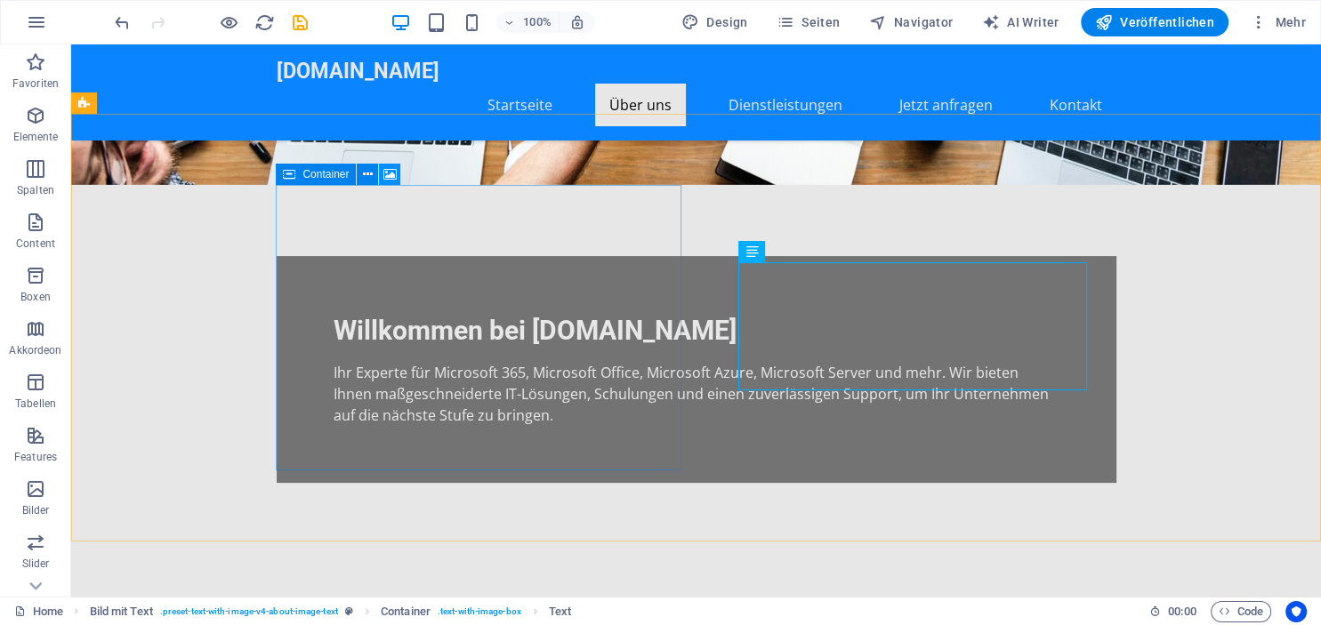
click at [385, 173] on icon at bounding box center [389, 174] width 13 height 19
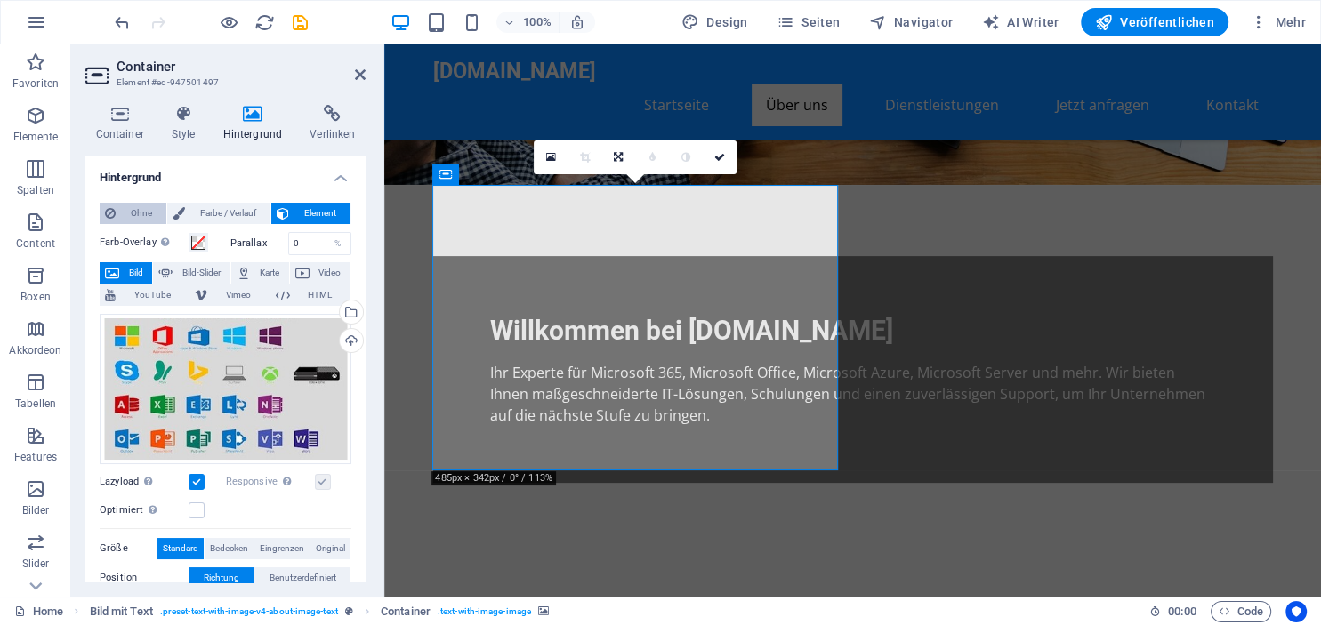
click at [125, 213] on span "Ohne" at bounding box center [141, 213] width 40 height 21
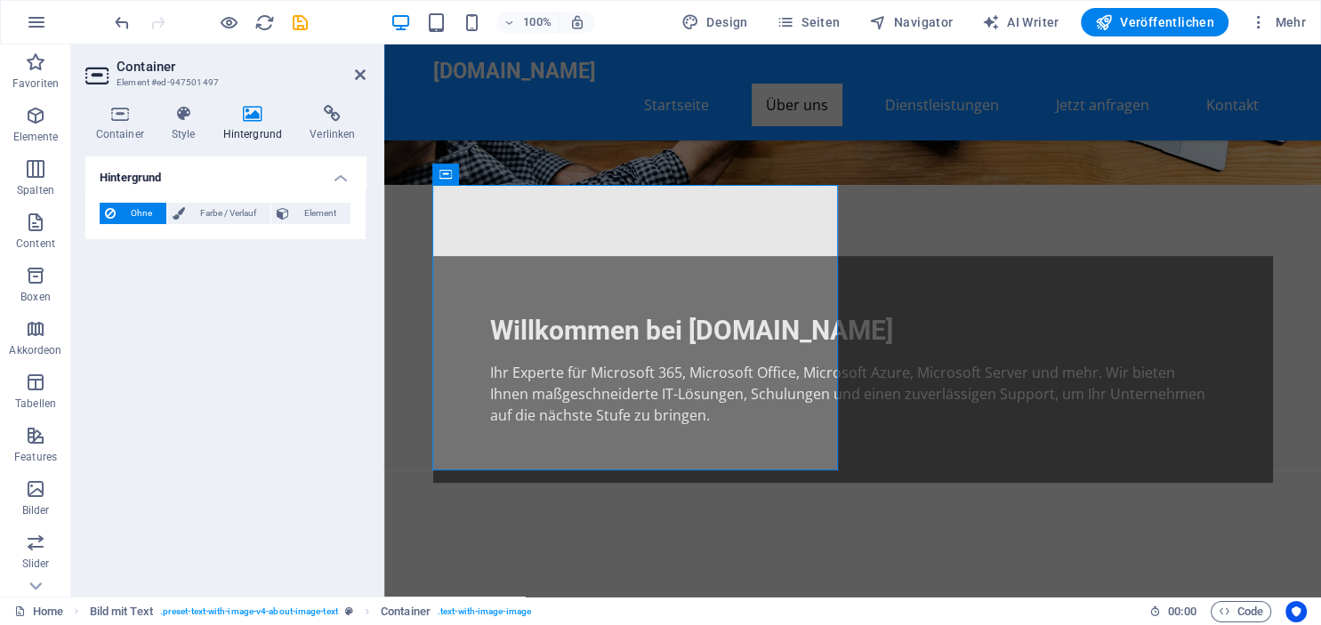
click at [123, 214] on span "Ohne" at bounding box center [141, 213] width 40 height 21
click at [321, 216] on span "Element" at bounding box center [319, 213] width 51 height 21
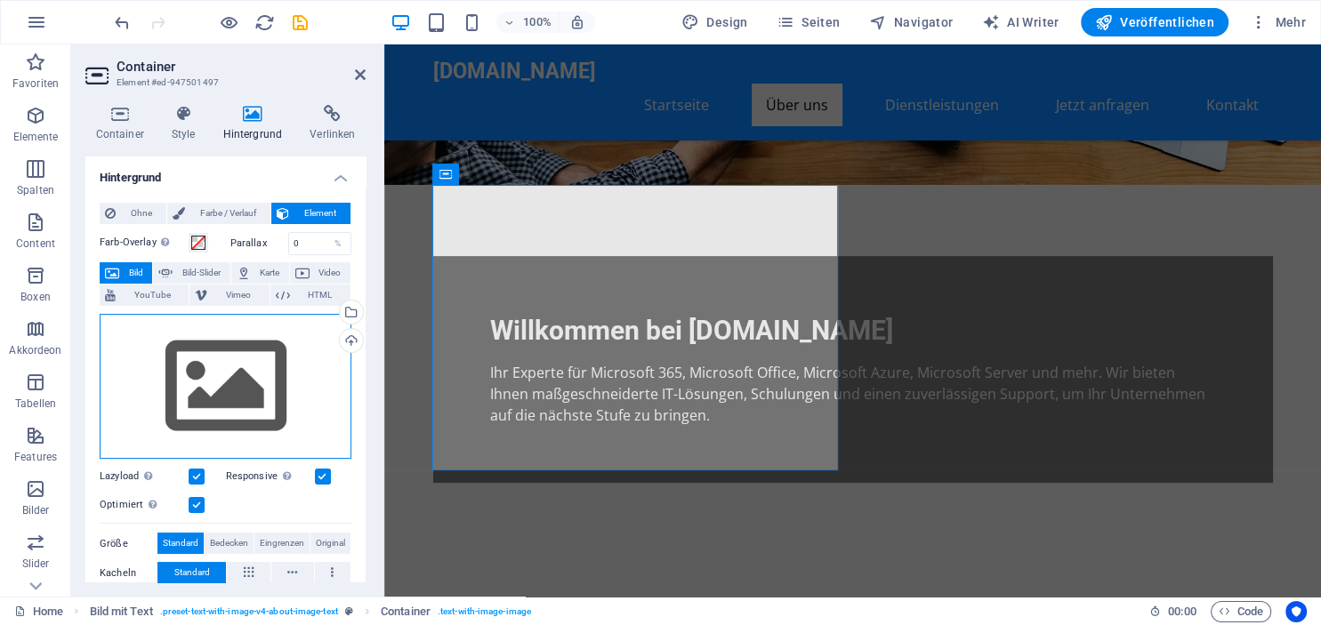
click at [241, 375] on div "Ziehe Dateien zum Hochladen hierher oder klicke hier, um aus Dateien oder koste…" at bounding box center [226, 387] width 252 height 146
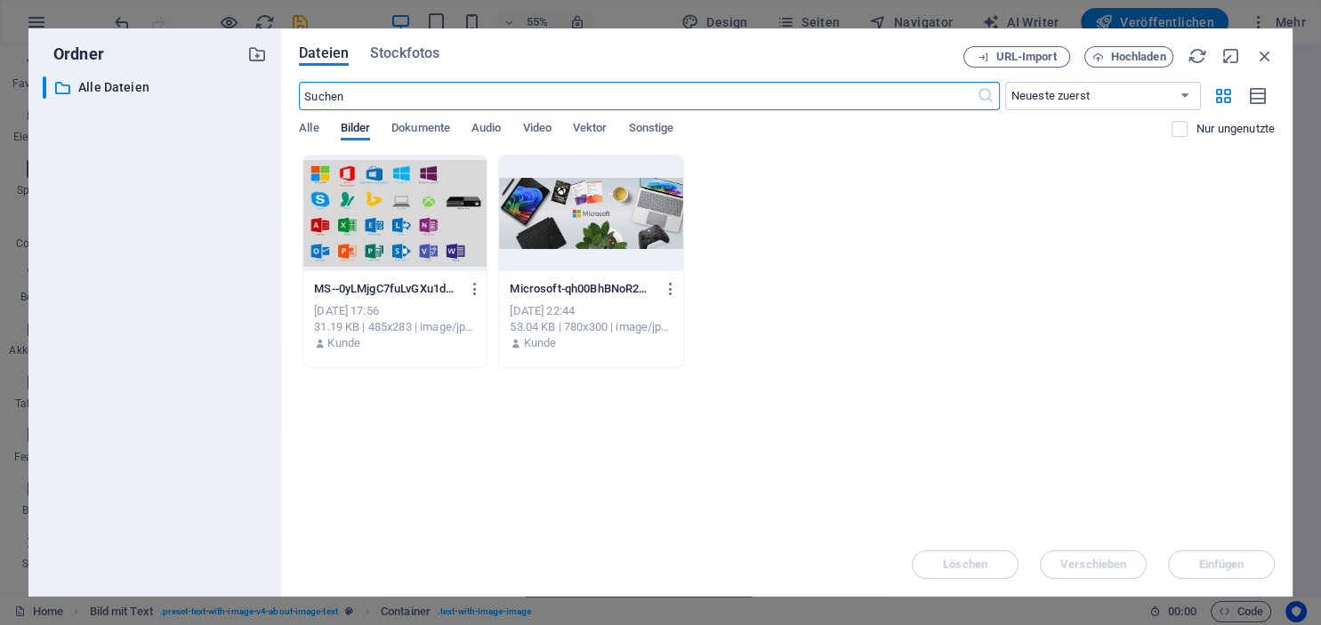
click at [439, 215] on div at bounding box center [394, 214] width 183 height 116
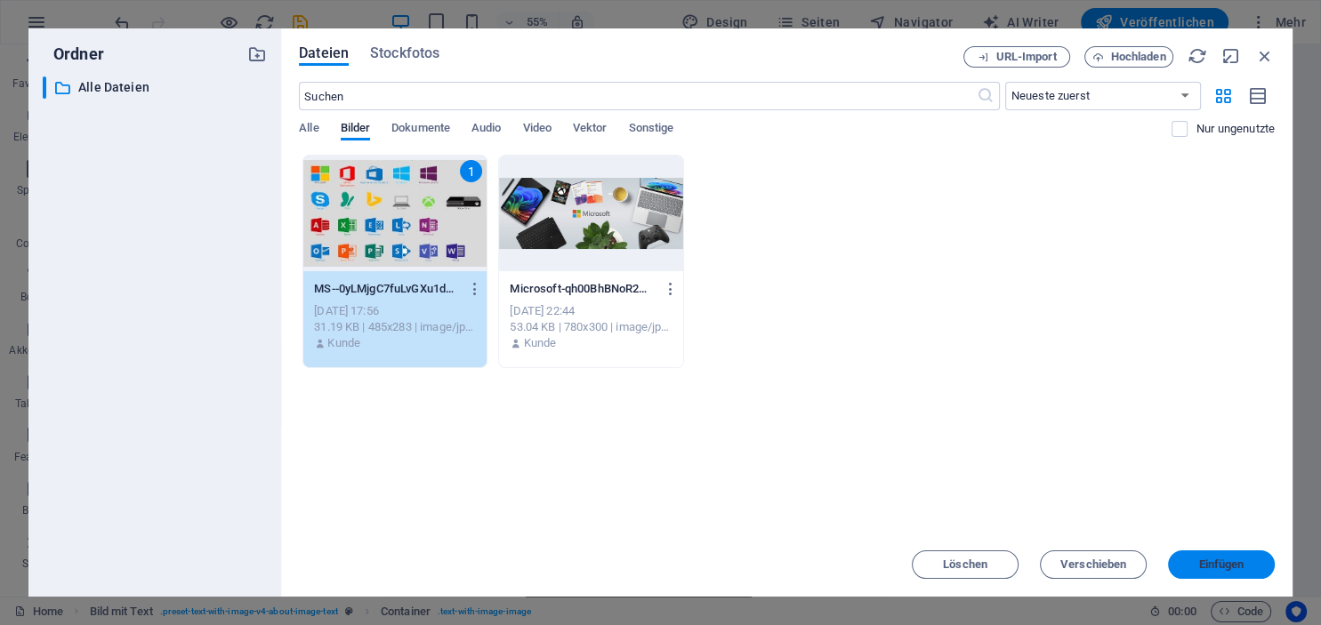
click at [1229, 570] on span "Einfügen" at bounding box center [1221, 565] width 45 height 11
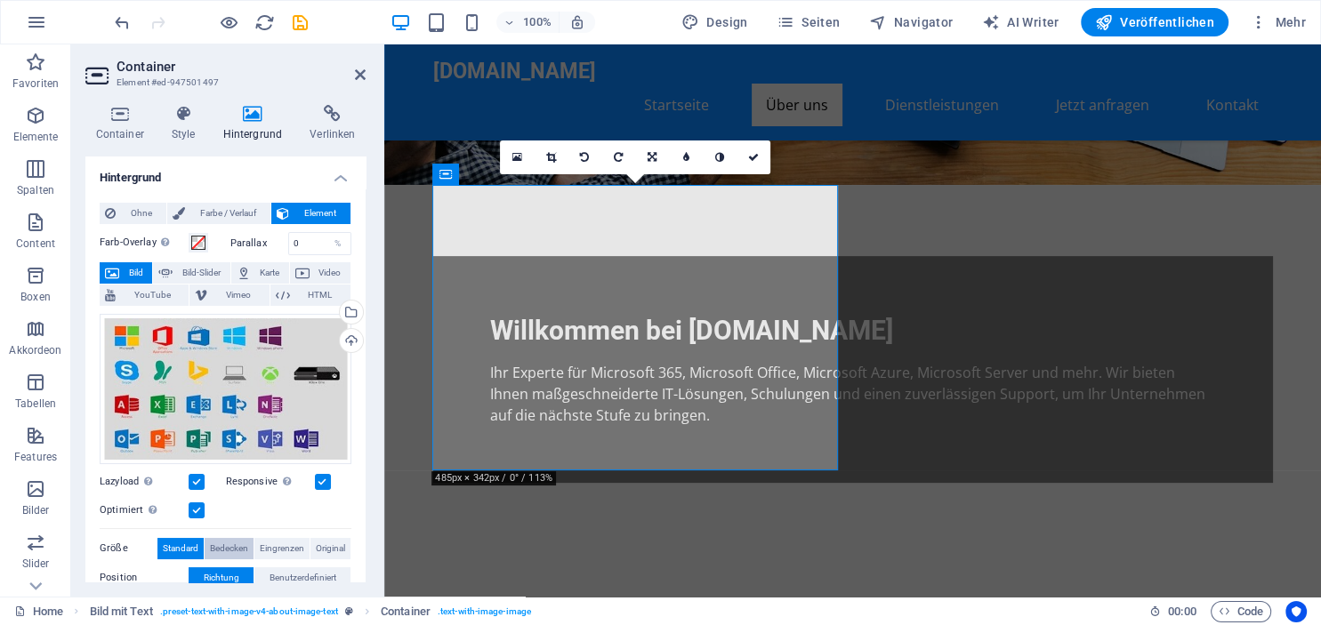
click at [235, 546] on span "Bedecken" at bounding box center [229, 548] width 38 height 21
click at [284, 550] on span "Eingrenzen" at bounding box center [282, 548] width 44 height 21
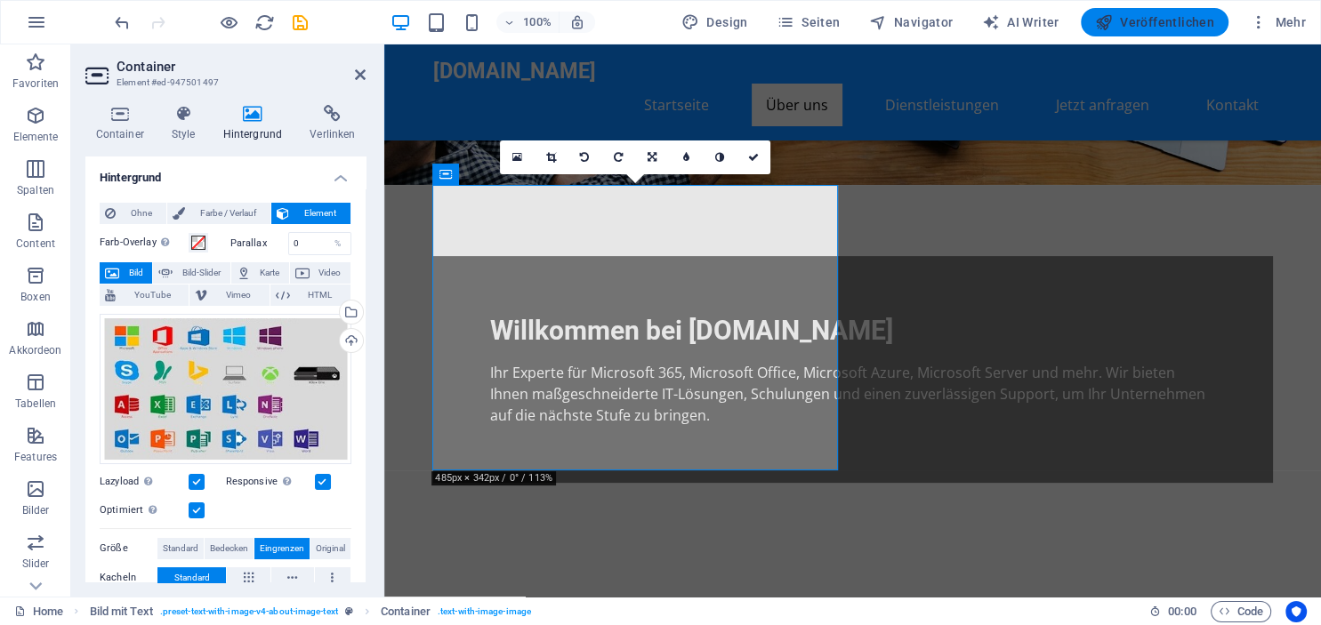
click at [1181, 22] on span "Veröffentlichen" at bounding box center [1154, 22] width 119 height 18
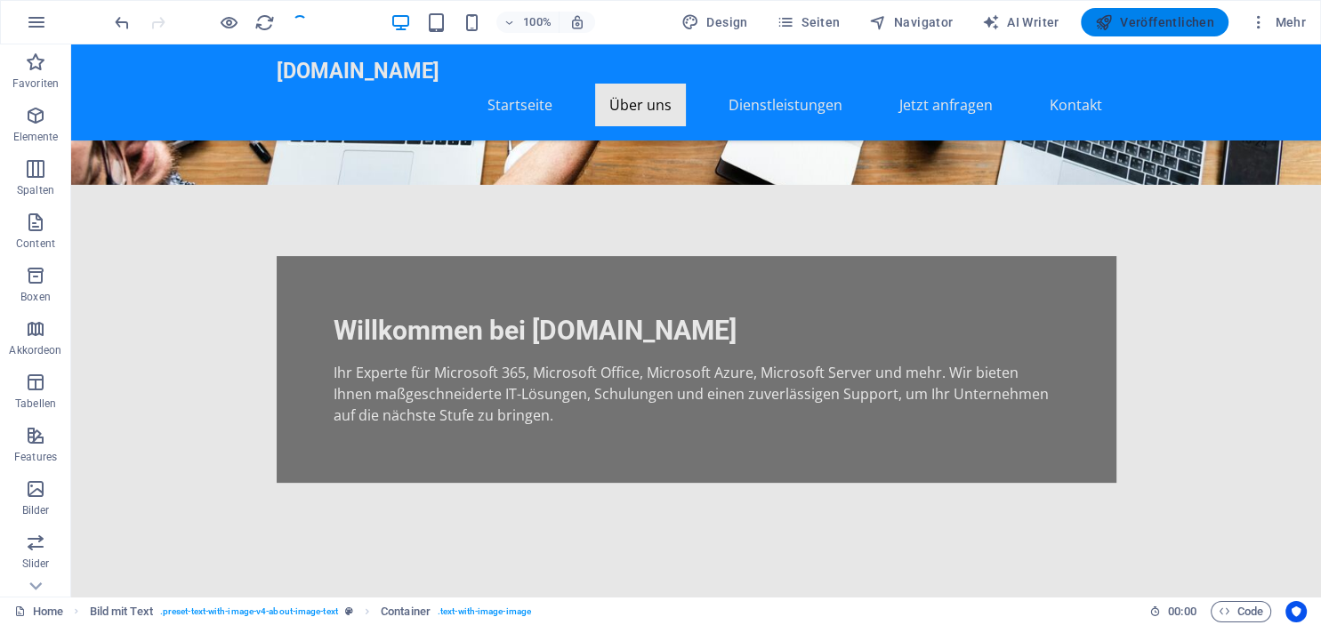
checkbox input "false"
click at [1176, 23] on span "Veröffentlichen" at bounding box center [1154, 22] width 119 height 18
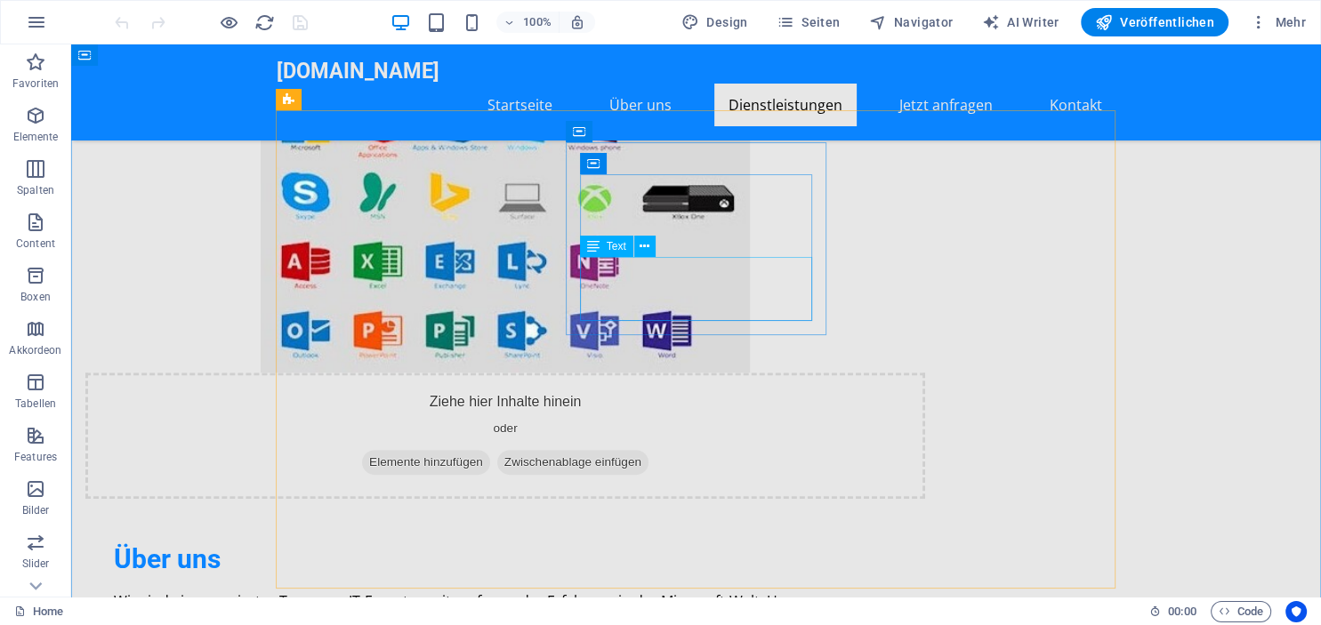
scroll to position [939, 0]
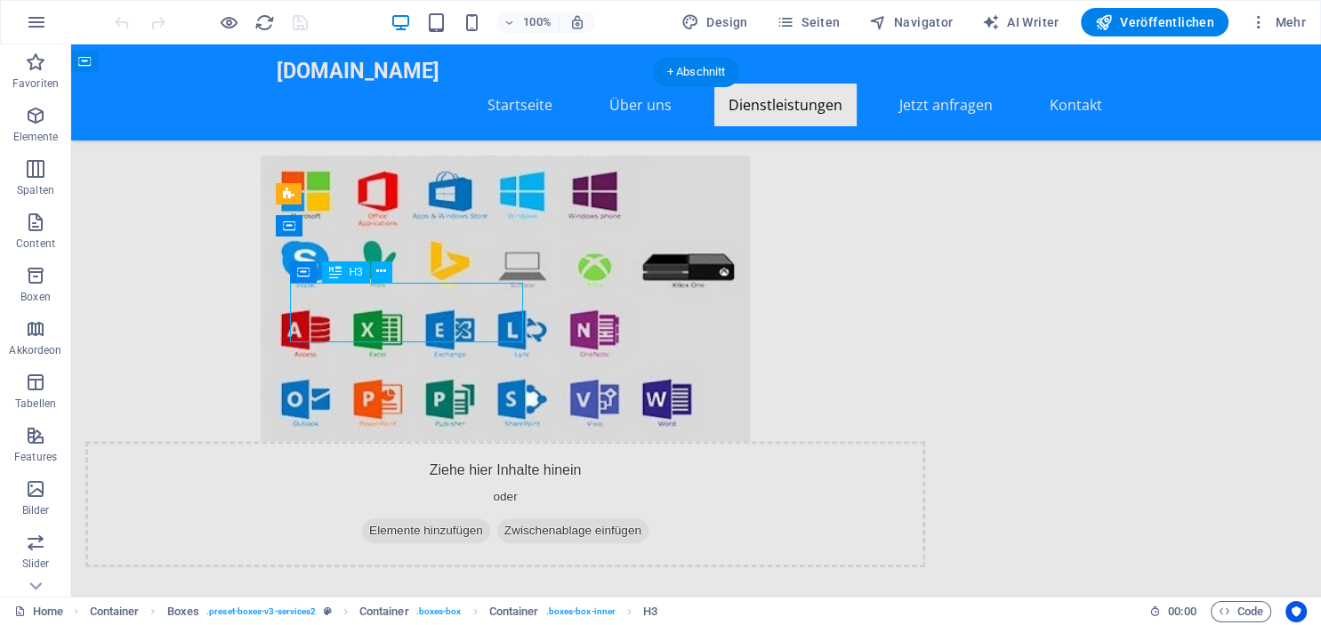
click at [384, 274] on icon at bounding box center [381, 271] width 10 height 19
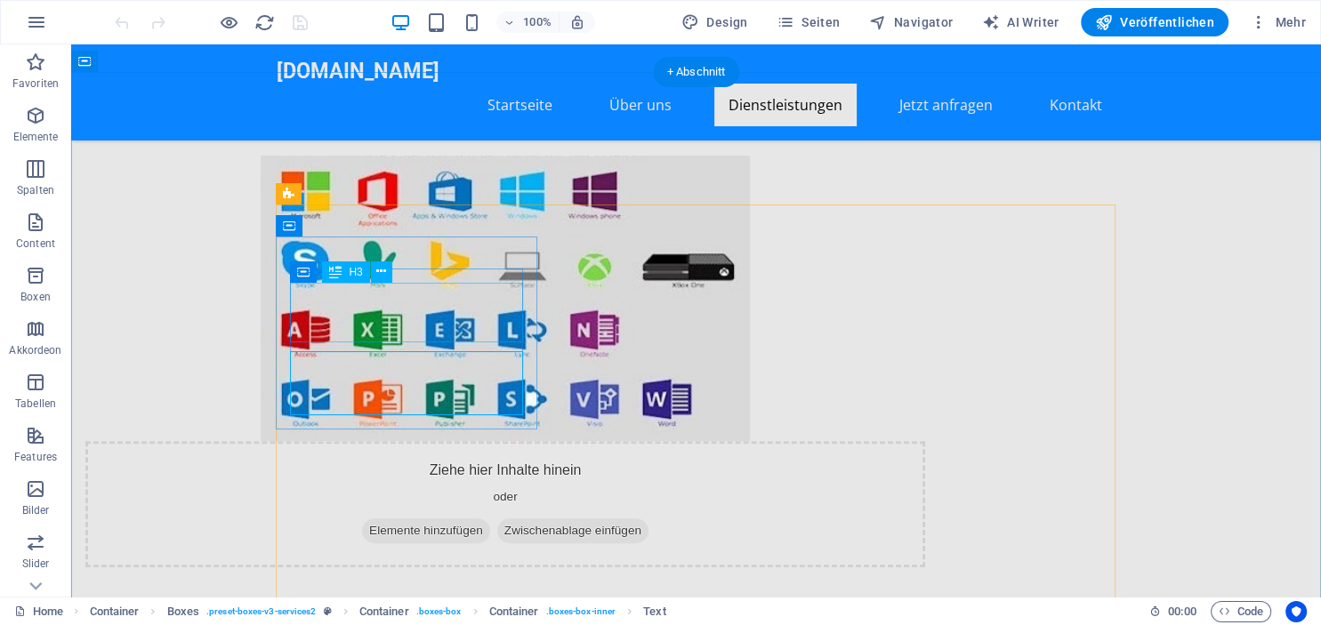
click at [386, 275] on icon at bounding box center [381, 271] width 10 height 19
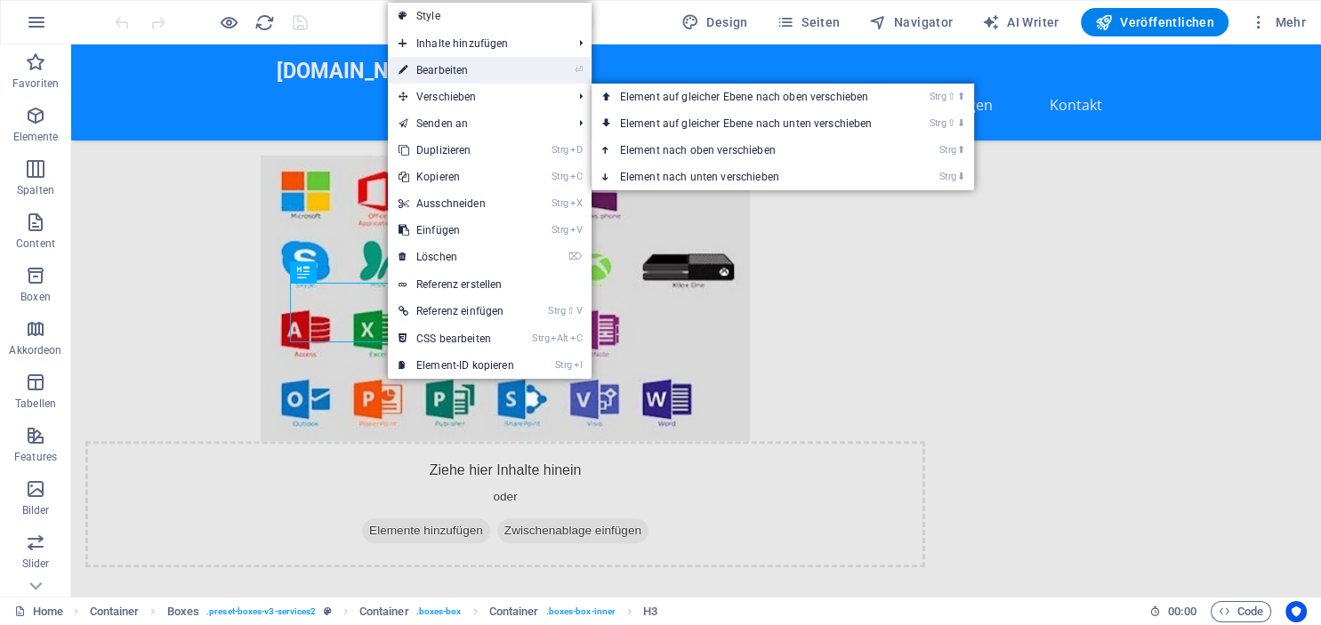
click at [474, 74] on link "⏎ Bearbeiten" at bounding box center [456, 70] width 137 height 27
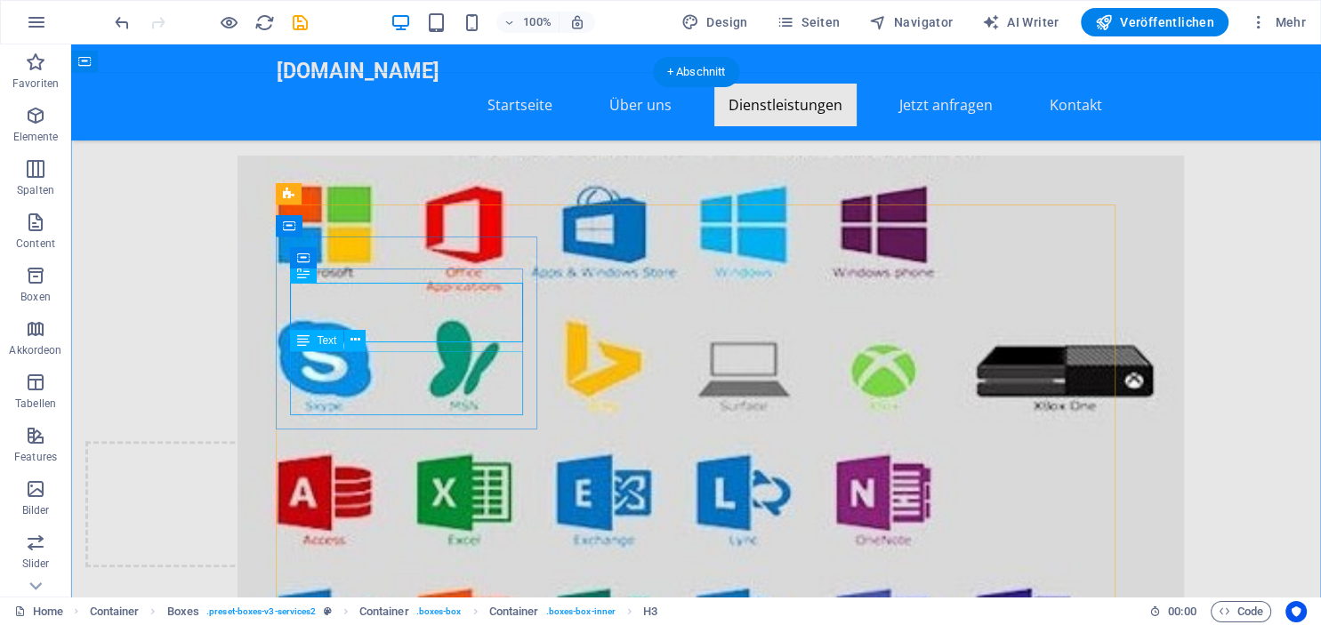
click at [357, 345] on icon at bounding box center [356, 340] width 10 height 19
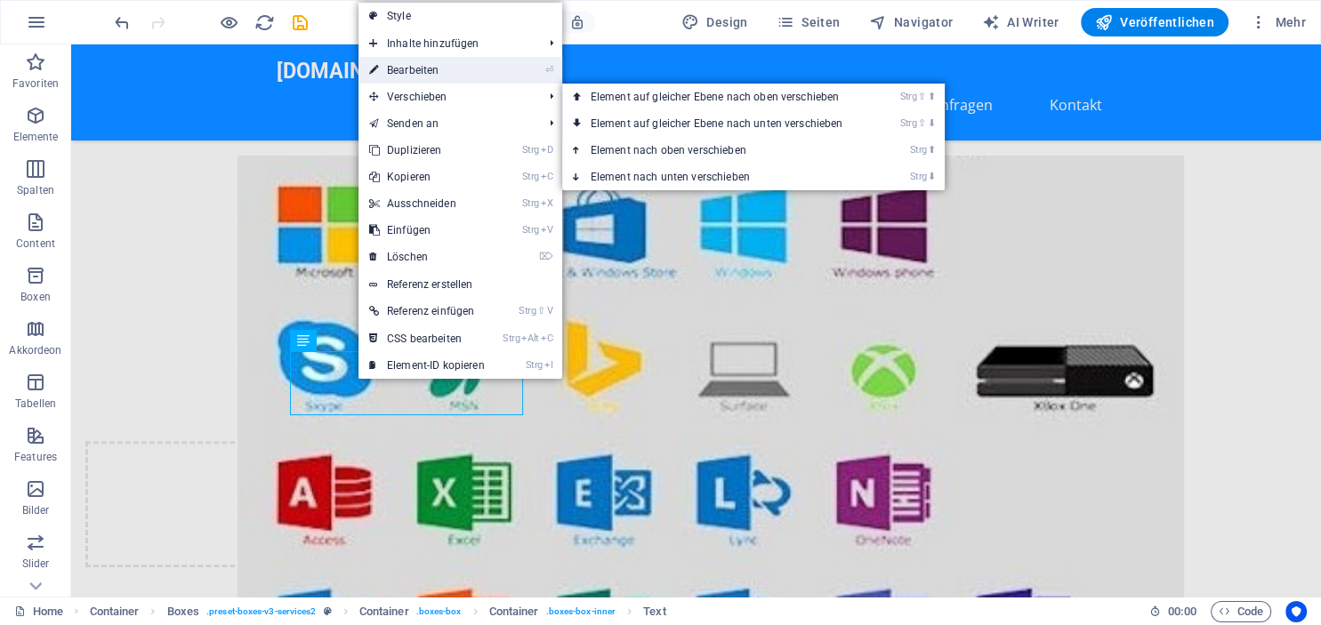
click at [425, 72] on link "⏎ Bearbeiten" at bounding box center [427, 70] width 137 height 27
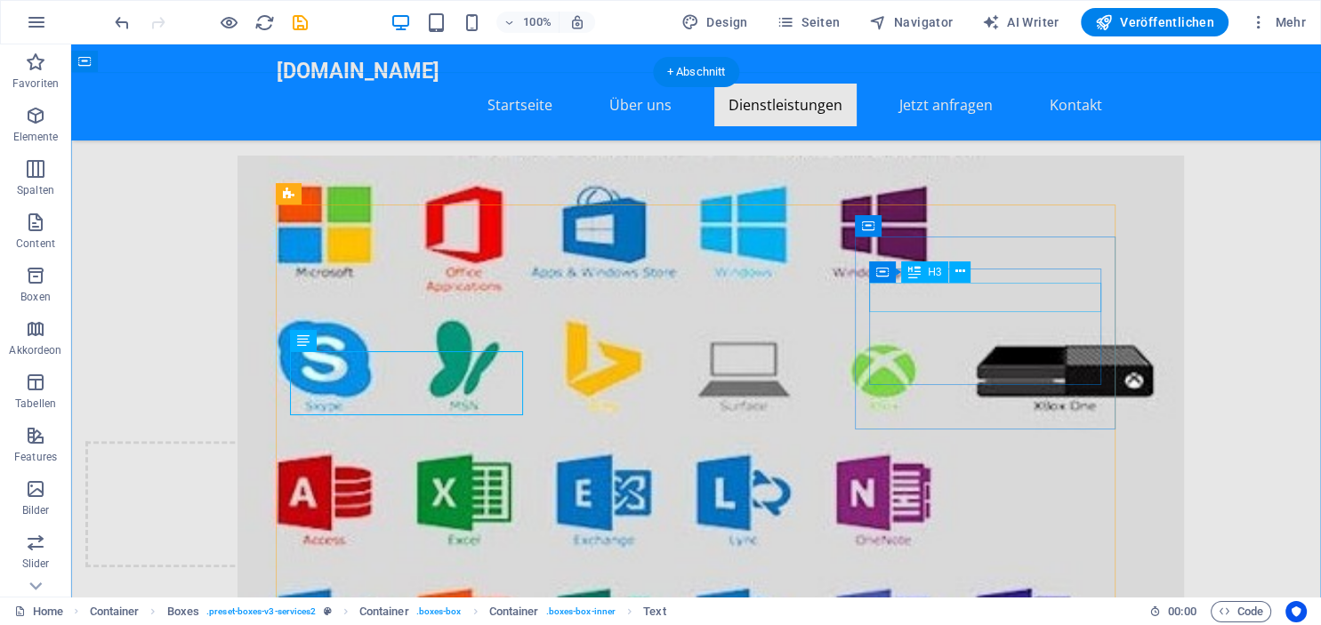
click at [963, 276] on icon at bounding box center [960, 271] width 10 height 19
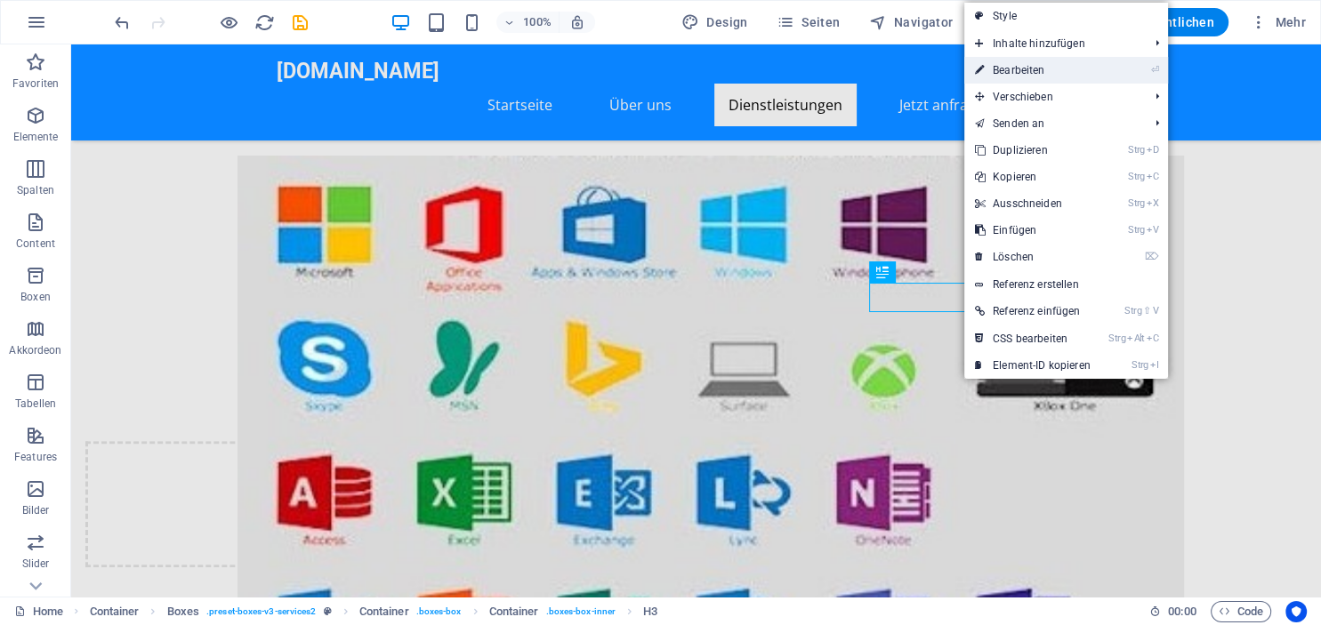
click at [1021, 61] on link "⏎ Bearbeiten" at bounding box center [1032, 70] width 137 height 27
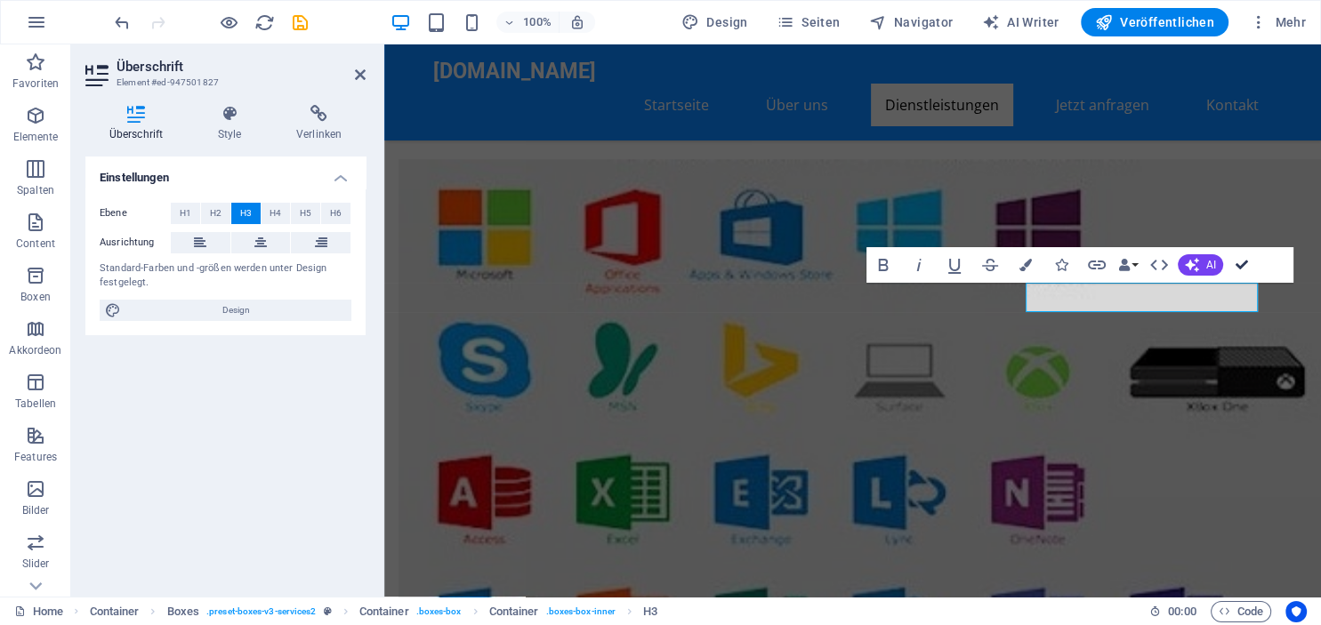
drag, startPoint x: 1243, startPoint y: 270, endPoint x: 1172, endPoint y: 224, distance: 84.4
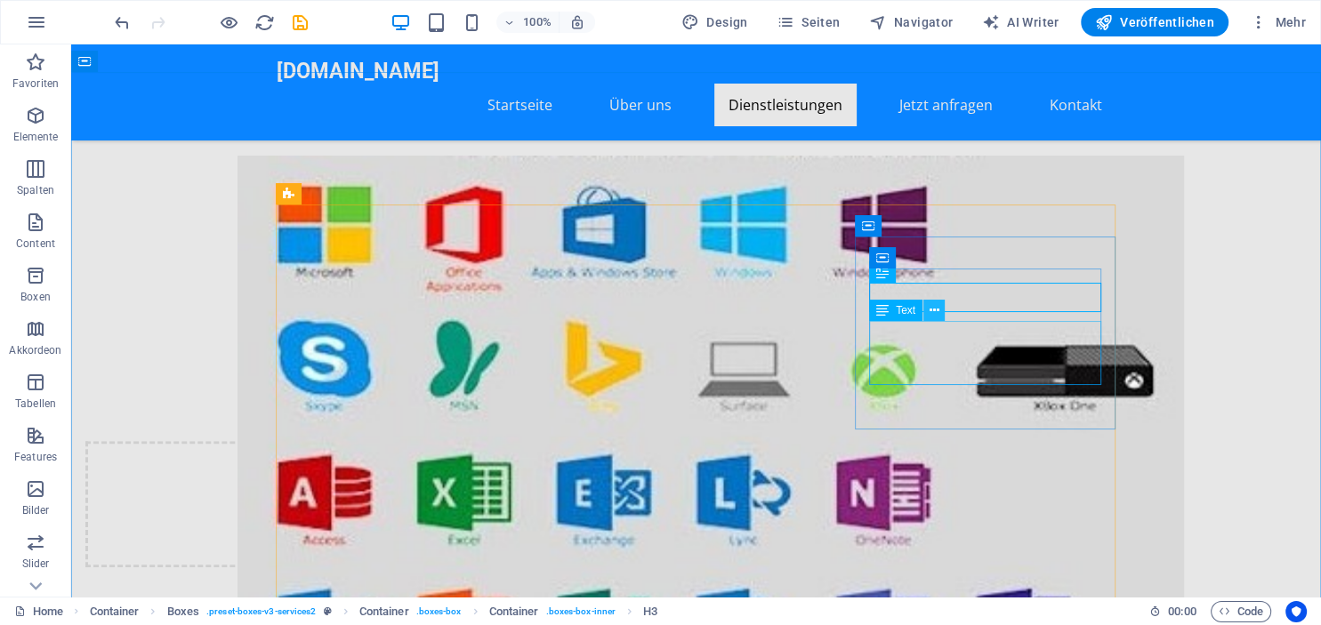
click at [938, 313] on icon at bounding box center [935, 311] width 10 height 19
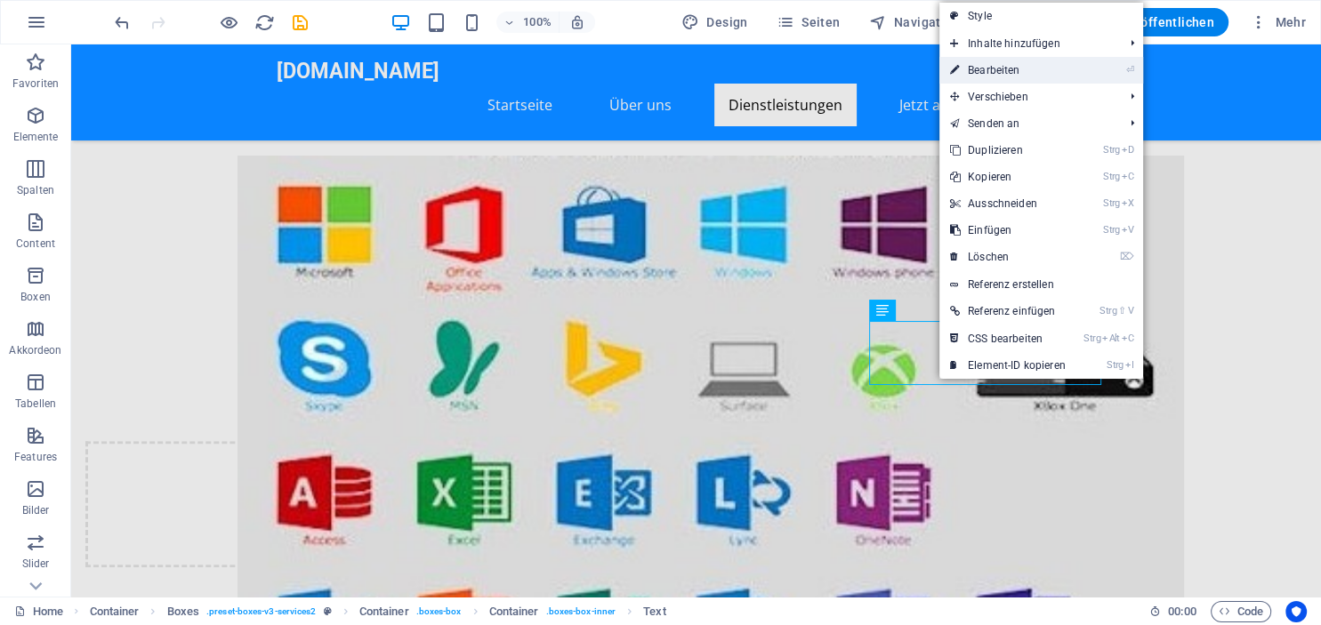
click at [1005, 66] on link "⏎ Bearbeiten" at bounding box center [1007, 70] width 137 height 27
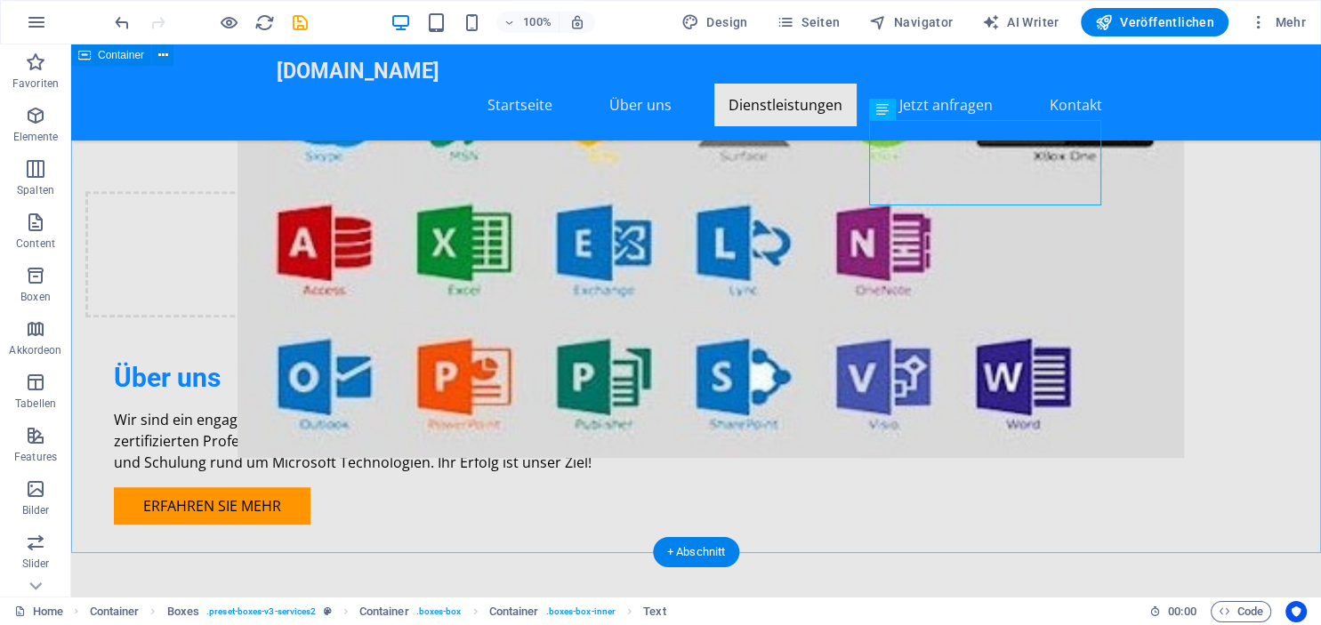
scroll to position [1221, 0]
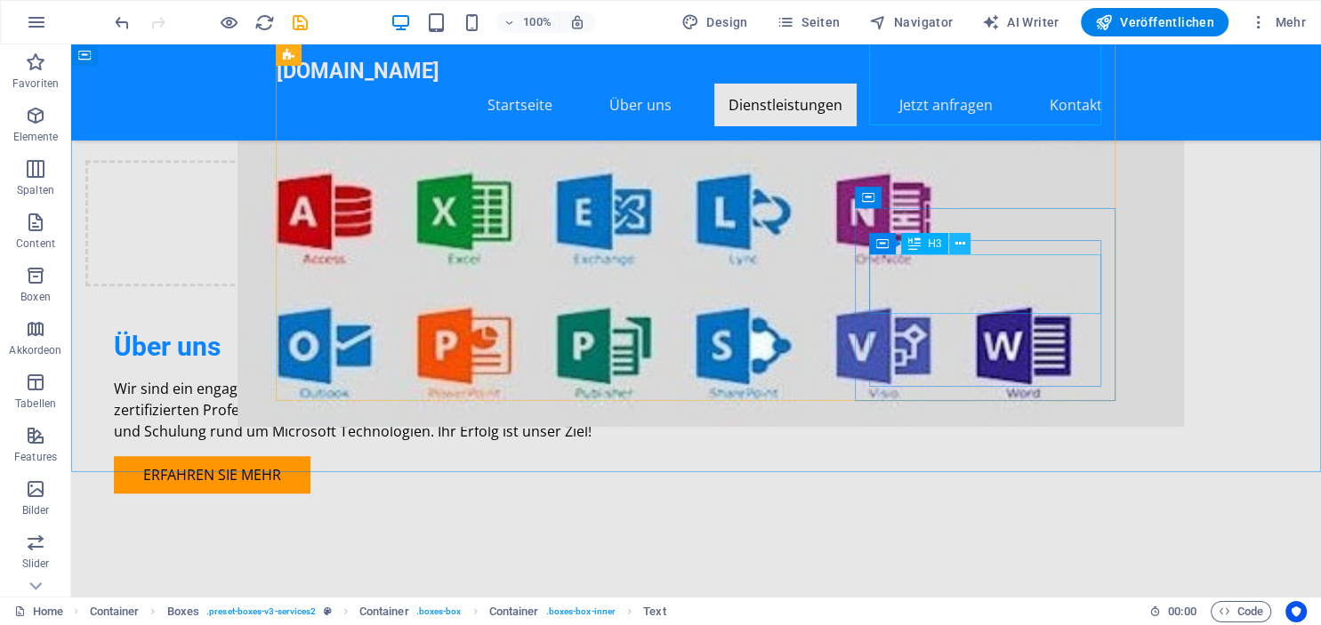
click at [954, 248] on button at bounding box center [959, 243] width 21 height 21
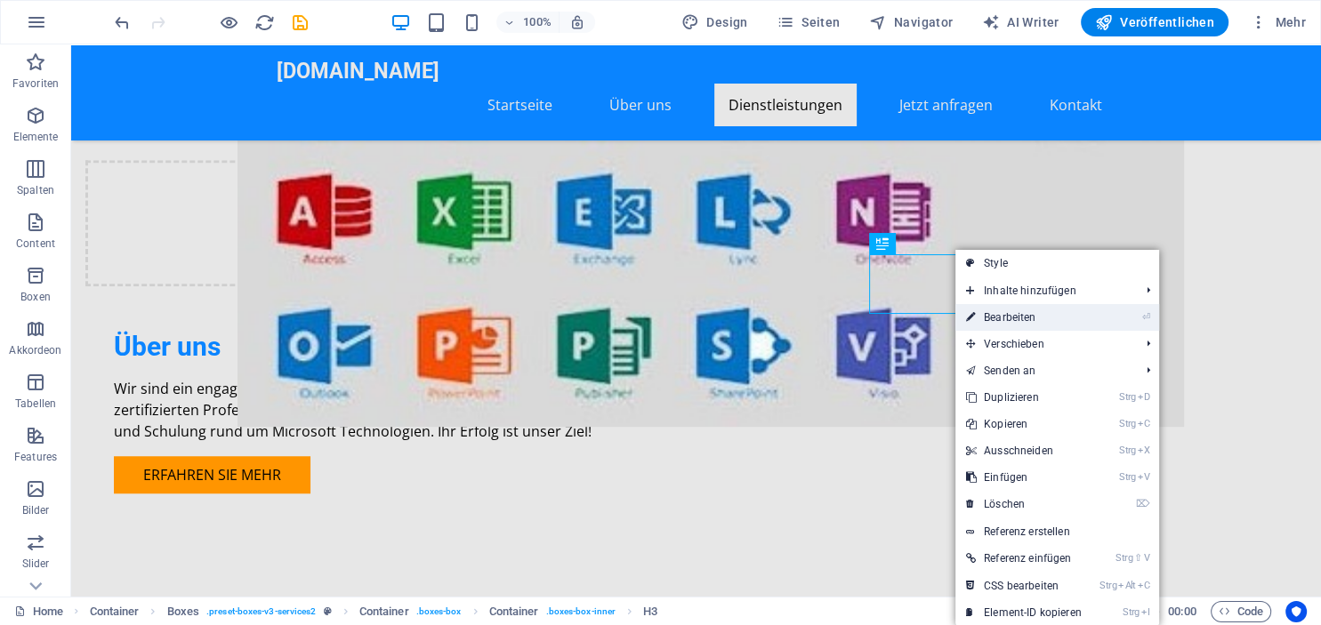
drag, startPoint x: 987, startPoint y: 318, endPoint x: 603, endPoint y: 276, distance: 386.7
click at [987, 318] on link "⏎ Bearbeiten" at bounding box center [1023, 317] width 137 height 27
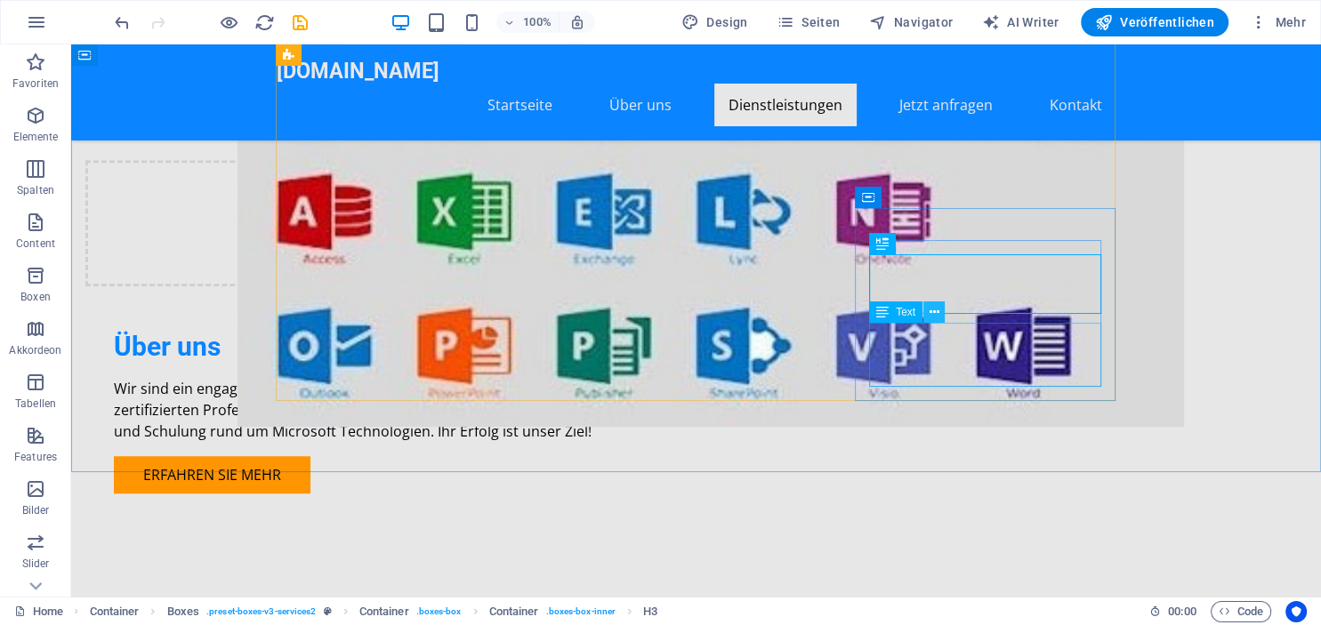
click at [938, 315] on icon at bounding box center [935, 312] width 10 height 19
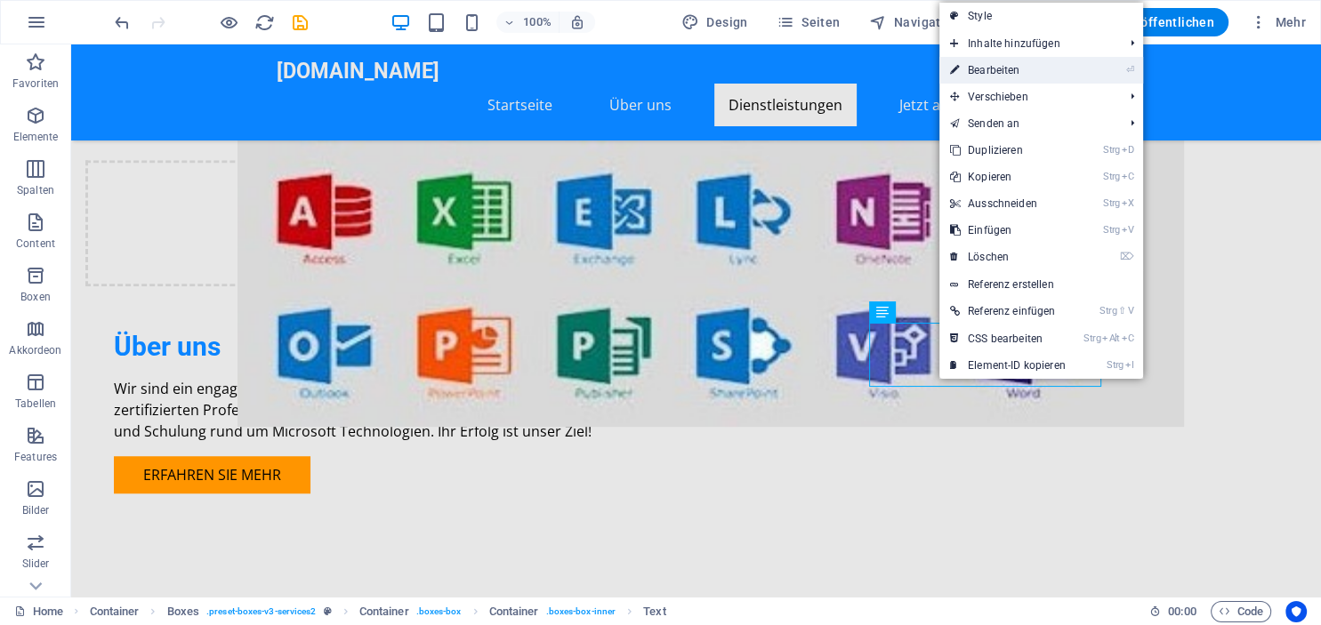
click at [1002, 65] on link "⏎ Bearbeiten" at bounding box center [1007, 70] width 137 height 27
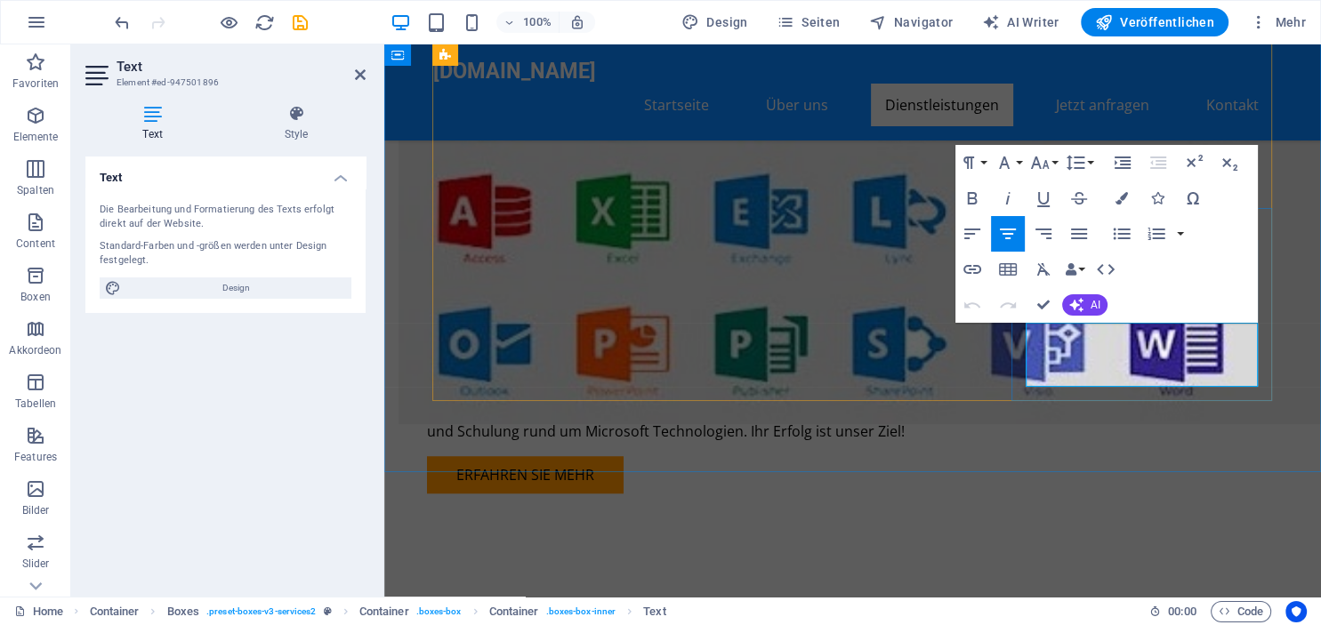
drag, startPoint x: 1060, startPoint y: 336, endPoint x: 1074, endPoint y: 354, distance: 22.2
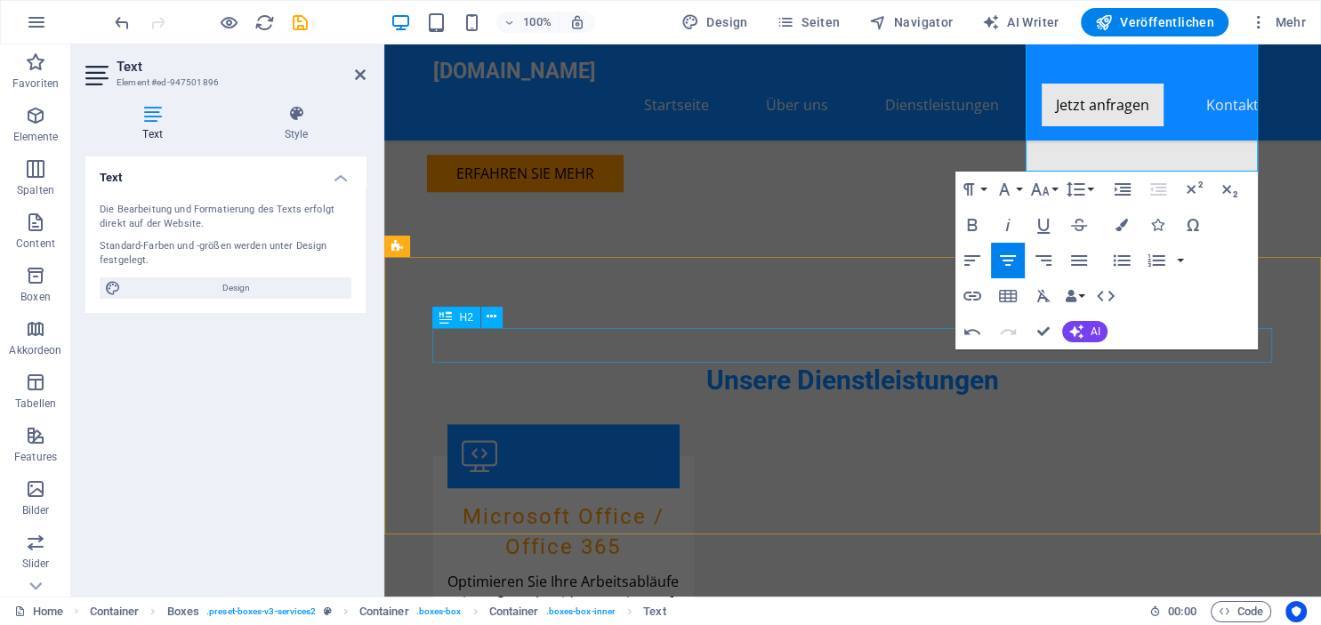
scroll to position [1501, 0]
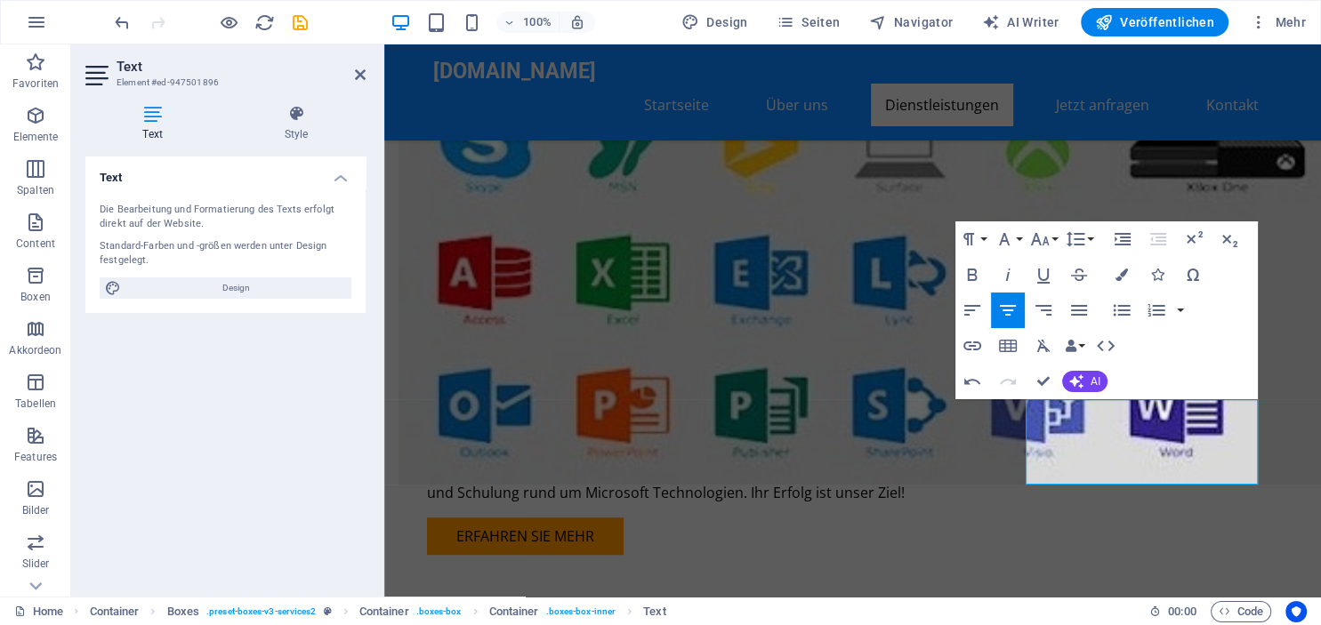
scroll to position [1145, 0]
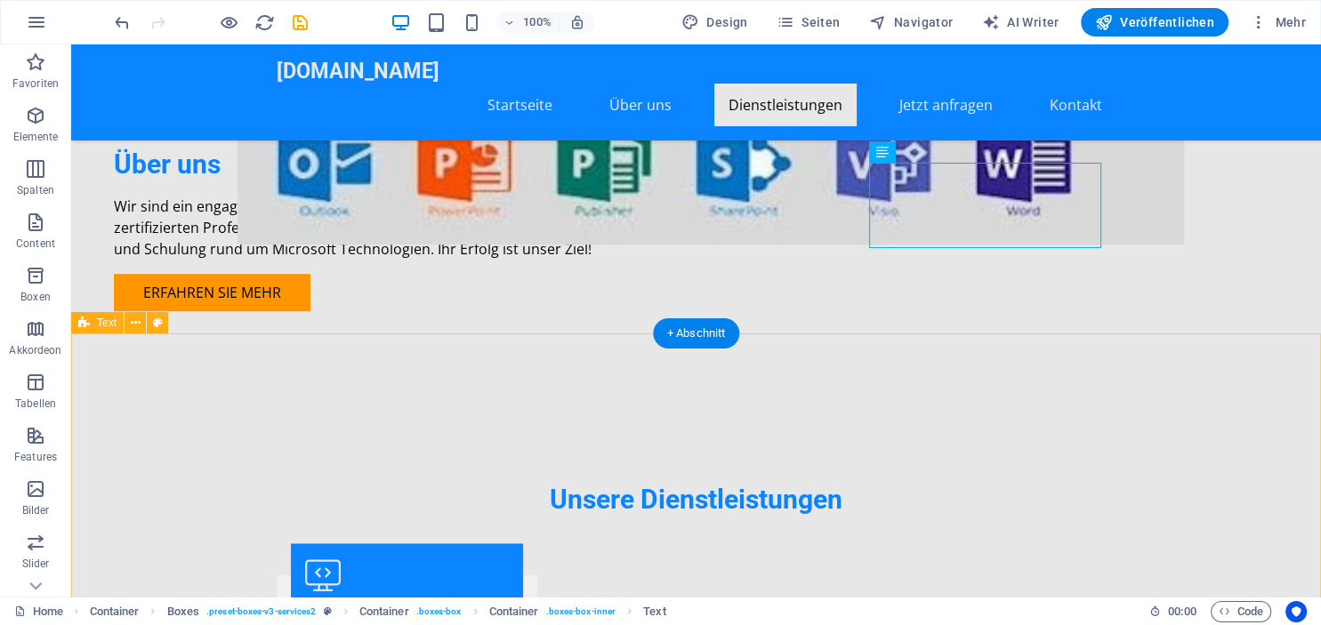
scroll to position [1520, 0]
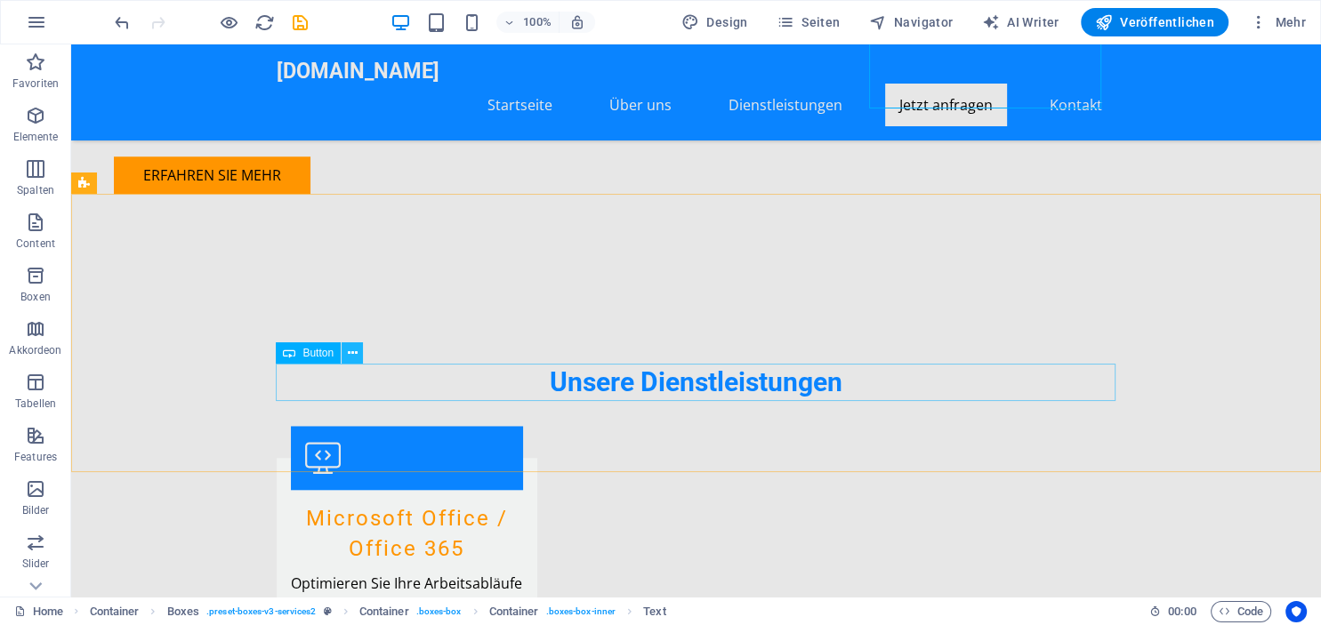
click at [347, 359] on button at bounding box center [352, 352] width 21 height 21
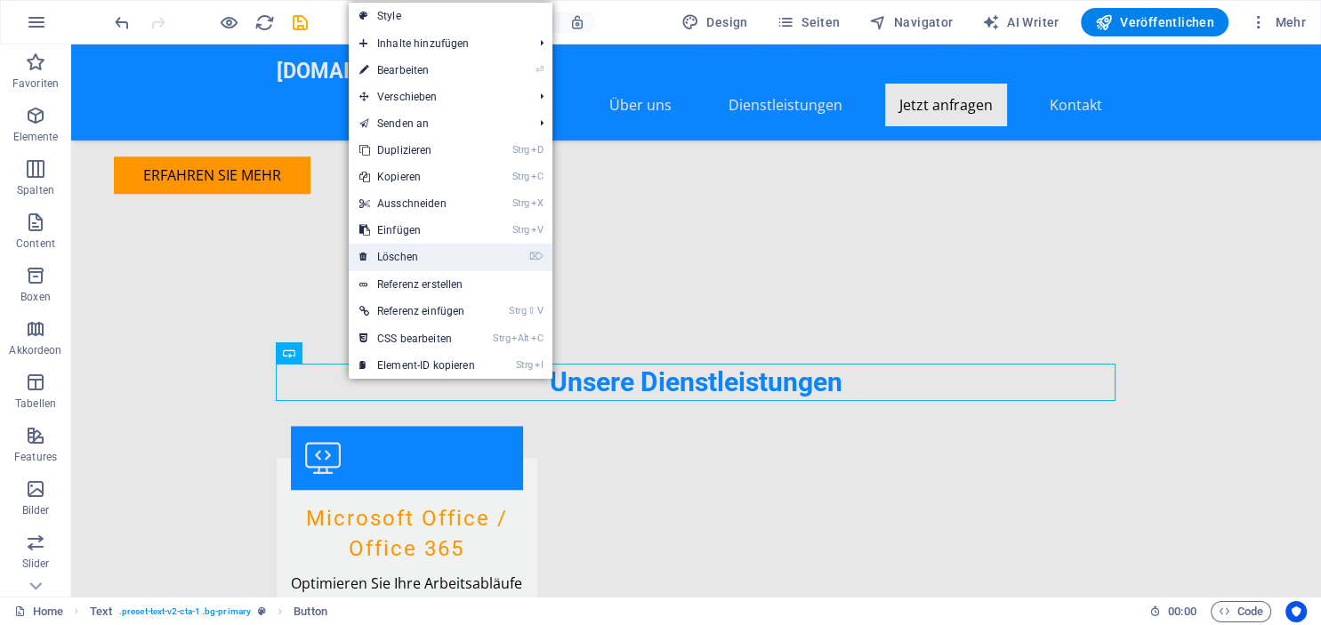
click at [397, 266] on link "⌦ Löschen" at bounding box center [417, 257] width 137 height 27
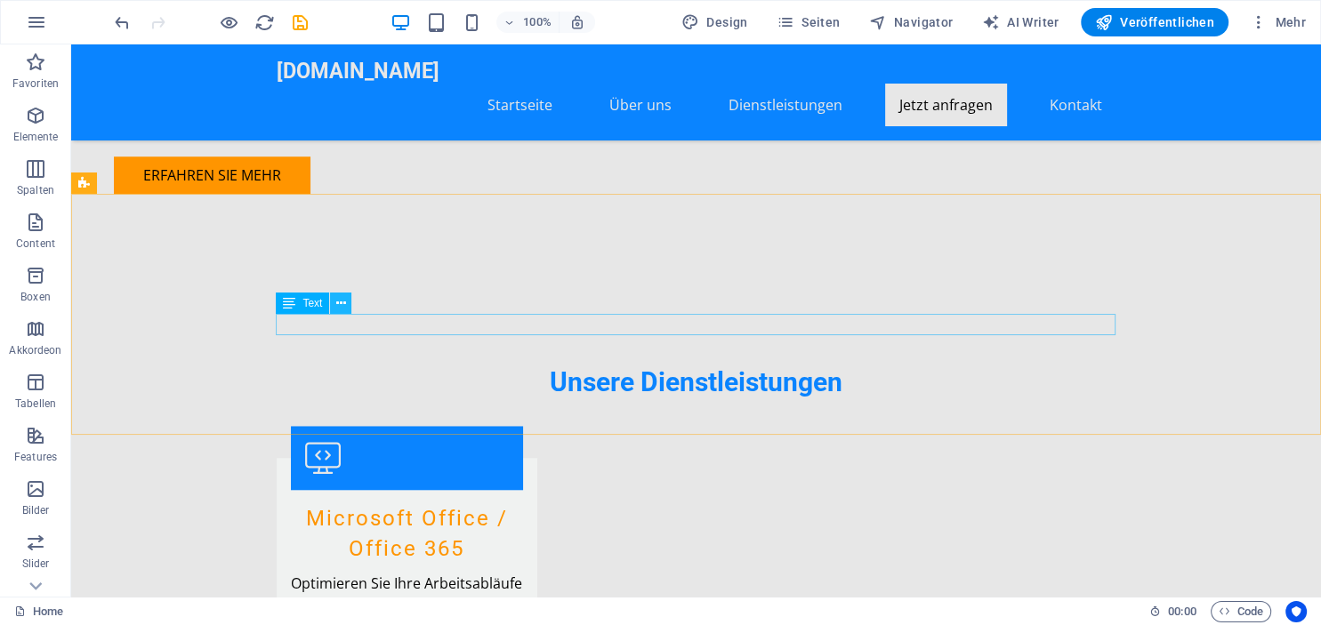
click at [341, 309] on icon at bounding box center [341, 303] width 10 height 19
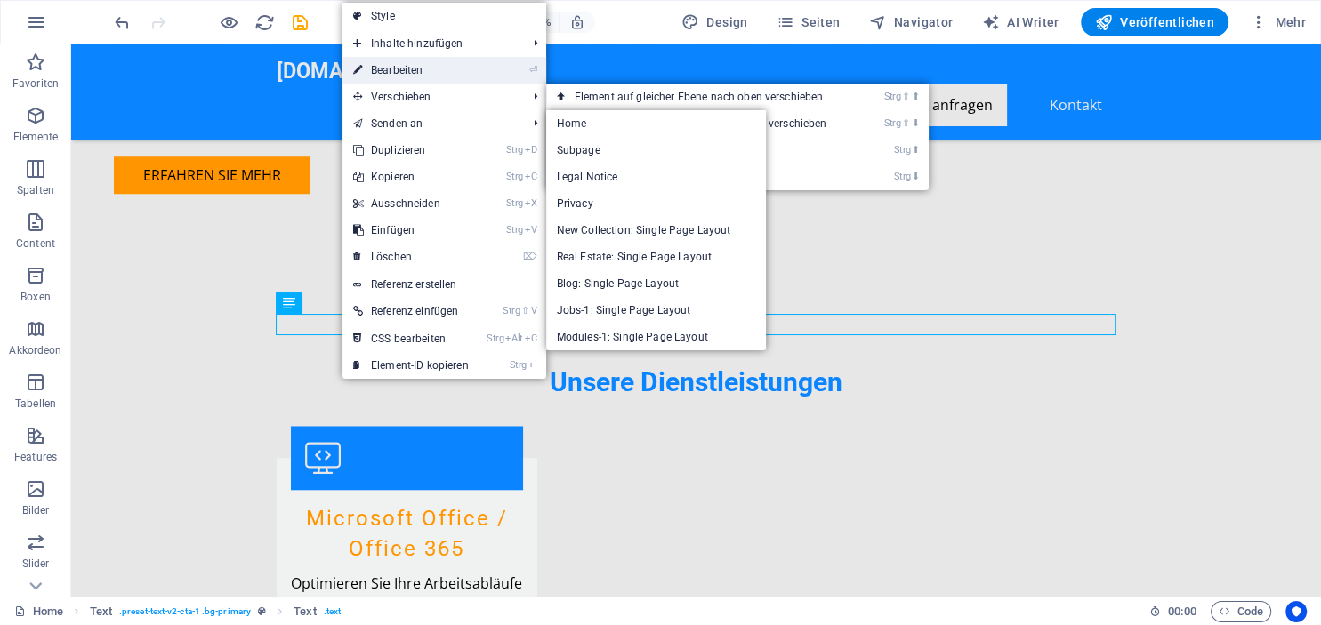
click at [422, 68] on link "⏎ Bearbeiten" at bounding box center [410, 70] width 137 height 27
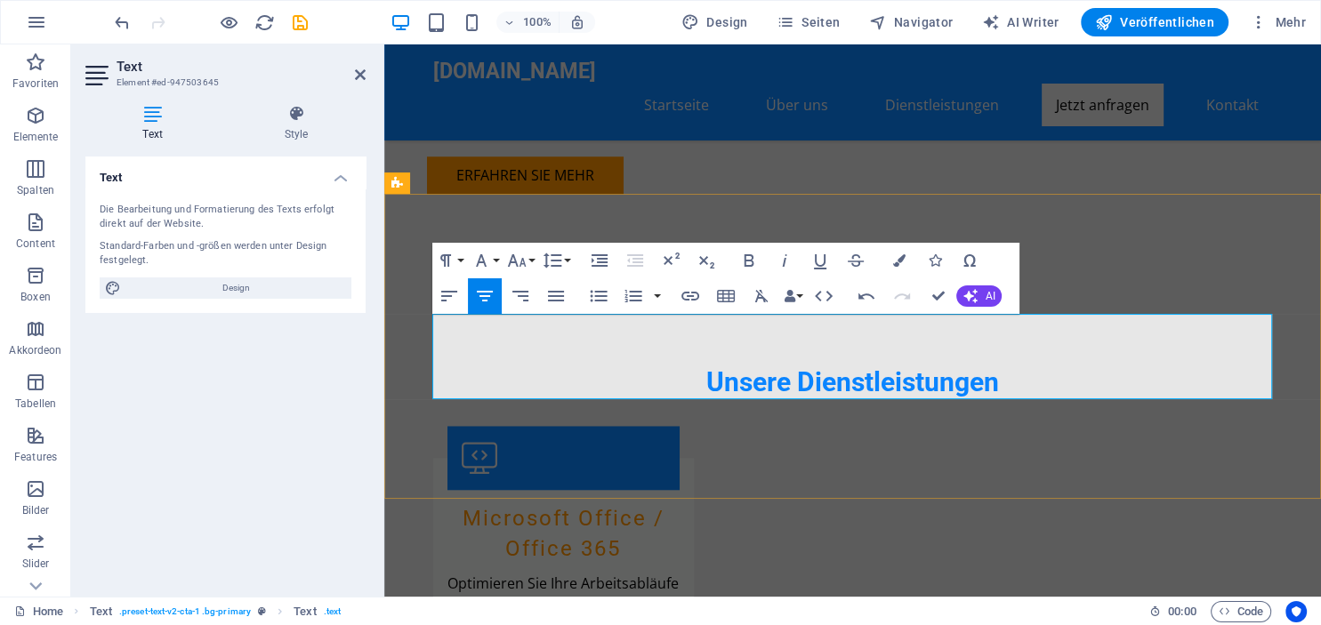
drag, startPoint x: 933, startPoint y: 393, endPoint x: 770, endPoint y: 392, distance: 163.7
click at [686, 297] on icon "button" at bounding box center [690, 296] width 21 height 21
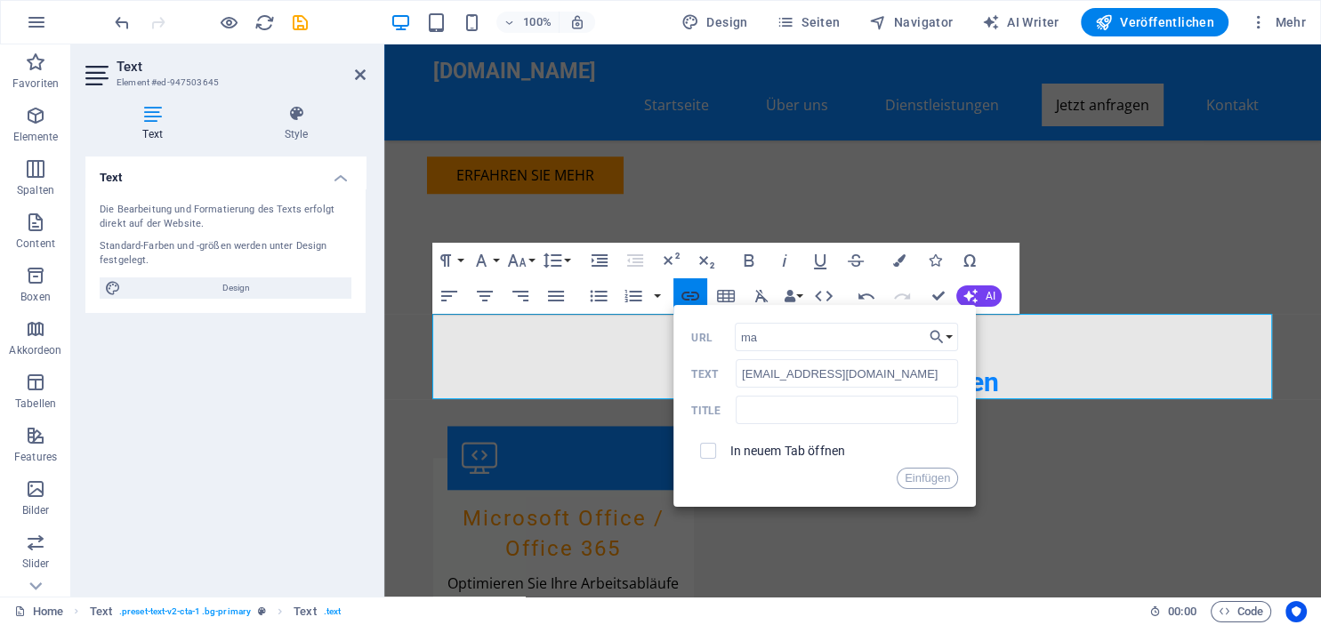
type input "m"
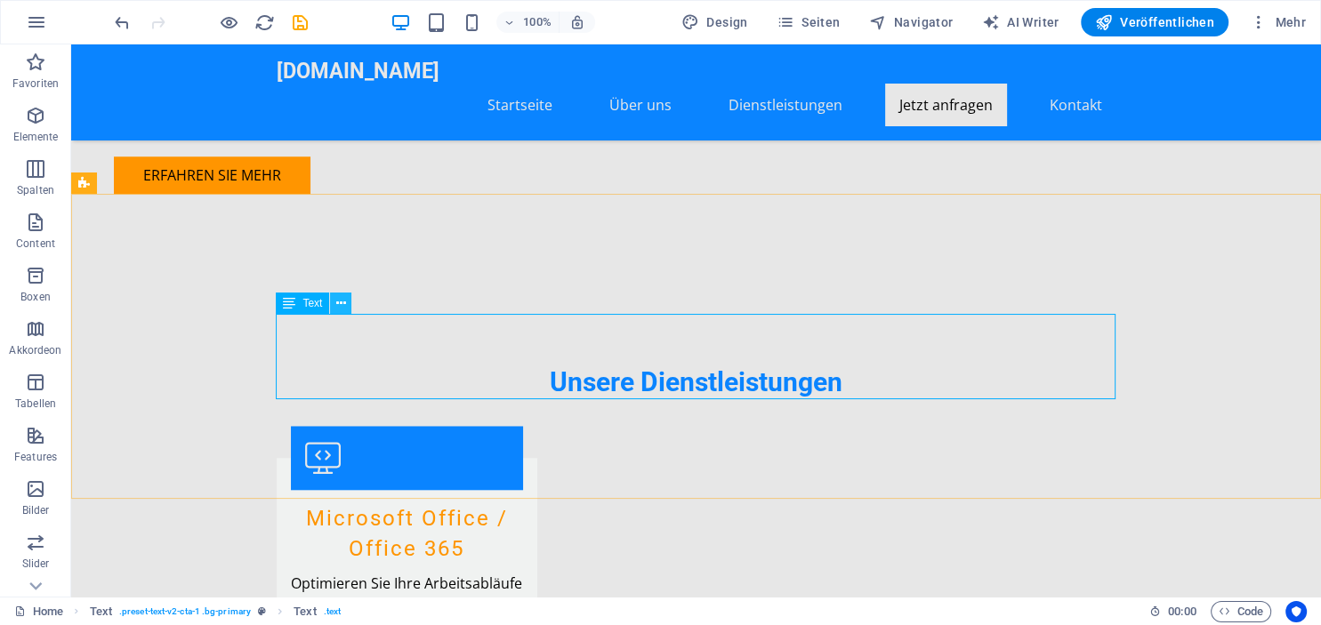
click at [341, 308] on icon at bounding box center [341, 303] width 10 height 19
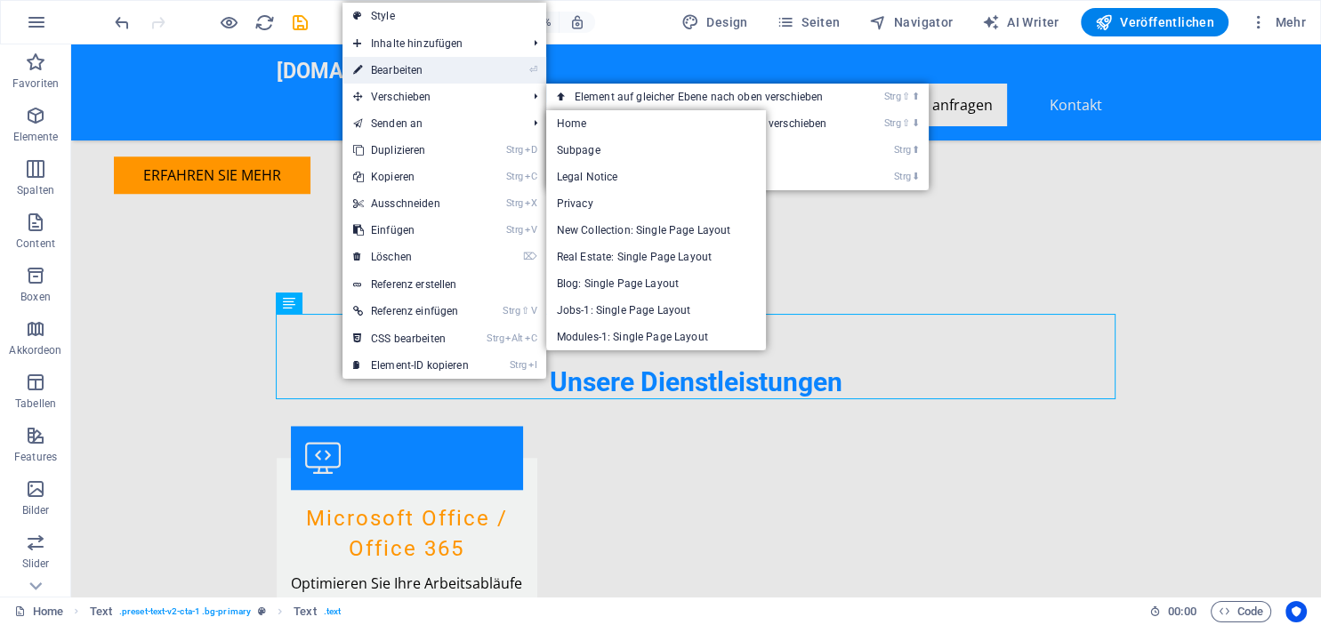
click at [393, 71] on link "⏎ Bearbeiten" at bounding box center [410, 70] width 137 height 27
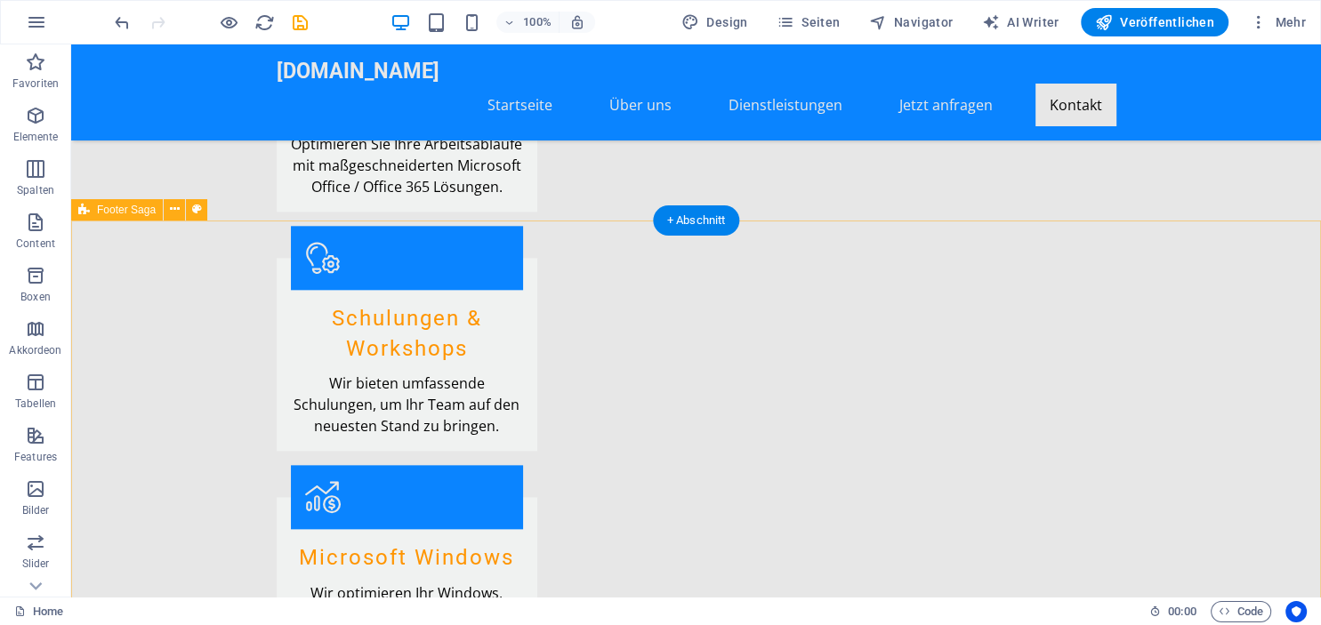
scroll to position [2084, 0]
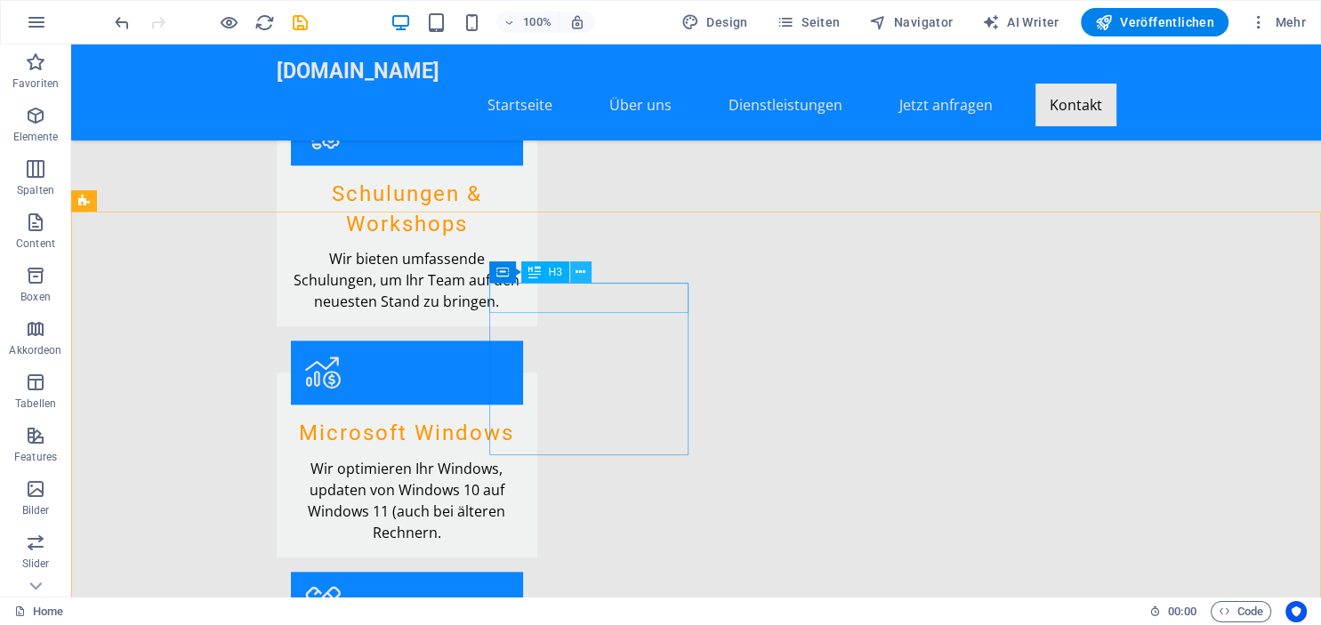
click at [574, 275] on button at bounding box center [580, 272] width 21 height 21
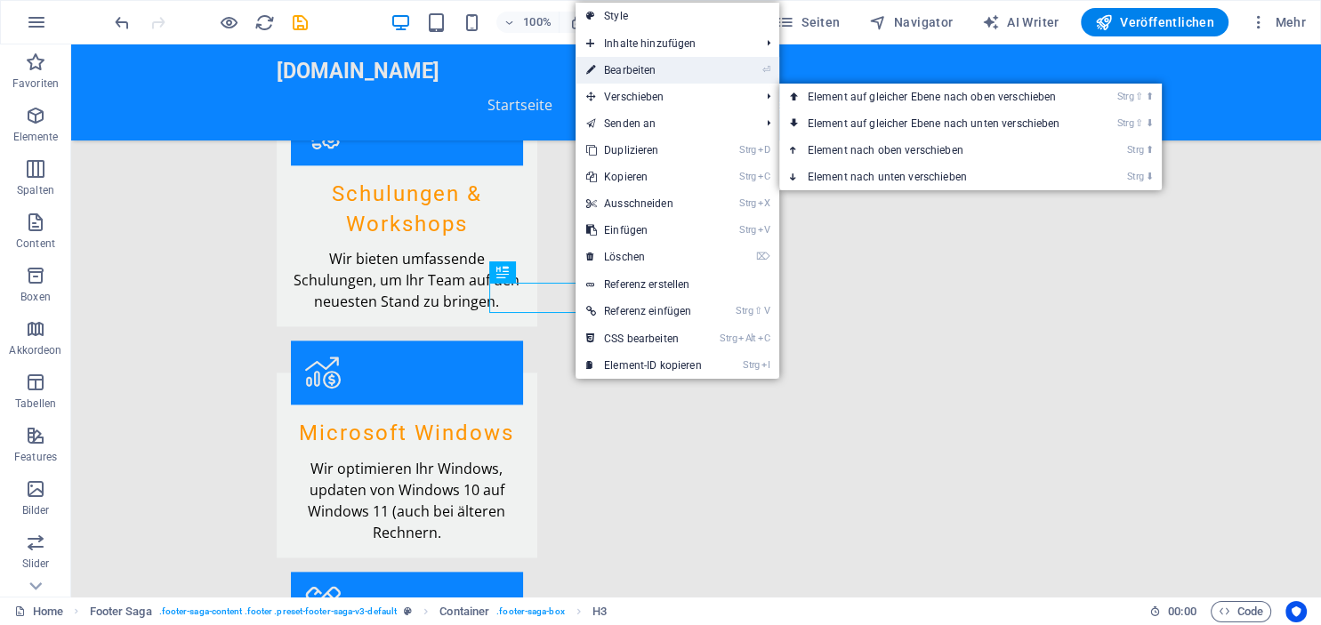
drag, startPoint x: 633, startPoint y: 67, endPoint x: 166, endPoint y: 226, distance: 493.4
click at [633, 67] on link "⏎ Bearbeiten" at bounding box center [644, 70] width 137 height 27
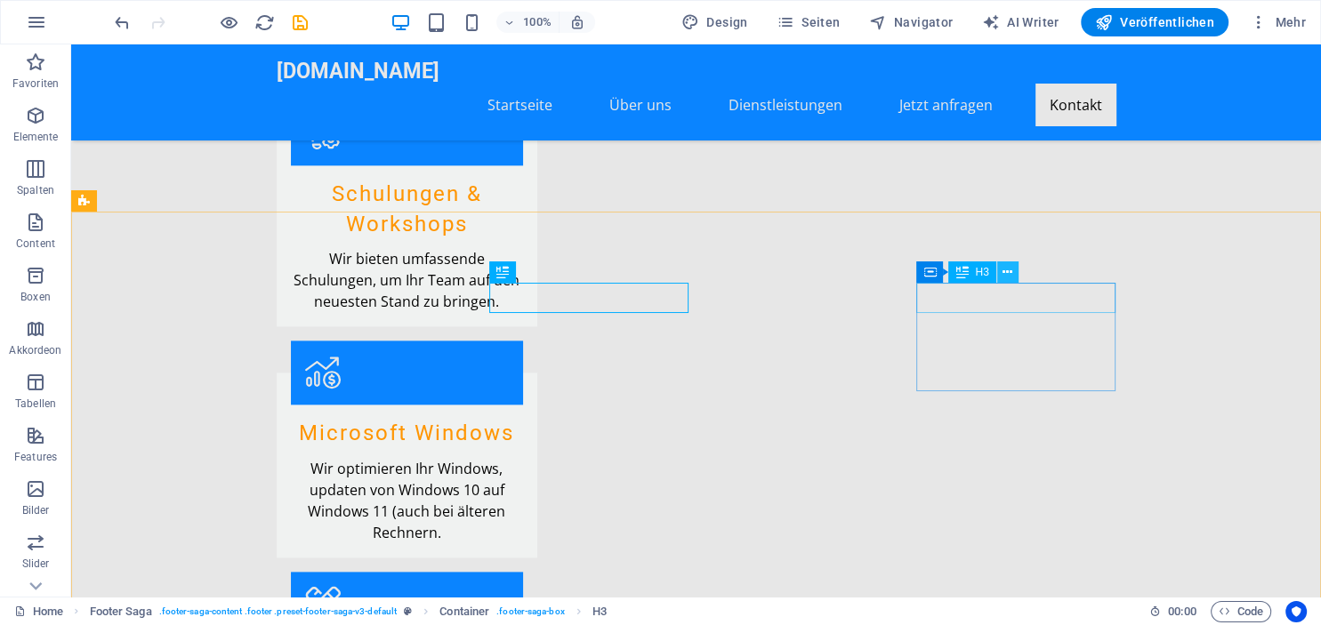
click at [1011, 274] on icon at bounding box center [1008, 272] width 10 height 19
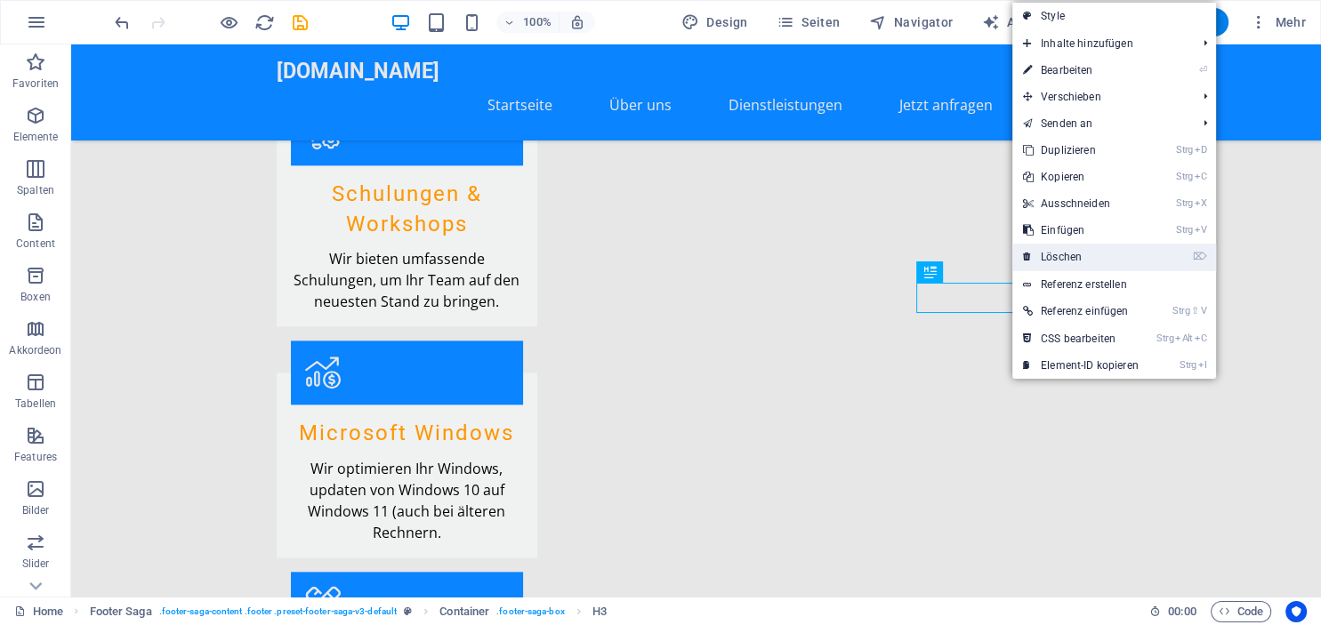
click at [1054, 249] on link "⌦ Löschen" at bounding box center [1080, 257] width 137 height 27
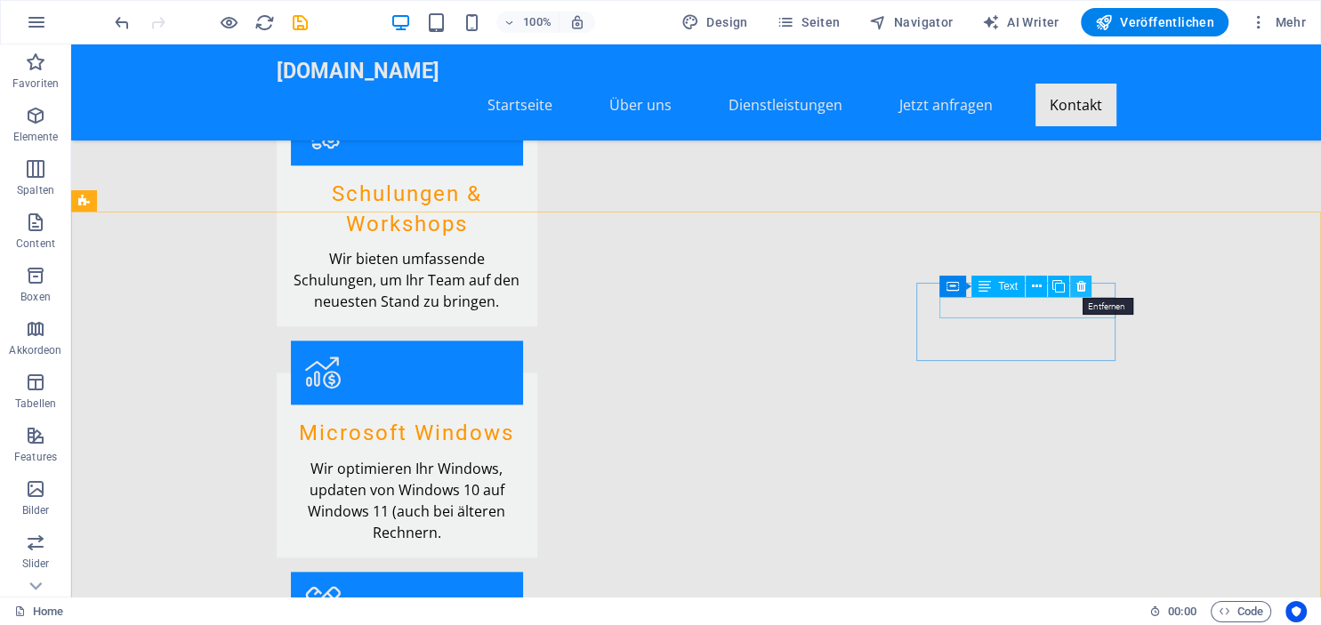
click at [1084, 286] on icon at bounding box center [1081, 287] width 10 height 19
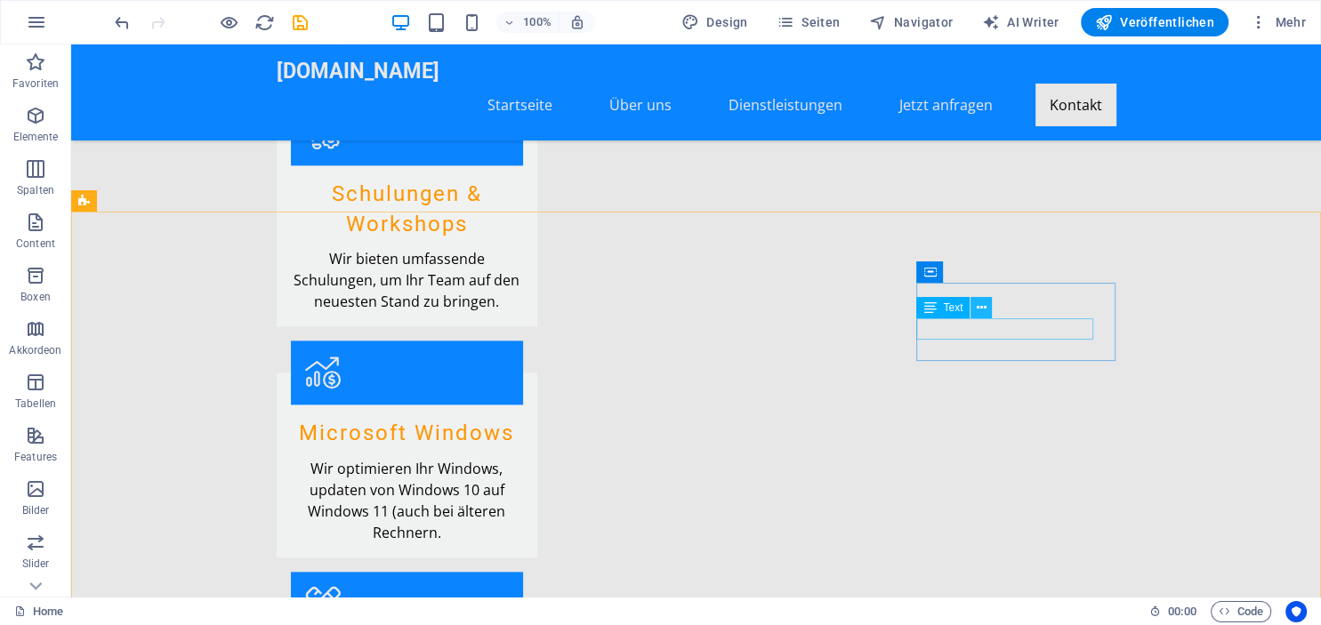
click at [979, 314] on icon at bounding box center [982, 308] width 10 height 19
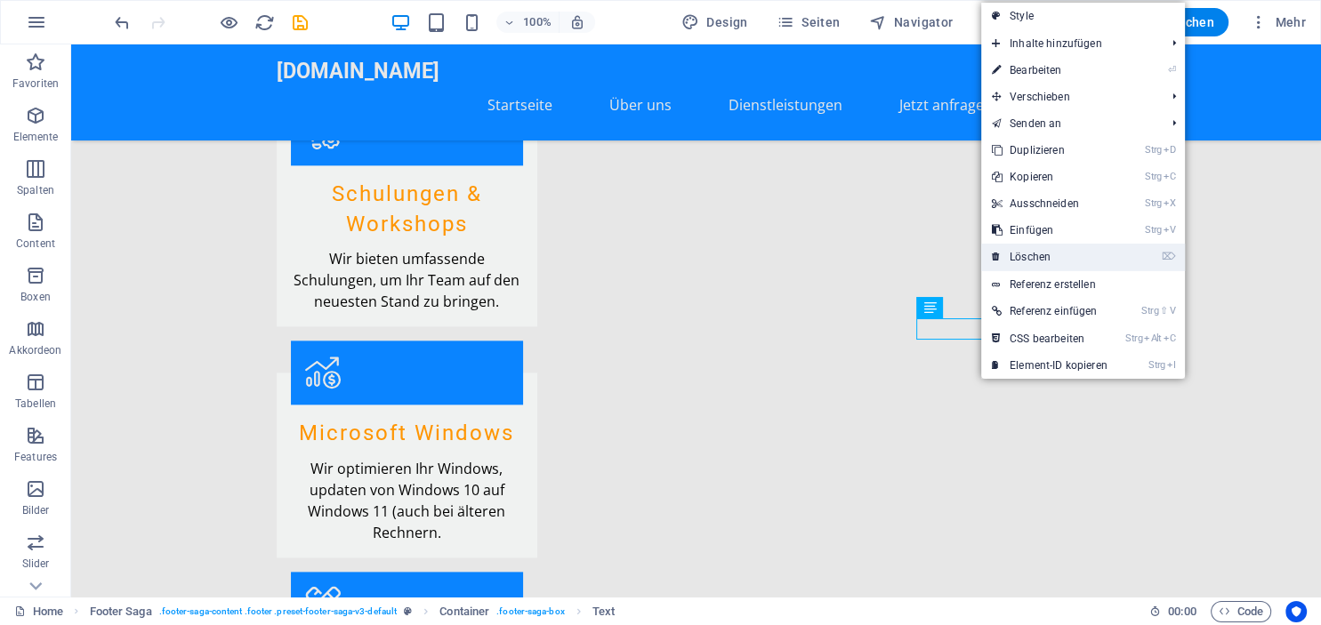
click at [1041, 254] on link "⌦ Löschen" at bounding box center [1049, 257] width 137 height 27
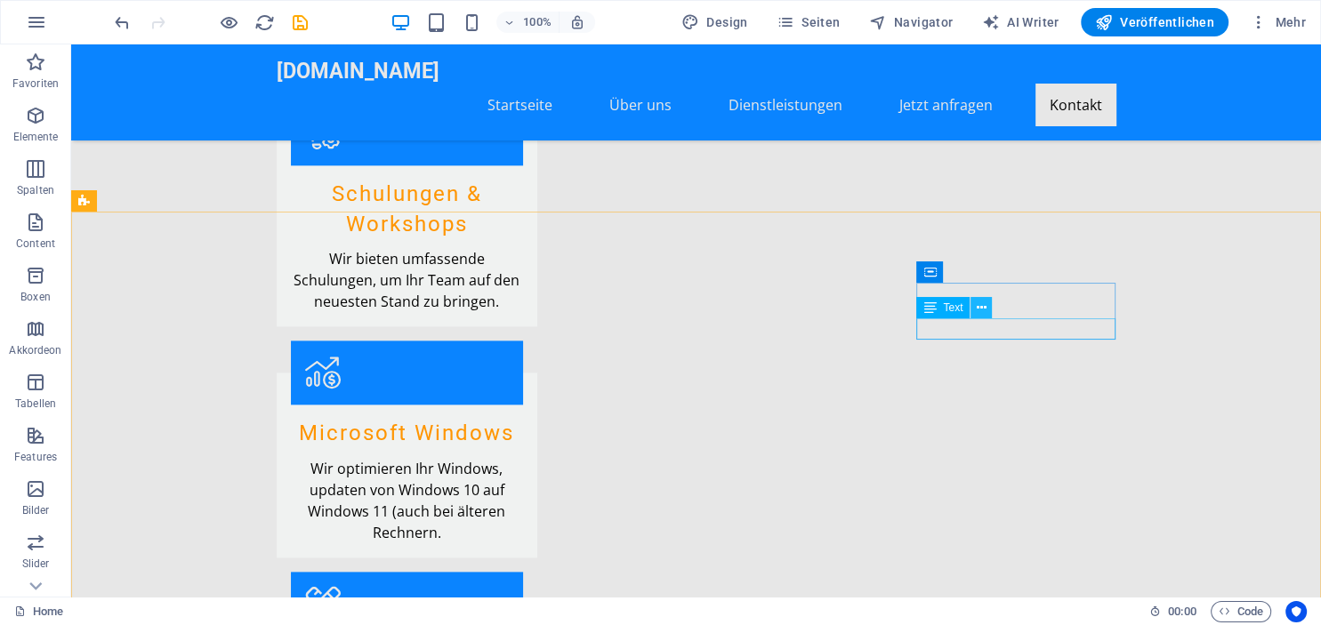
click at [980, 310] on icon at bounding box center [982, 308] width 10 height 19
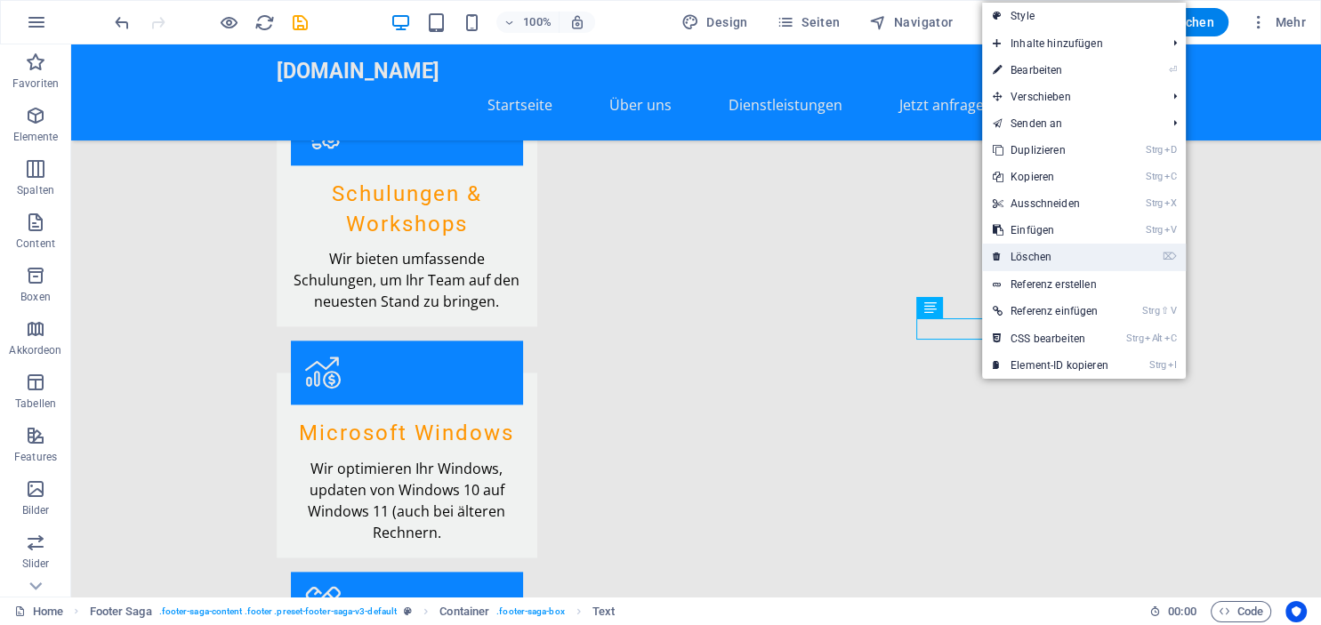
click at [1036, 263] on link "⌦ Löschen" at bounding box center [1050, 257] width 137 height 27
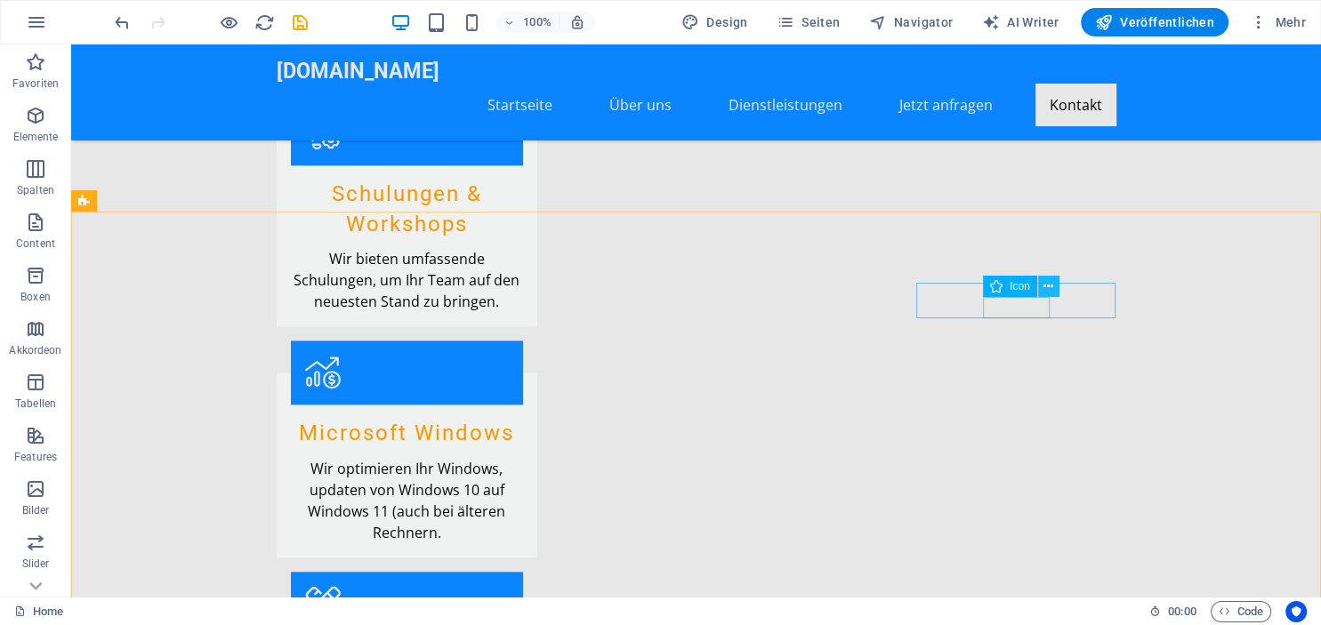
click at [1044, 290] on button at bounding box center [1048, 286] width 21 height 21
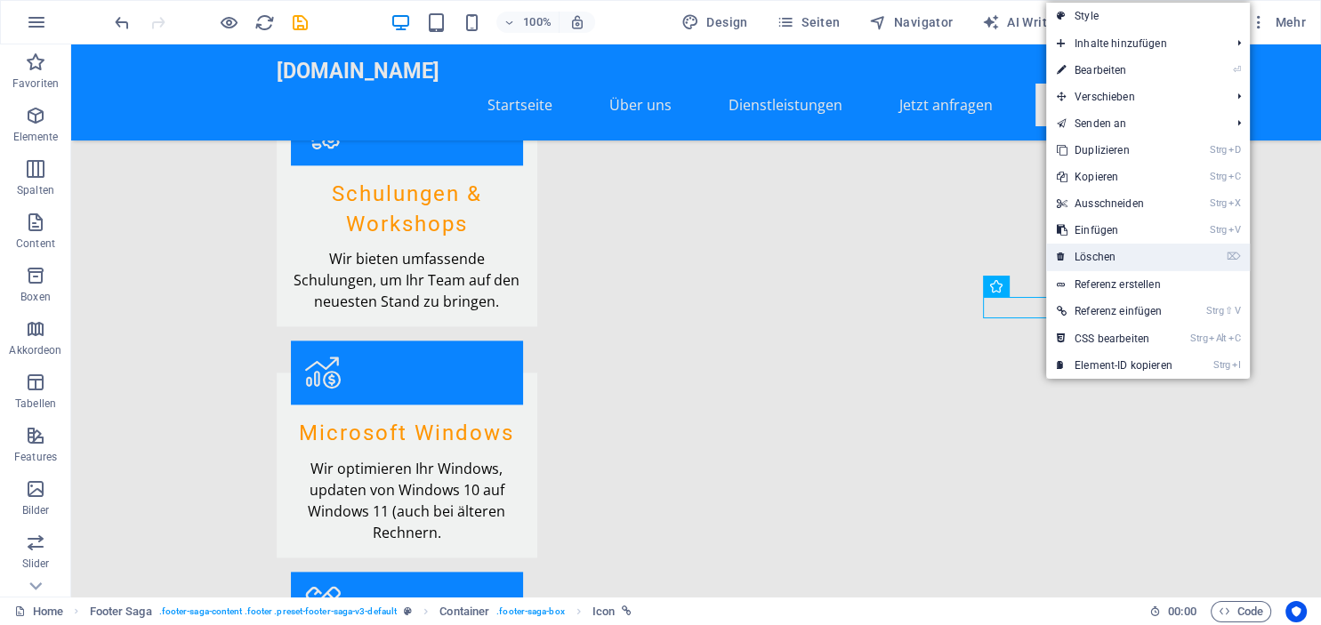
click at [1084, 244] on link "⌦ Löschen" at bounding box center [1114, 257] width 137 height 27
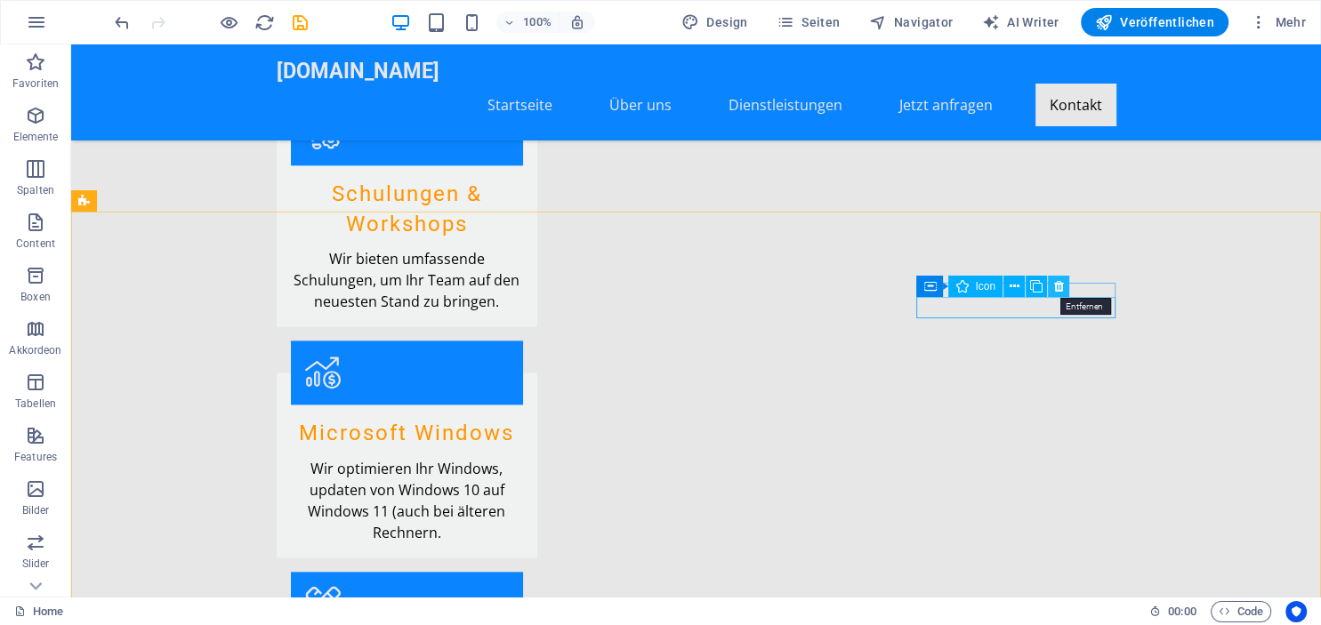
click at [1053, 291] on button at bounding box center [1058, 286] width 21 height 21
click at [1056, 292] on icon at bounding box center [1059, 287] width 10 height 19
click at [1056, 294] on icon at bounding box center [1059, 287] width 10 height 19
click at [1056, 297] on button at bounding box center [1058, 286] width 21 height 21
click at [1057, 297] on button at bounding box center [1058, 286] width 21 height 21
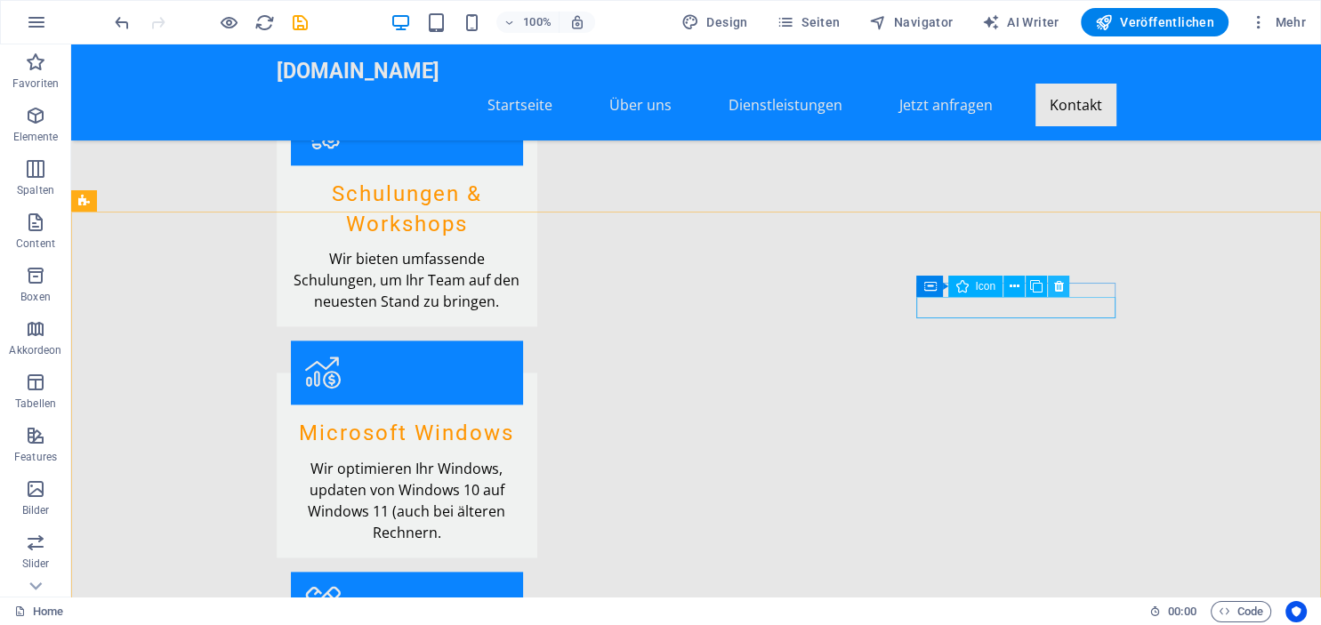
click at [1059, 294] on icon at bounding box center [1059, 287] width 10 height 19
click at [1059, 287] on icon at bounding box center [1059, 287] width 10 height 19
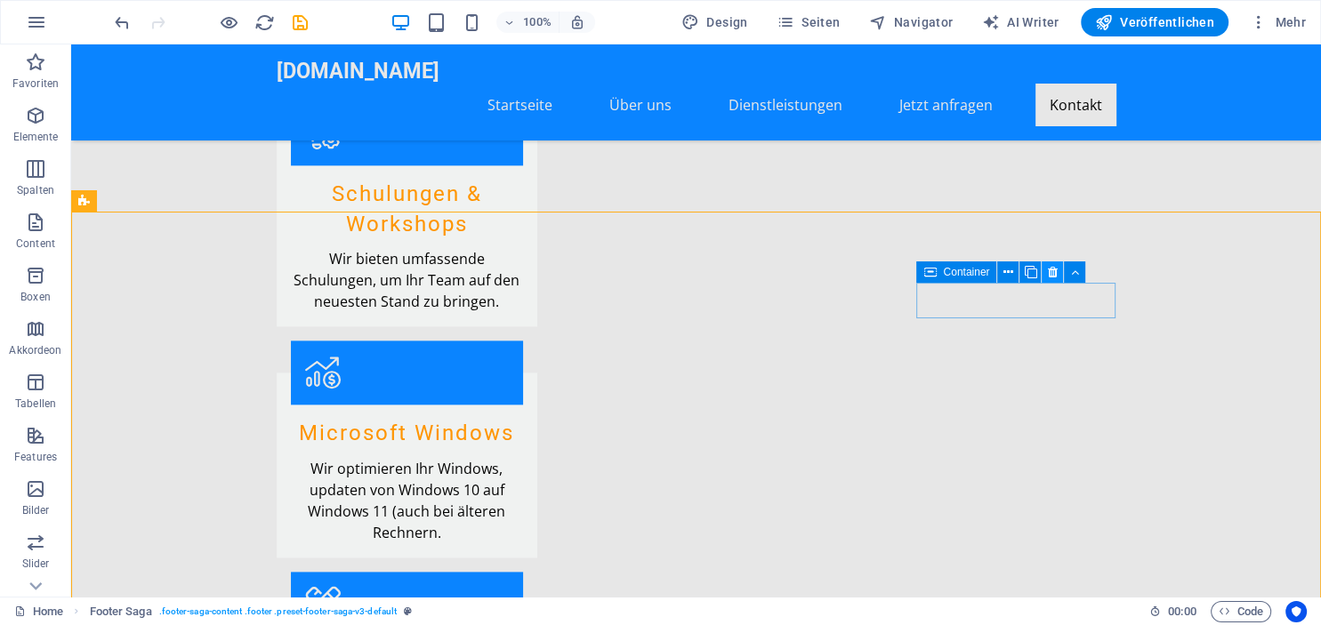
click at [1051, 269] on icon at bounding box center [1053, 272] width 10 height 19
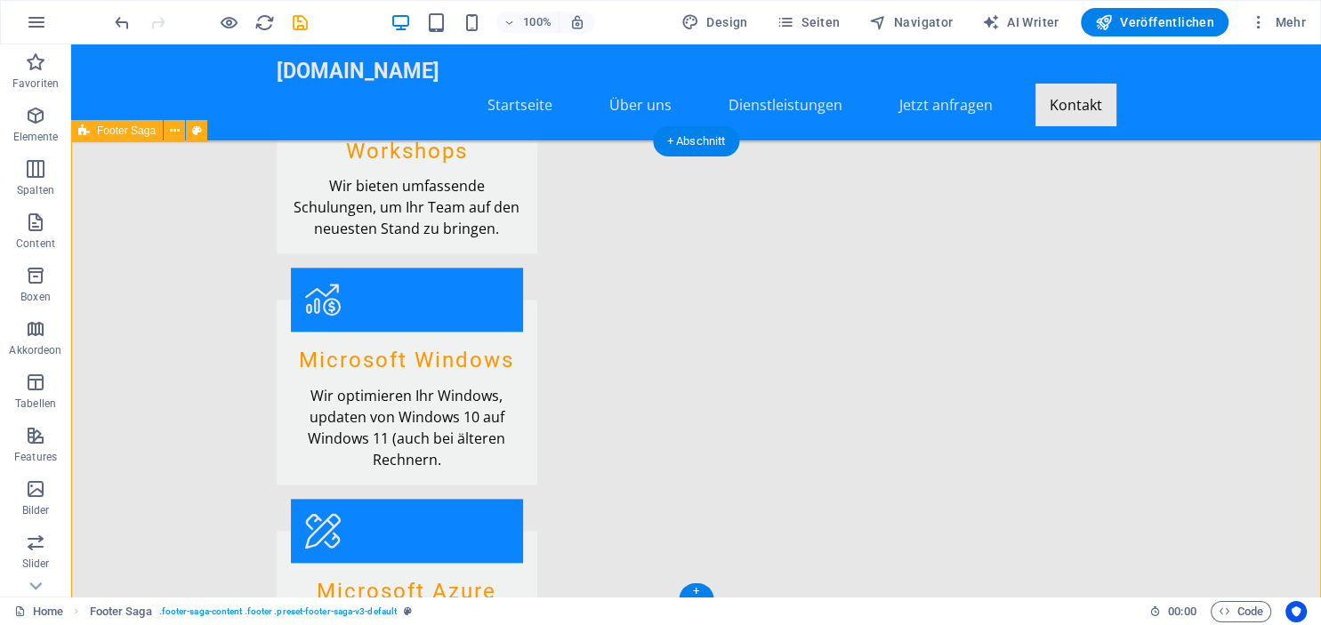
scroll to position [2158, 0]
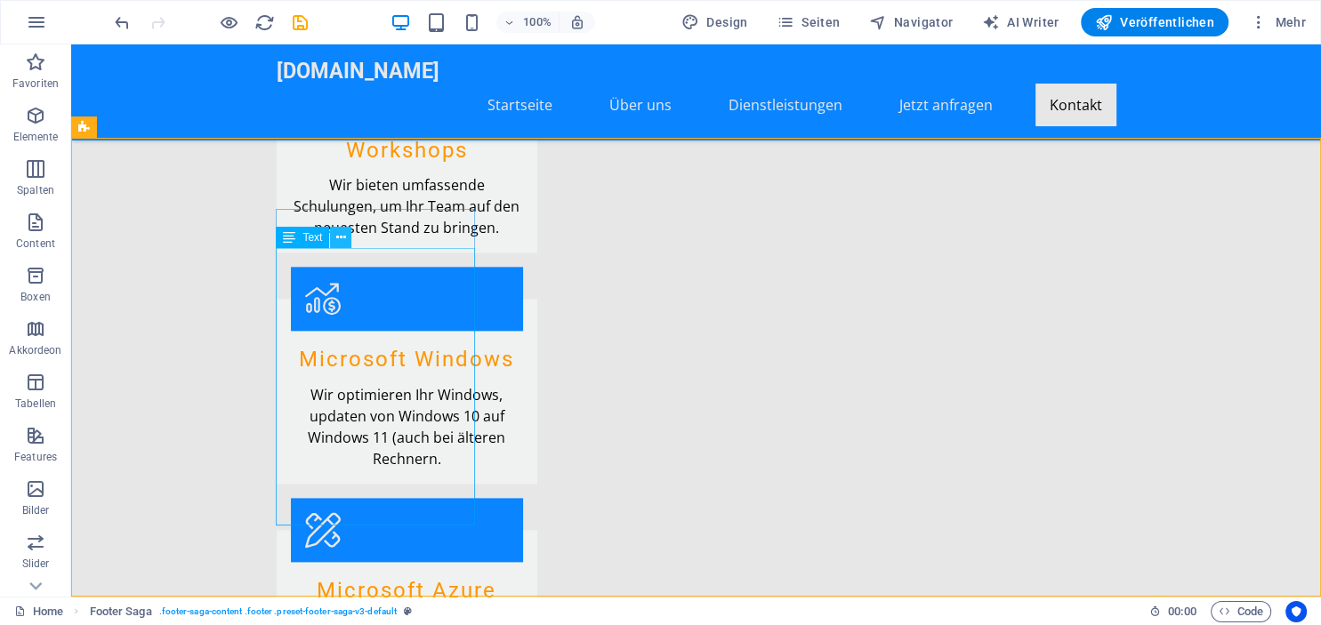
click at [342, 233] on icon at bounding box center [341, 238] width 10 height 19
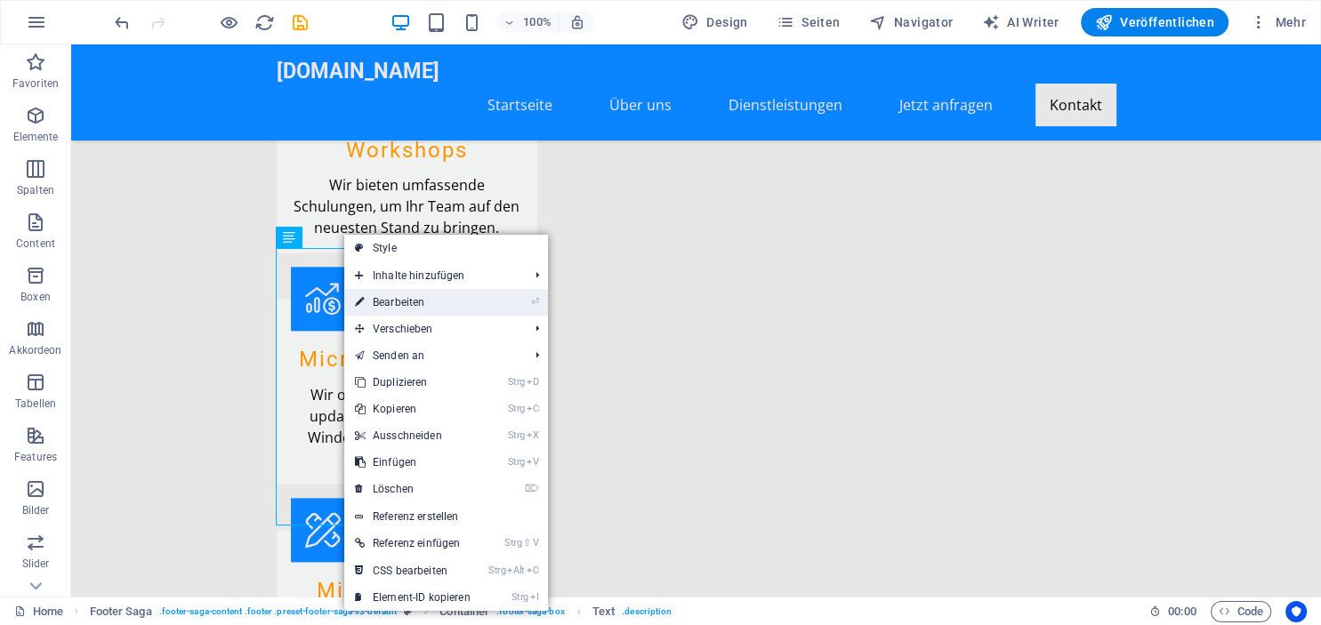
click at [386, 309] on link "⏎ Bearbeiten" at bounding box center [412, 302] width 137 height 27
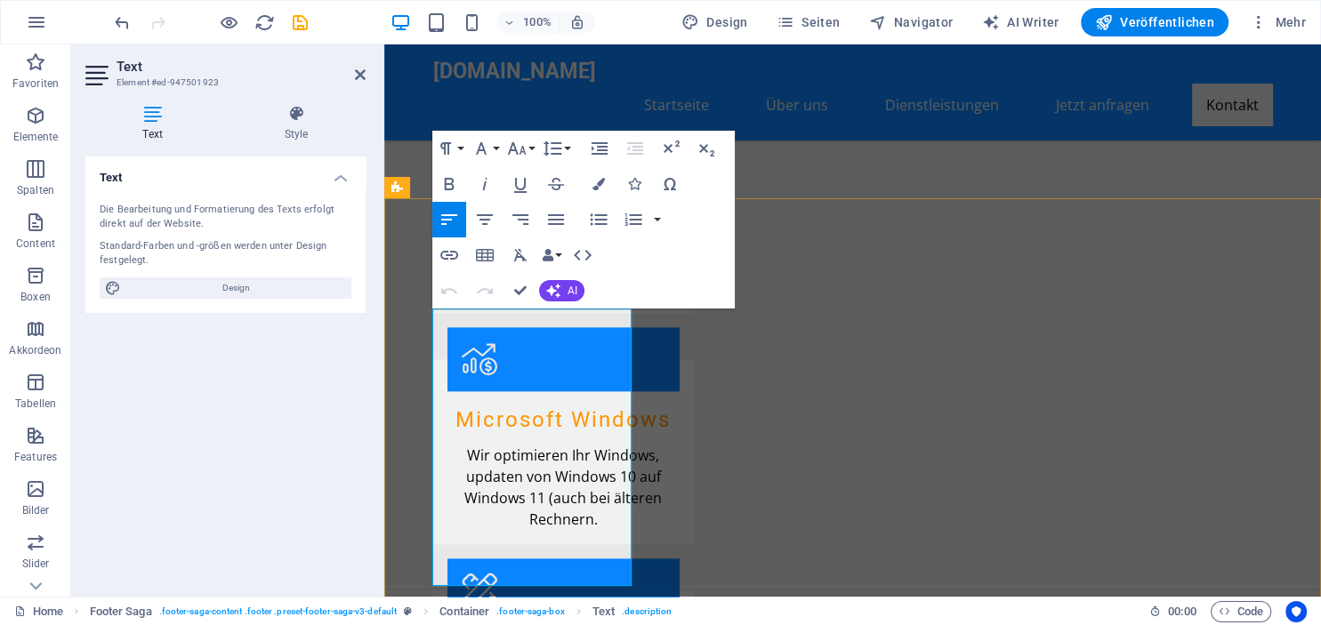
scroll to position [2129, 0]
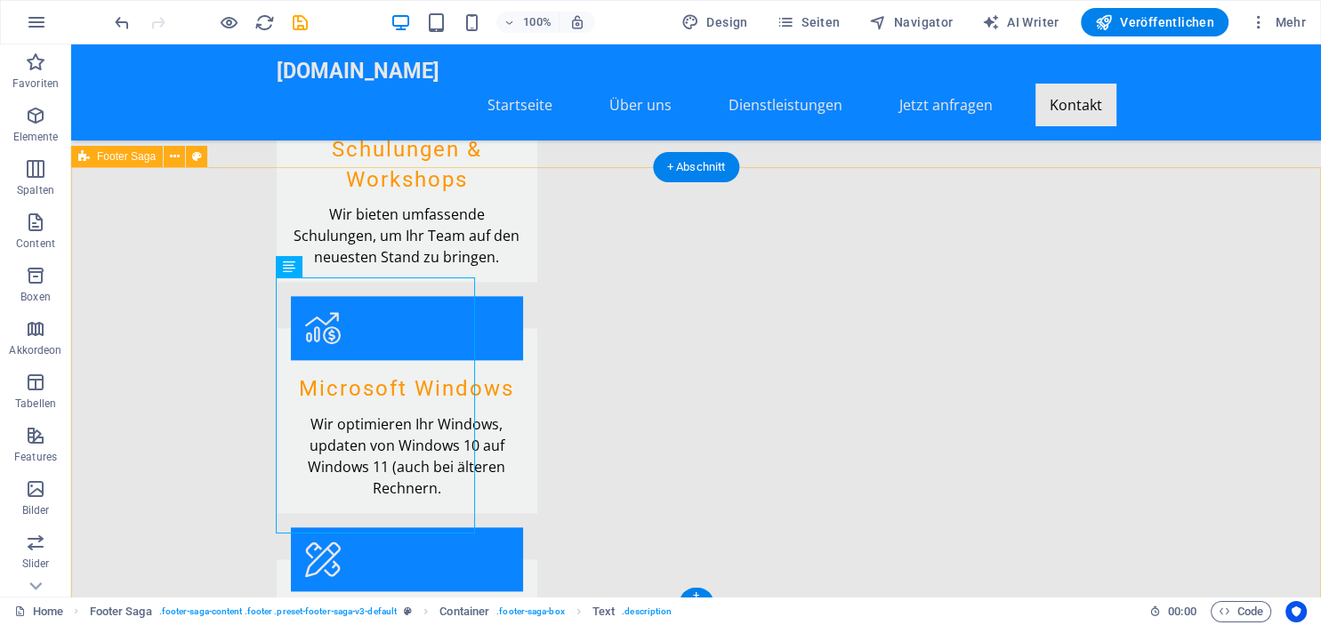
scroll to position [2137, 0]
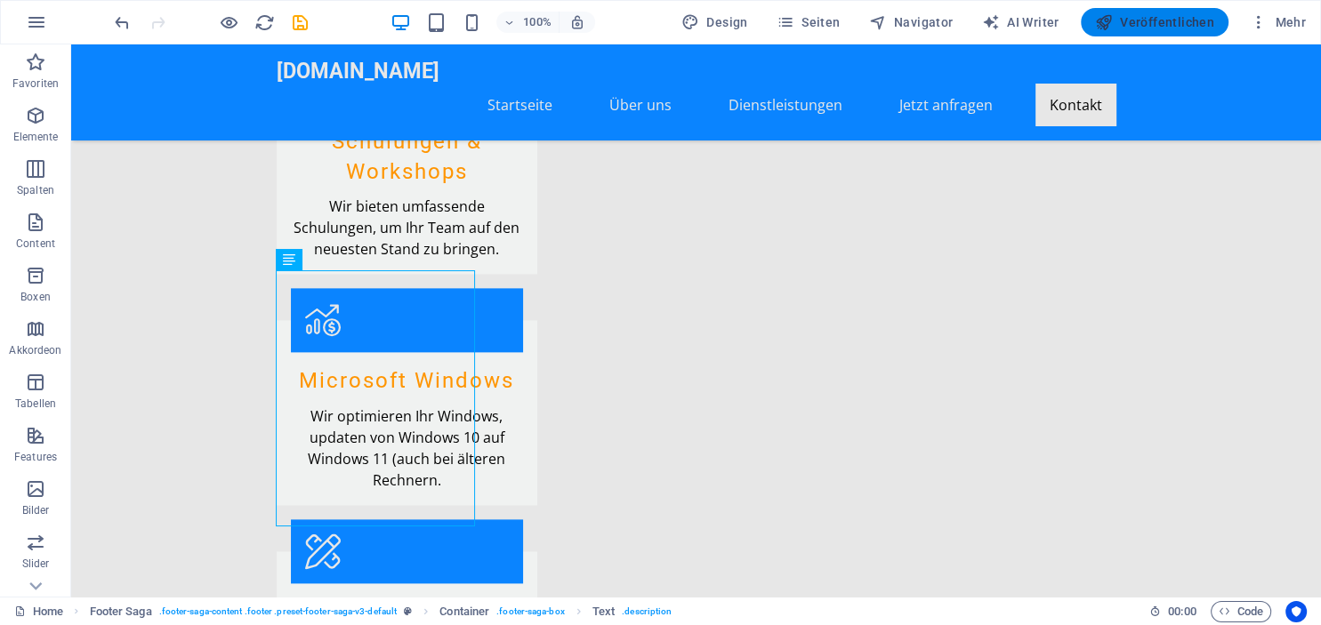
click at [1153, 12] on button "Veröffentlichen" at bounding box center [1155, 22] width 148 height 28
checkbox input "false"
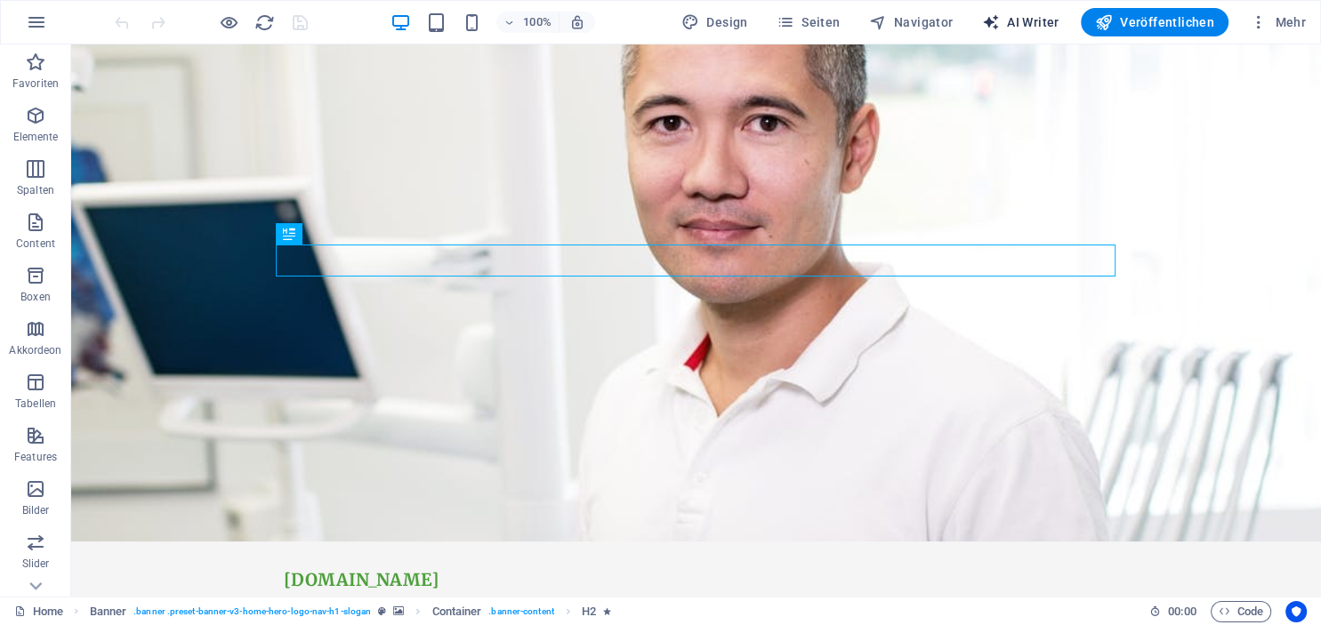
click at [1027, 16] on span "AI Writer" at bounding box center [1020, 22] width 77 height 18
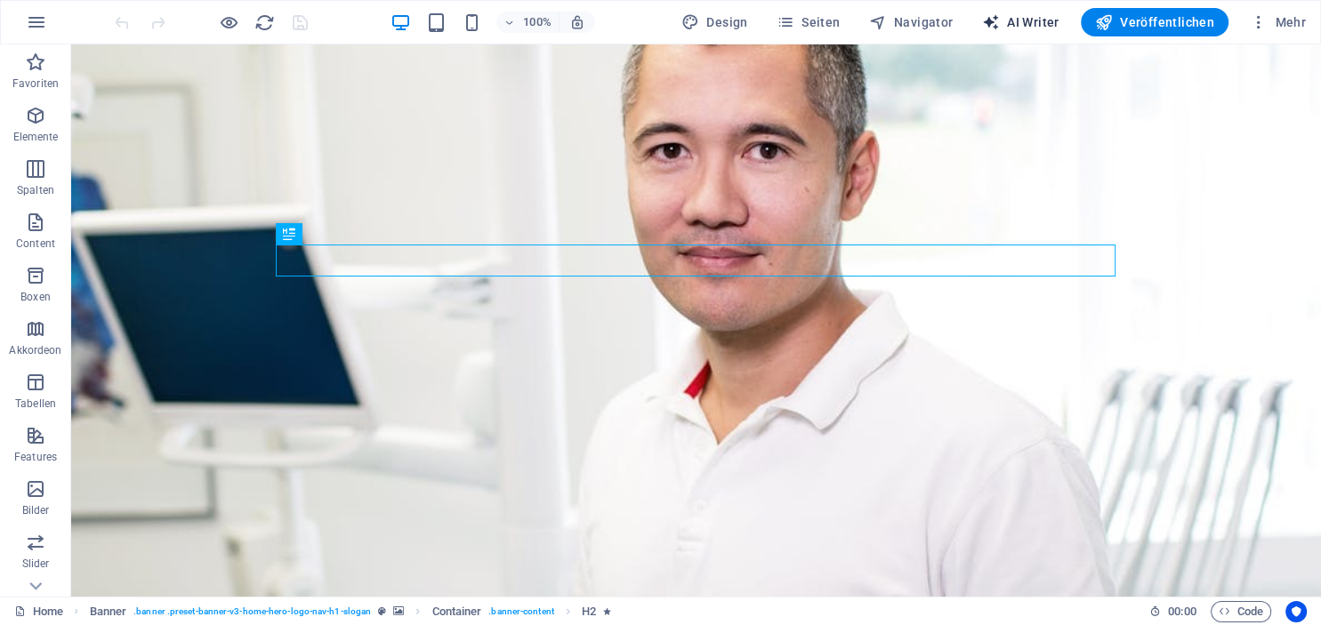
select select "English"
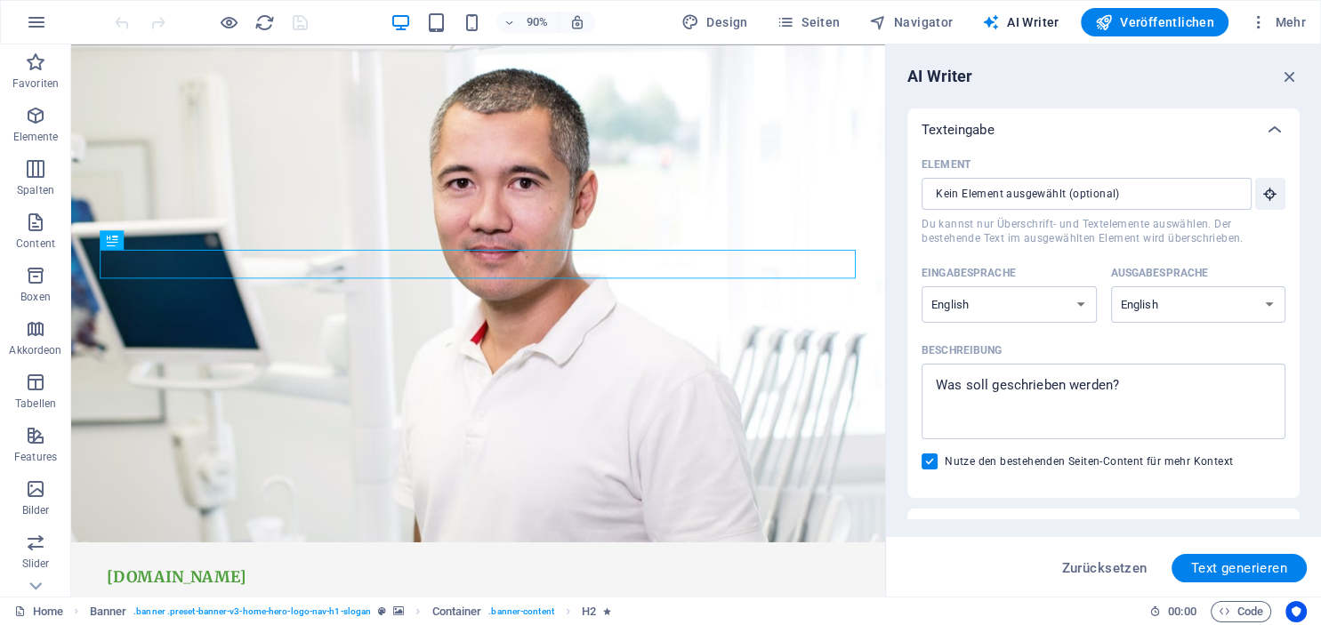
click at [1084, 285] on div "Eingabesprache" at bounding box center [1006, 273] width 168 height 27
click at [1084, 286] on select "Albanian Arabic Armenian Awadhi Azerbaijani Bashkir Basque Belarusian Bengali B…" at bounding box center [1009, 304] width 175 height 36
select select "German"
click option "German" at bounding box center [0, 0] width 0 height 0
select select "German"
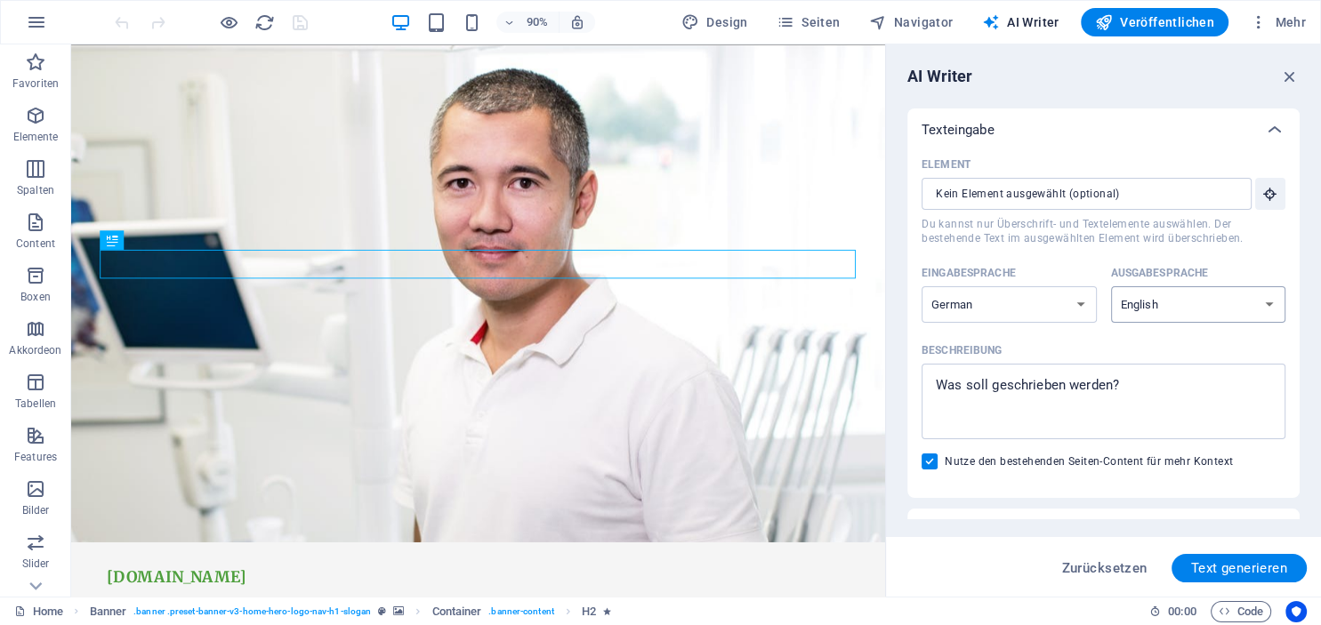
click option "German" at bounding box center [0, 0] width 0 height 0
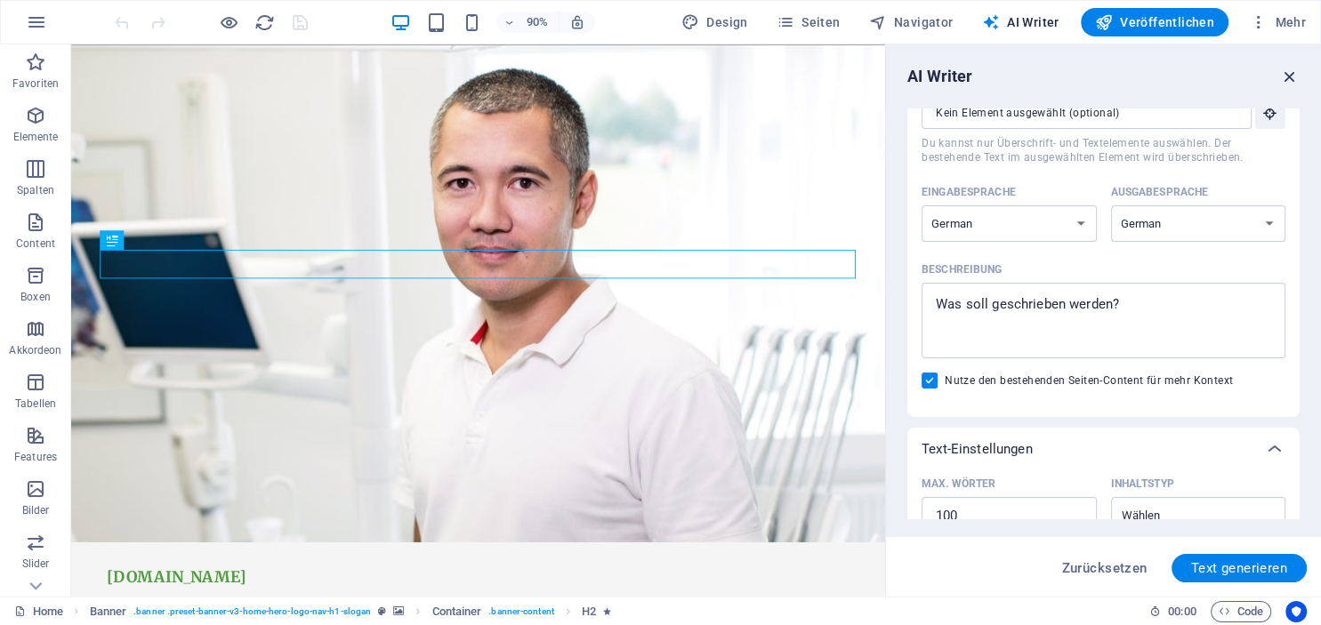
click at [1297, 73] on icon "button" at bounding box center [1290, 77] width 20 height 20
